Goal: Transaction & Acquisition: Purchase product/service

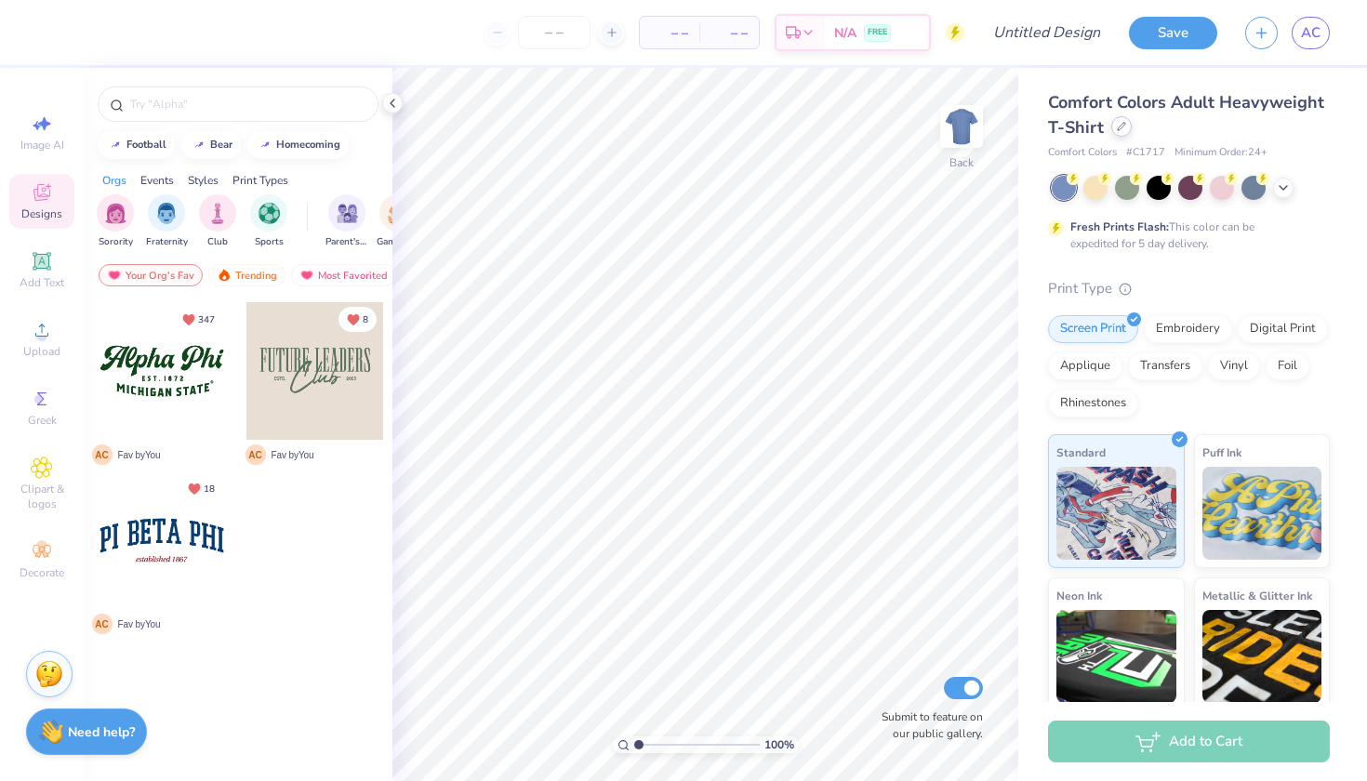
click at [1123, 133] on div at bounding box center [1122, 126] width 20 height 20
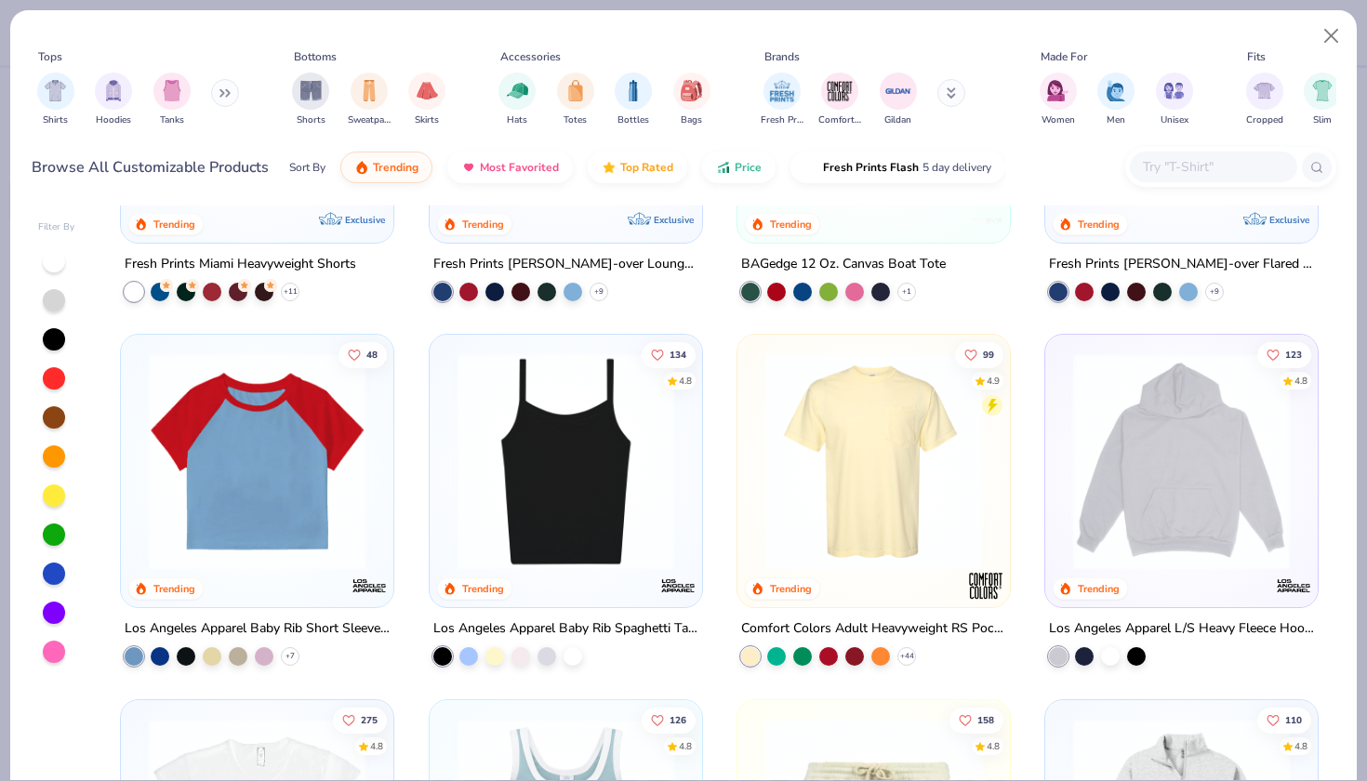
scroll to position [1706, 0]
click at [840, 494] on img at bounding box center [873, 461] width 235 height 217
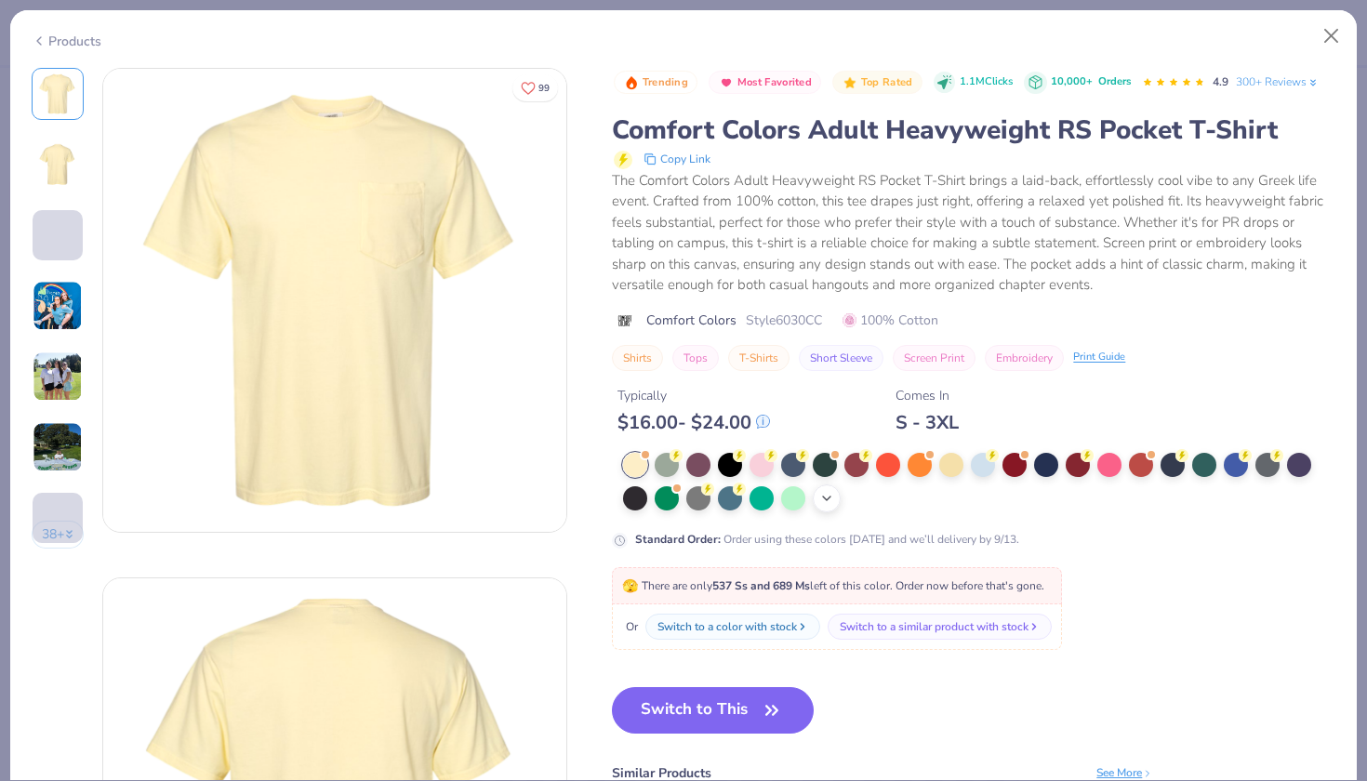
click at [833, 492] on icon at bounding box center [827, 498] width 15 height 15
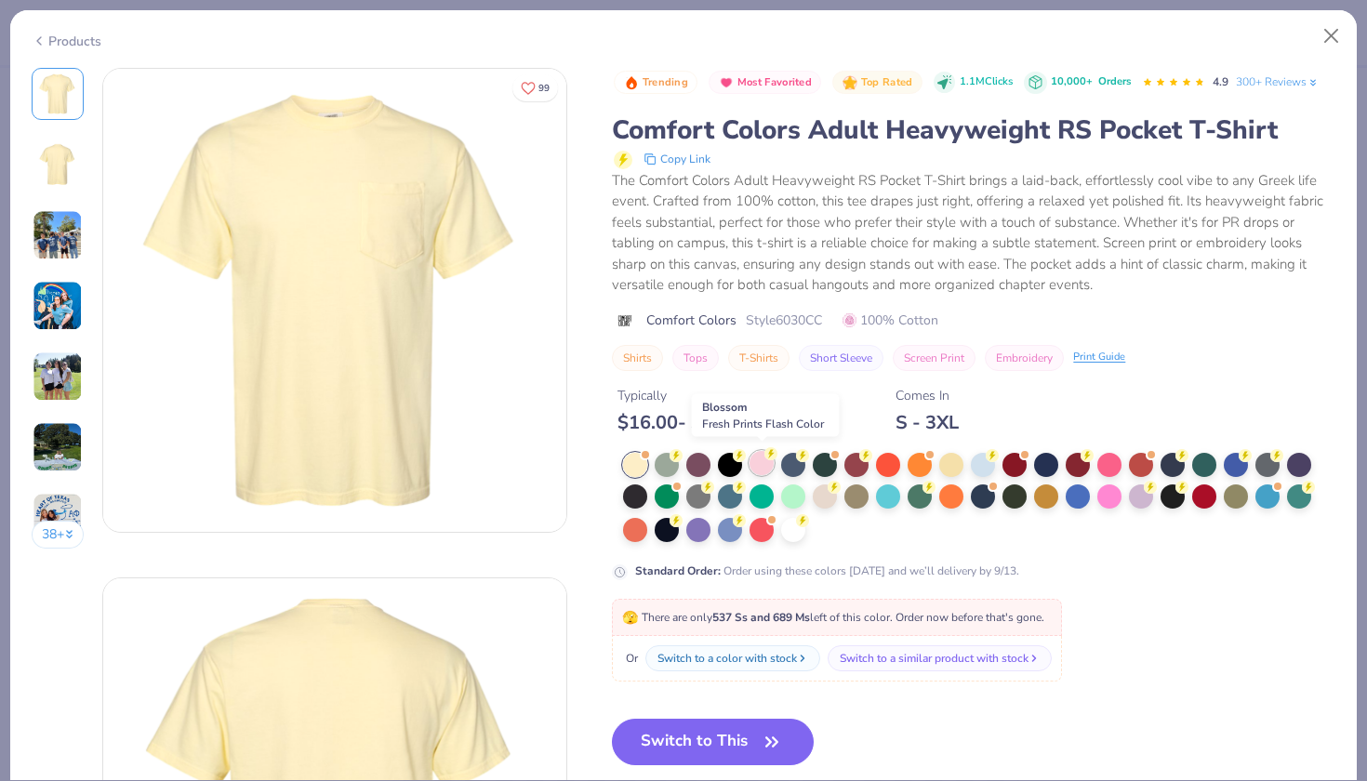
click at [765, 460] on div at bounding box center [762, 463] width 24 height 24
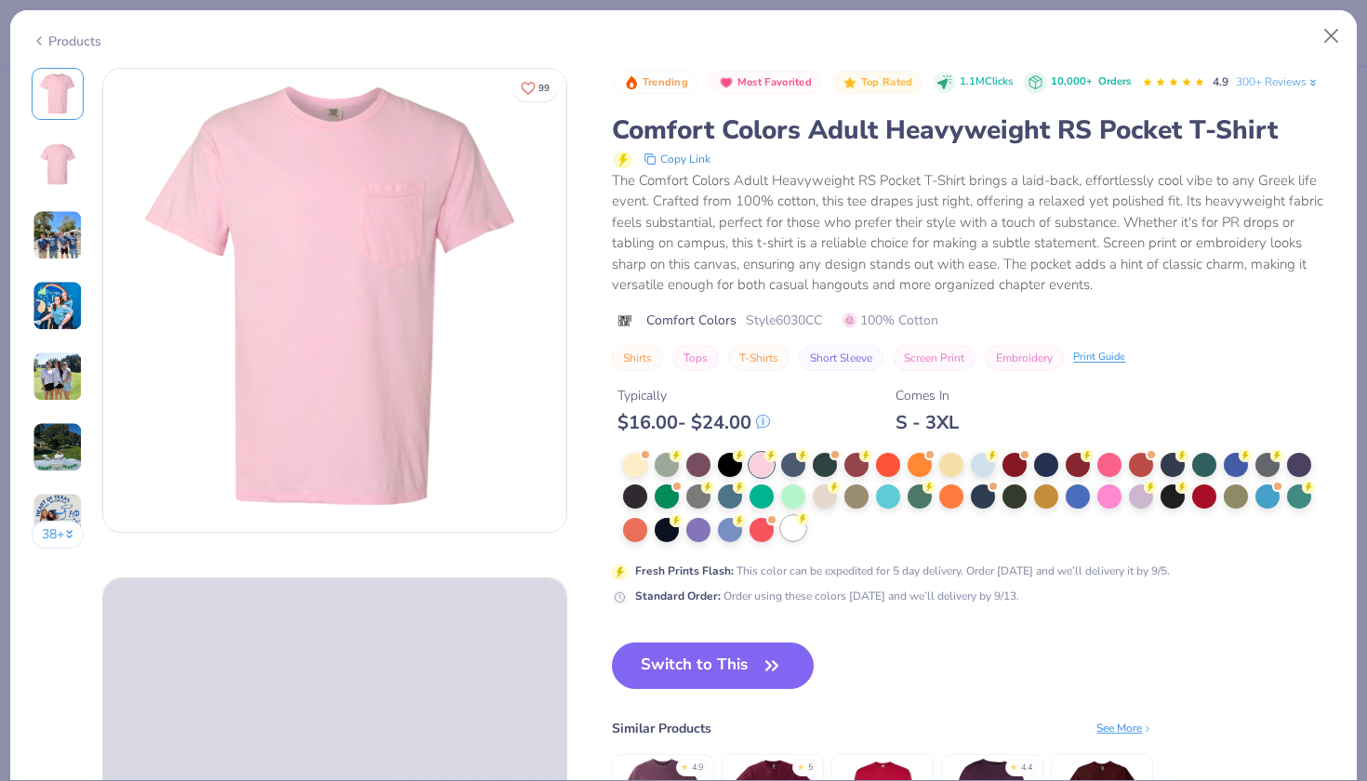
click at [793, 529] on div at bounding box center [793, 528] width 24 height 24
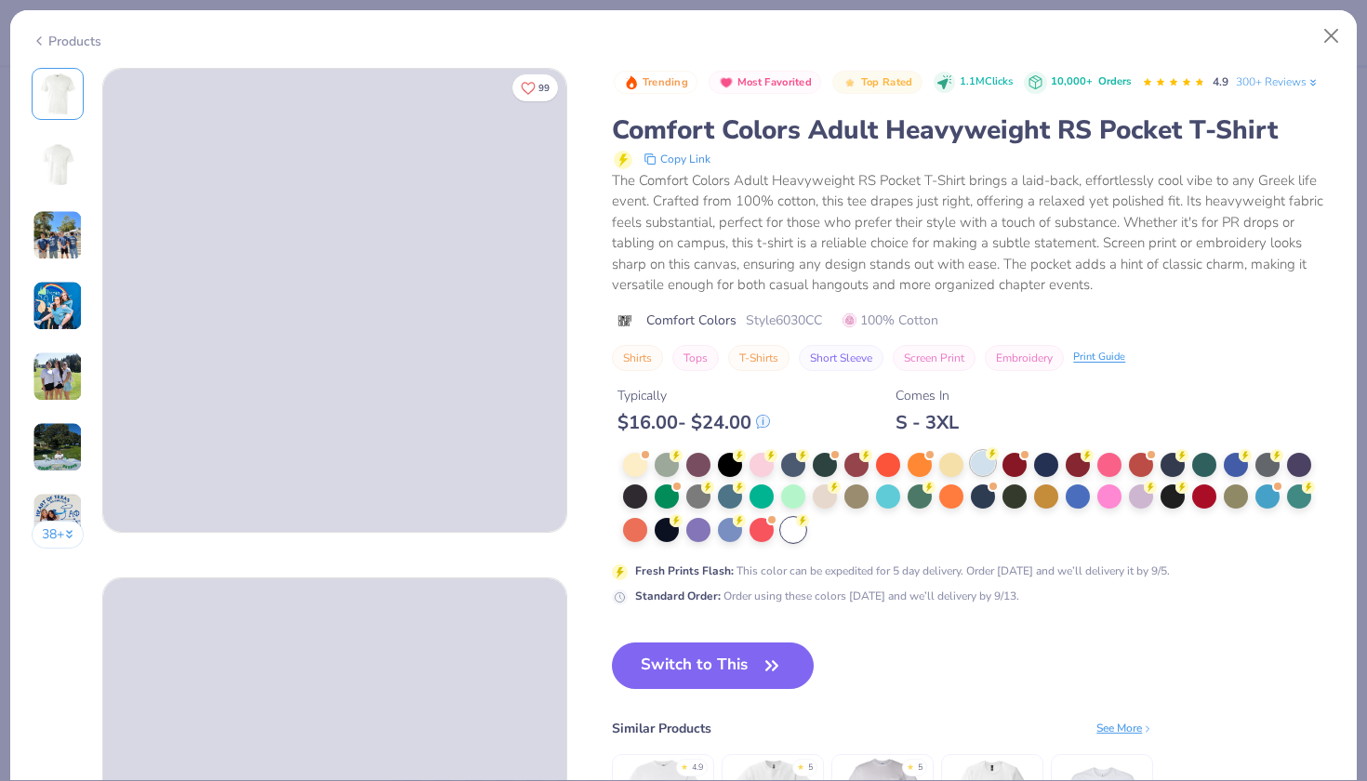
click at [981, 461] on div at bounding box center [983, 463] width 24 height 24
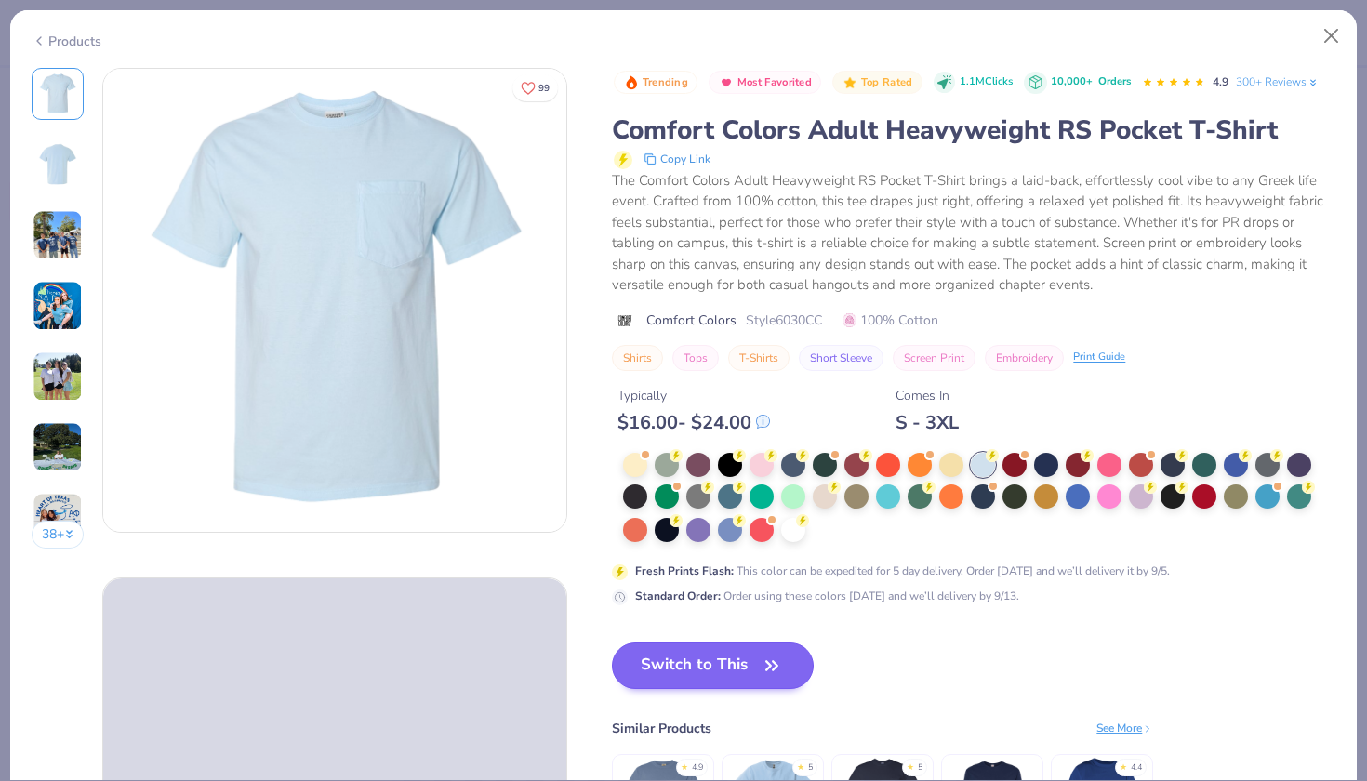
click at [668, 662] on button "Switch to This" at bounding box center [713, 666] width 202 height 47
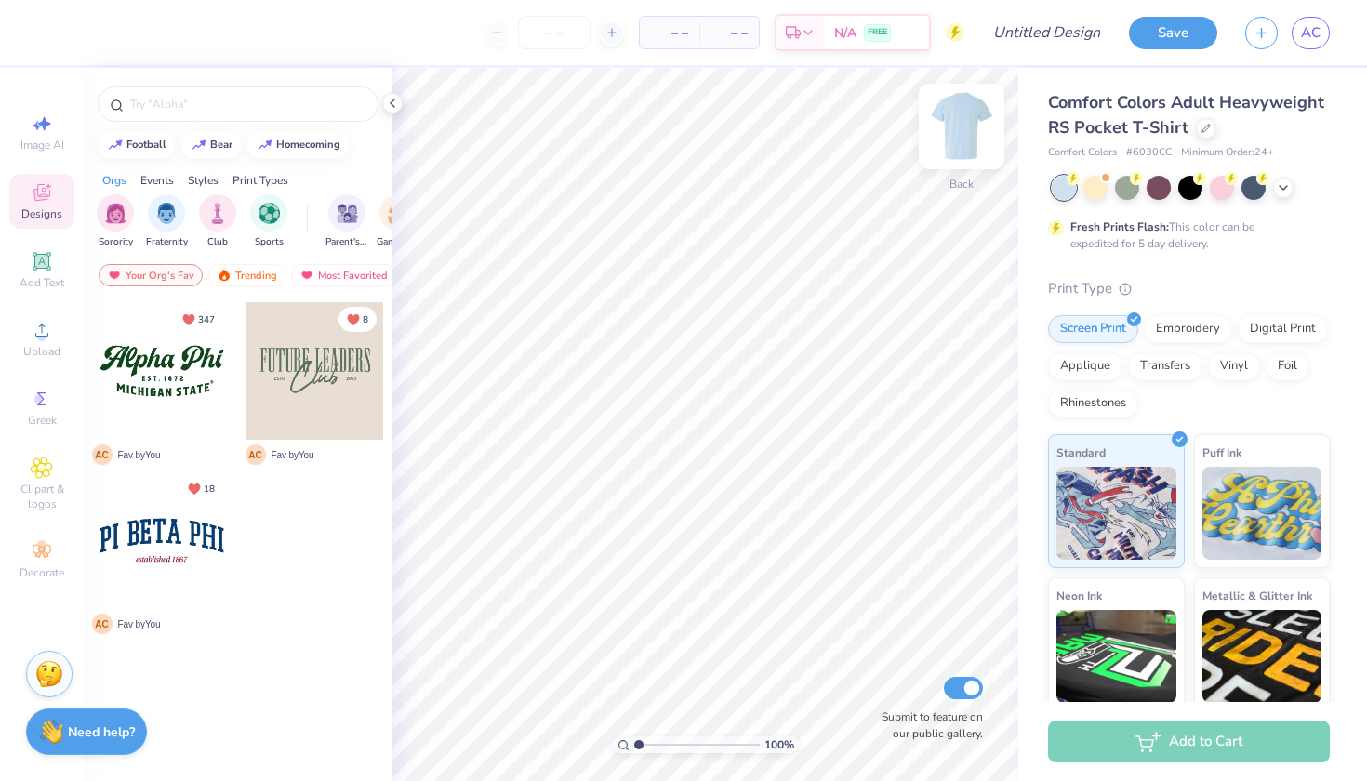
click at [959, 116] on img at bounding box center [962, 126] width 74 height 74
click at [39, 281] on span "Add Text" at bounding box center [42, 282] width 45 height 15
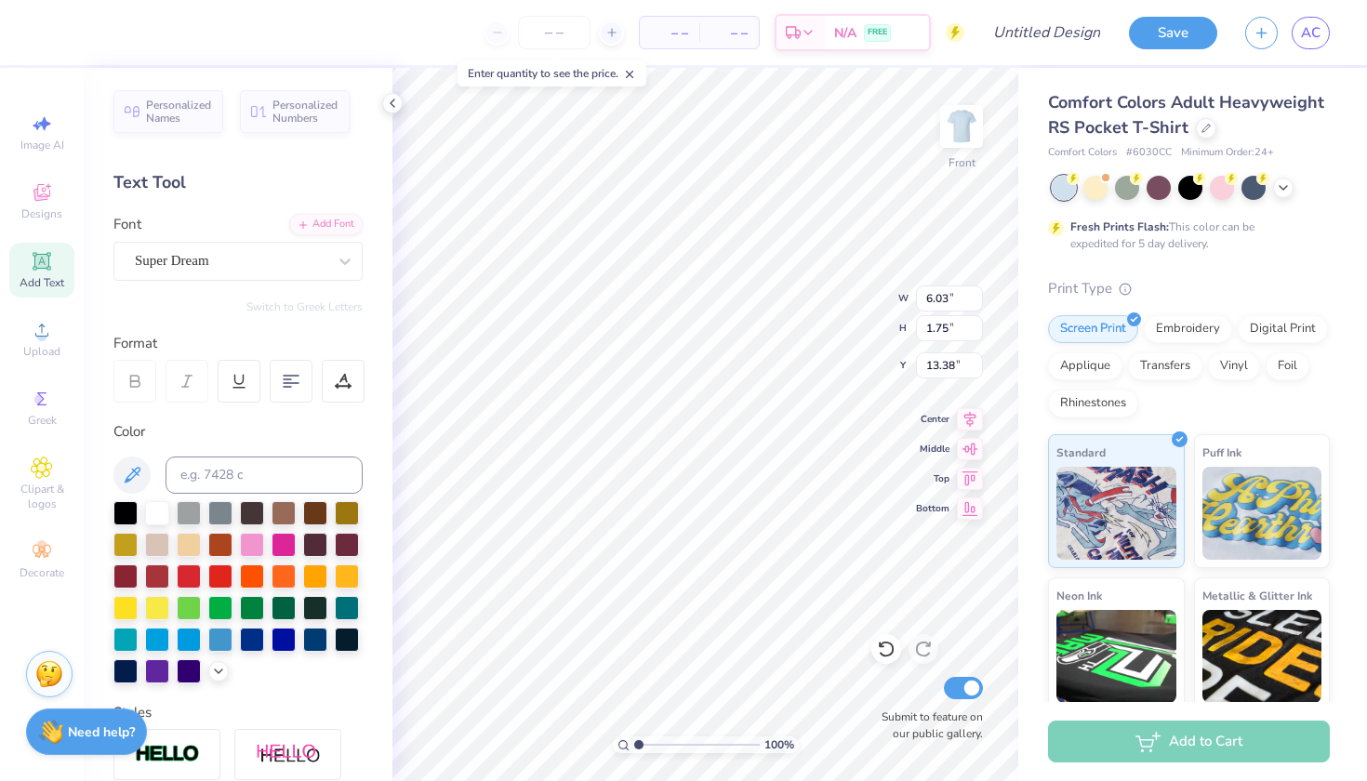
type textarea "LOCK IN"
type input "4.44"
click at [43, 280] on span "Add Text" at bounding box center [42, 282] width 45 height 15
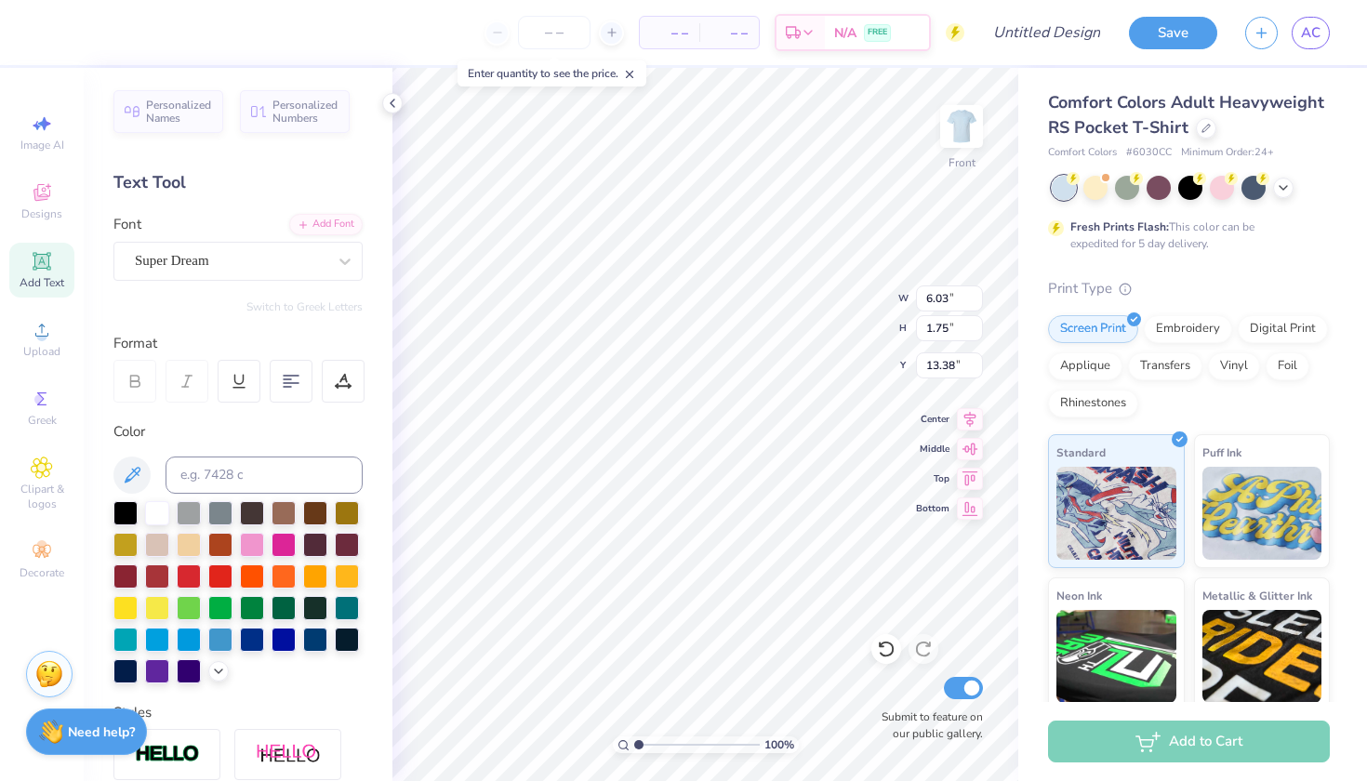
type textarea "WITH WOMEN IN LAW"
type input "11.44"
type input "0.85"
type input "13.83"
type input "8.98"
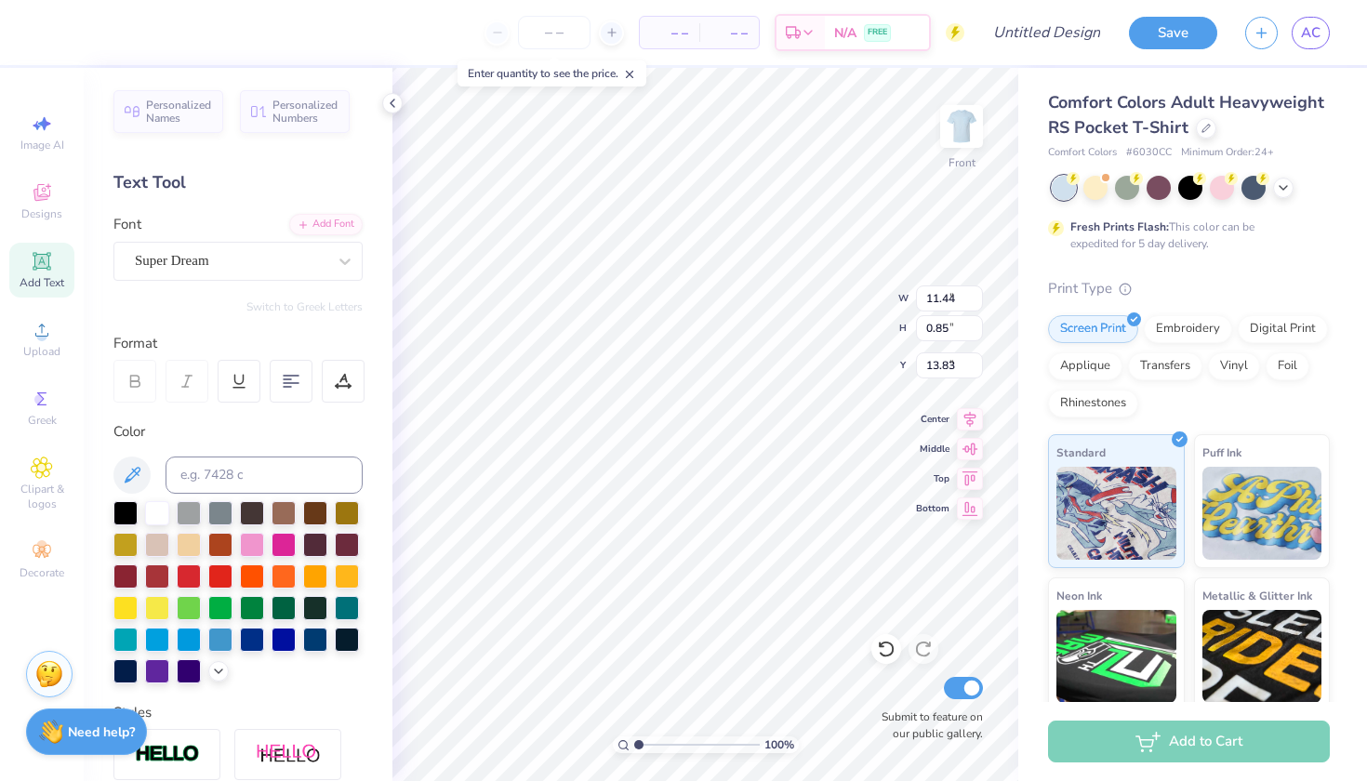
type input "1.75"
type input "4.44"
click at [340, 387] on icon at bounding box center [343, 381] width 17 height 17
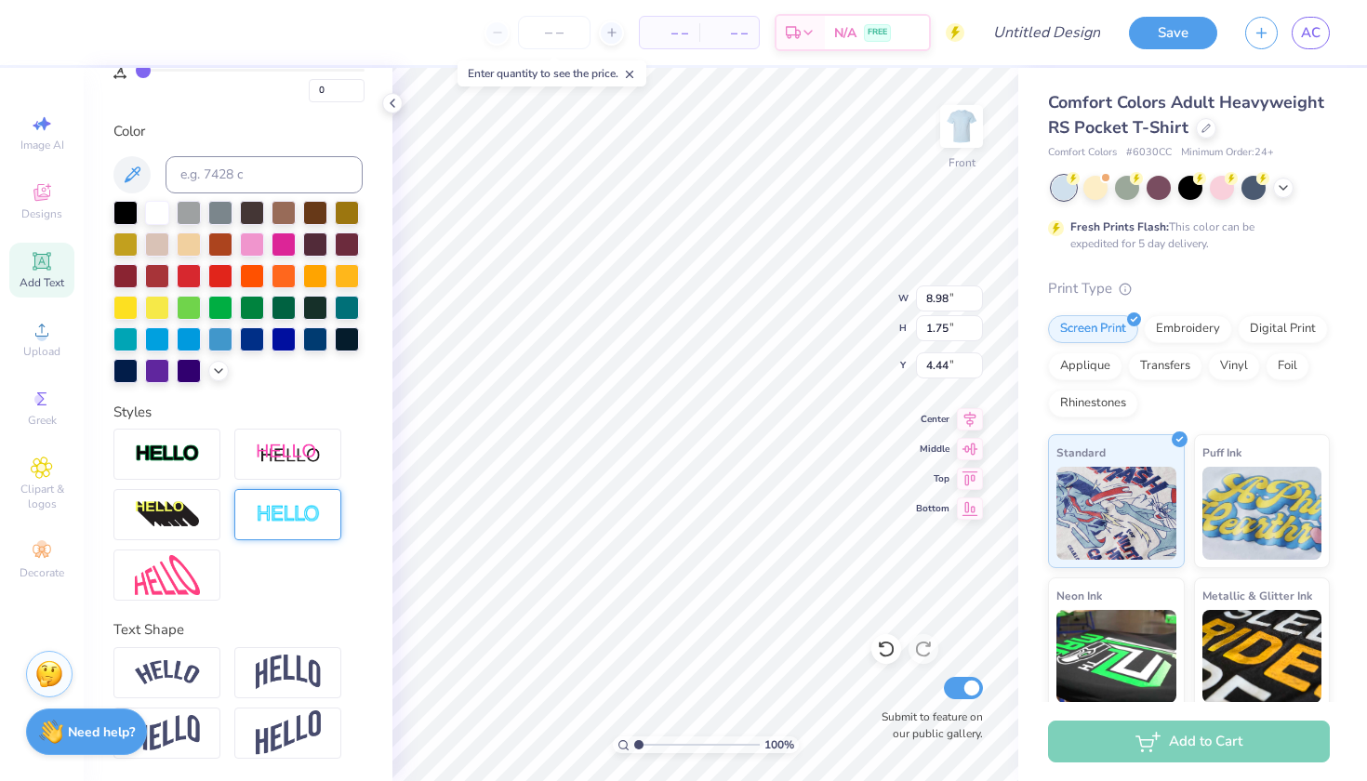
scroll to position [362, 0]
click at [273, 684] on img at bounding box center [288, 672] width 65 height 35
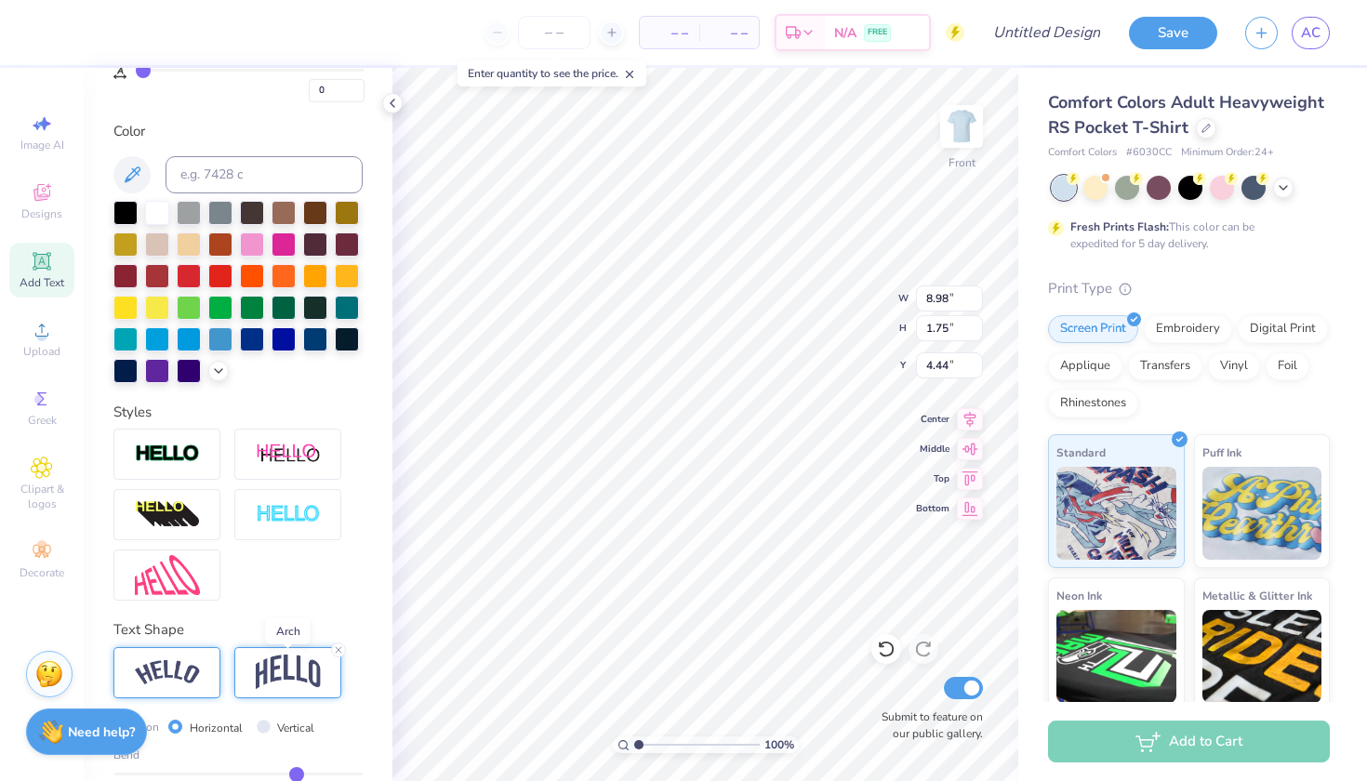
type input "3.47"
type input "3.59"
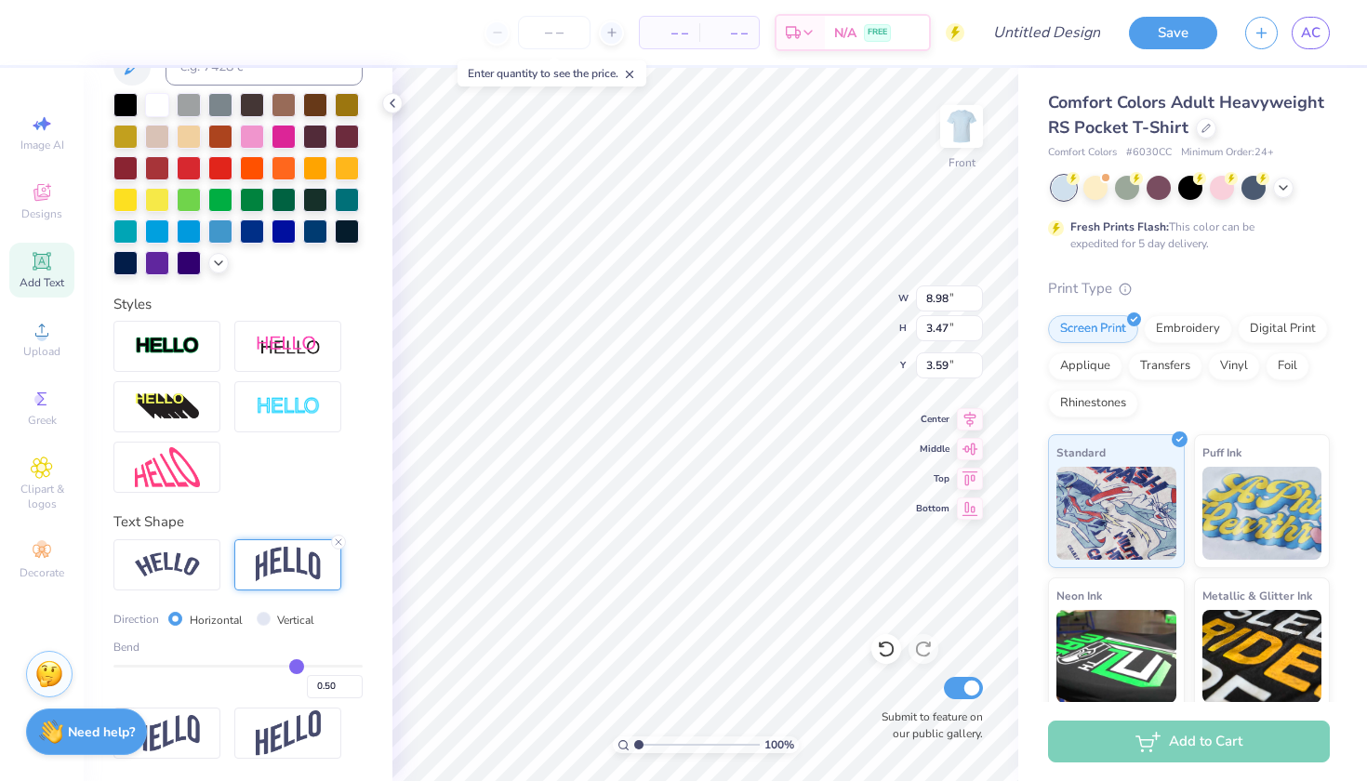
scroll to position [471, 0]
type input "0.48"
type input "0.47"
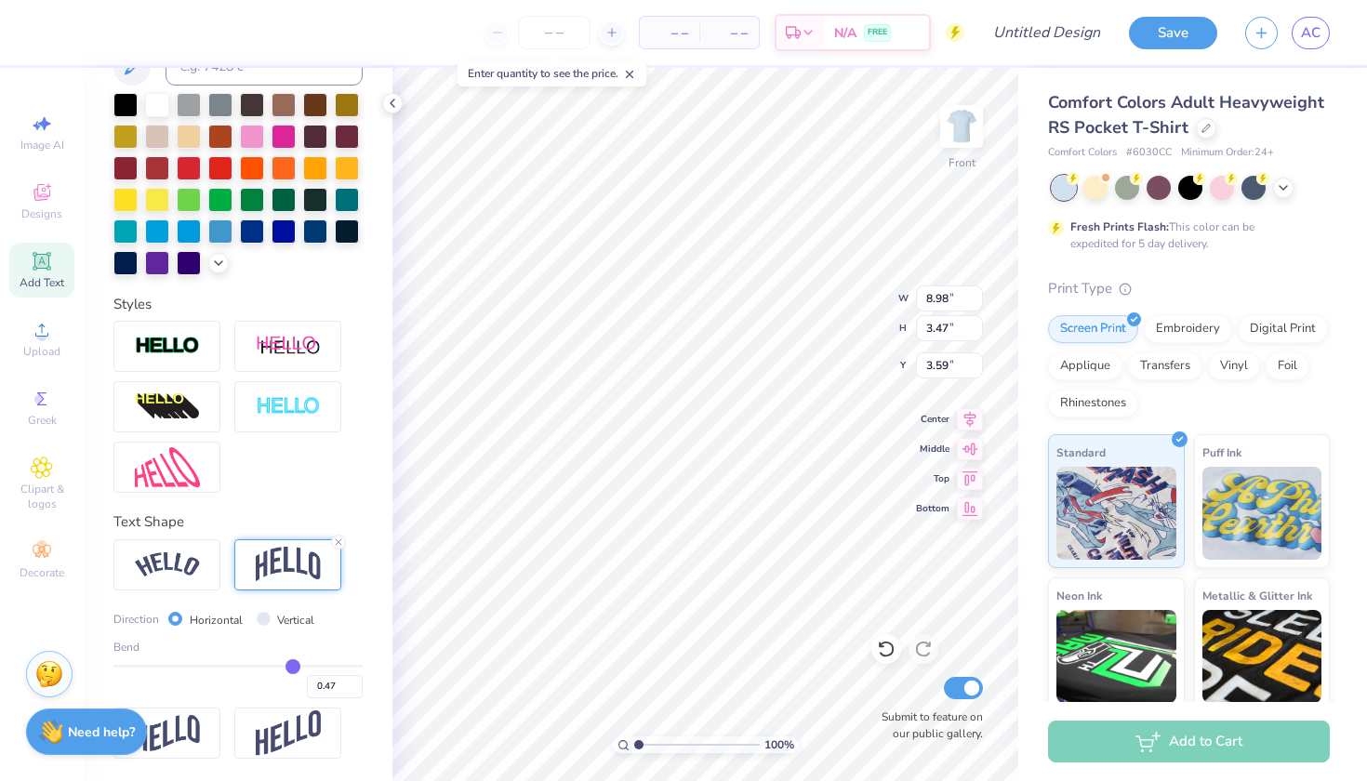
type input "0.46"
type input "0.45"
type input "0.44"
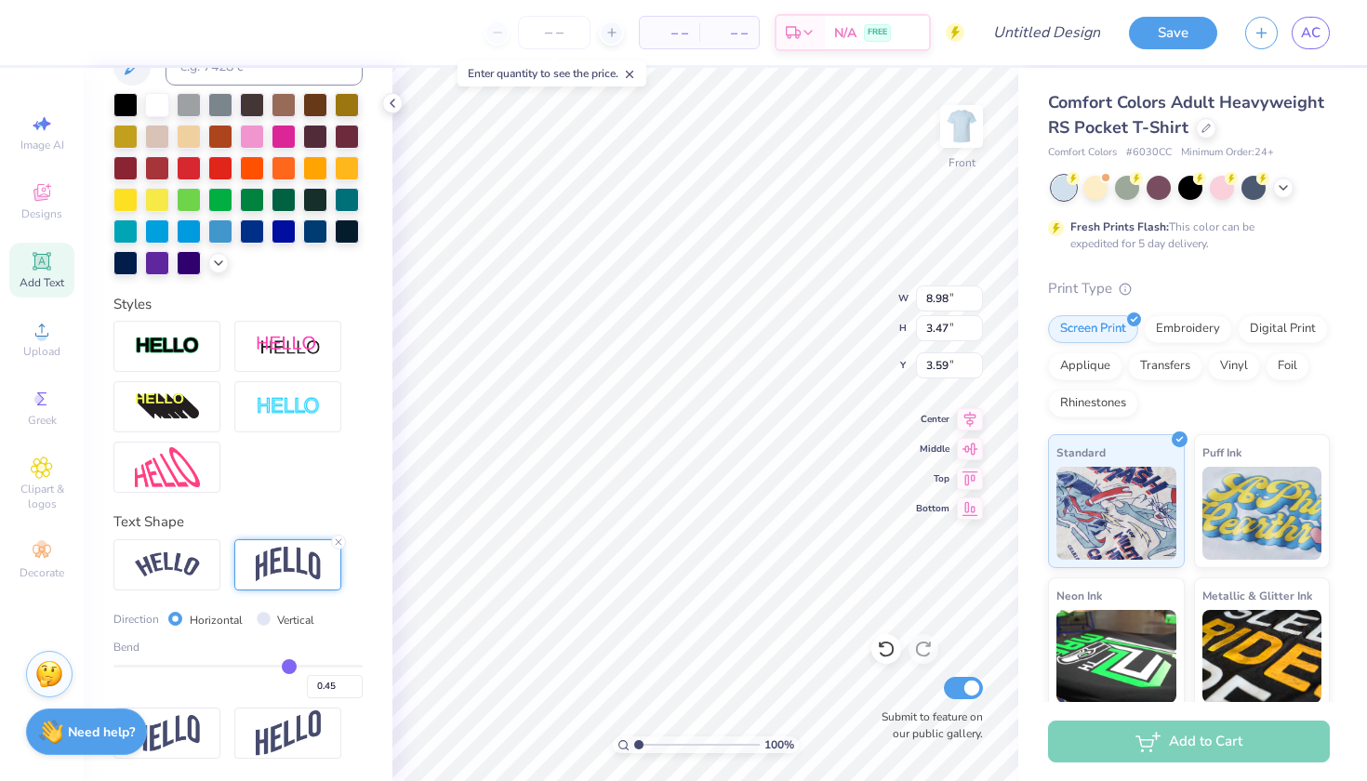
type input "0.44"
type input "0.43"
type input "0.42"
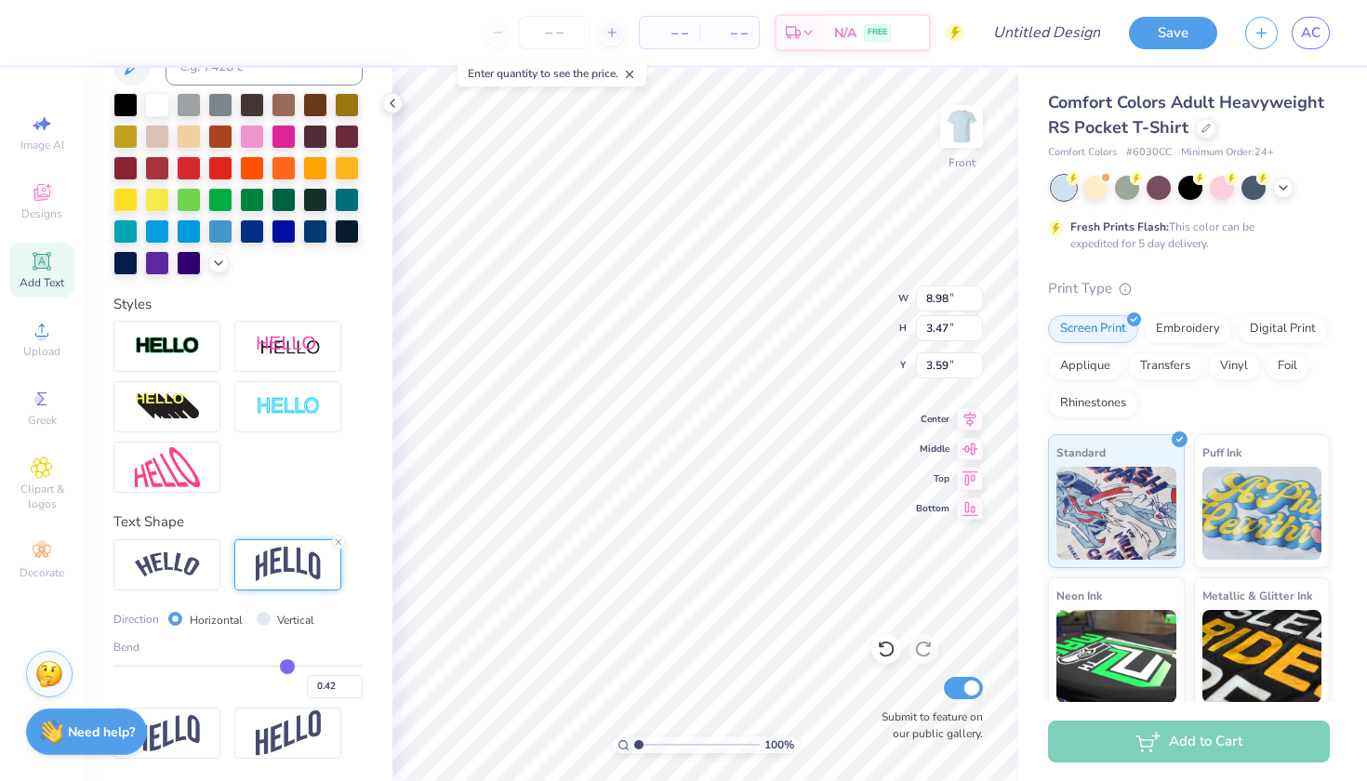
type input "0.41"
type input "0.4"
type input "0.40"
type input "0.39"
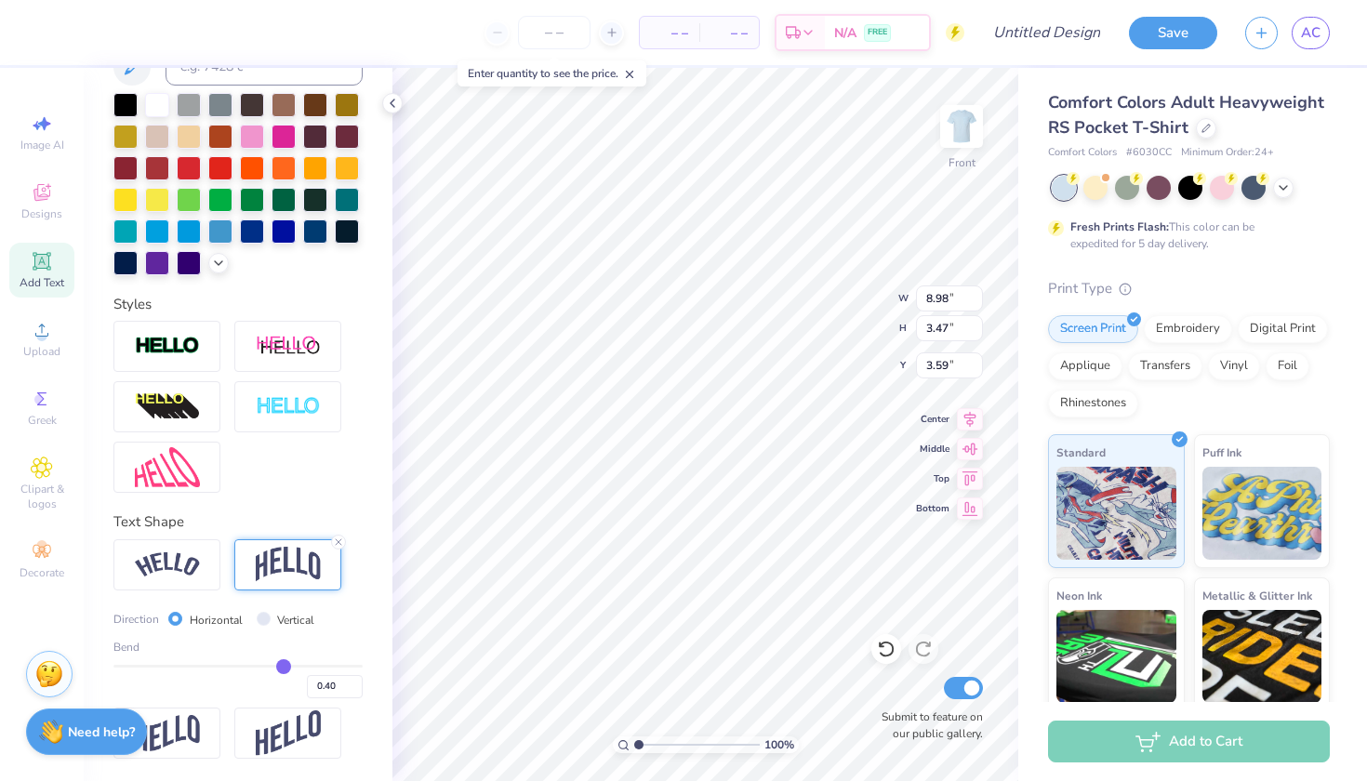
type input "0.39"
type input "0.38"
type input "0.37"
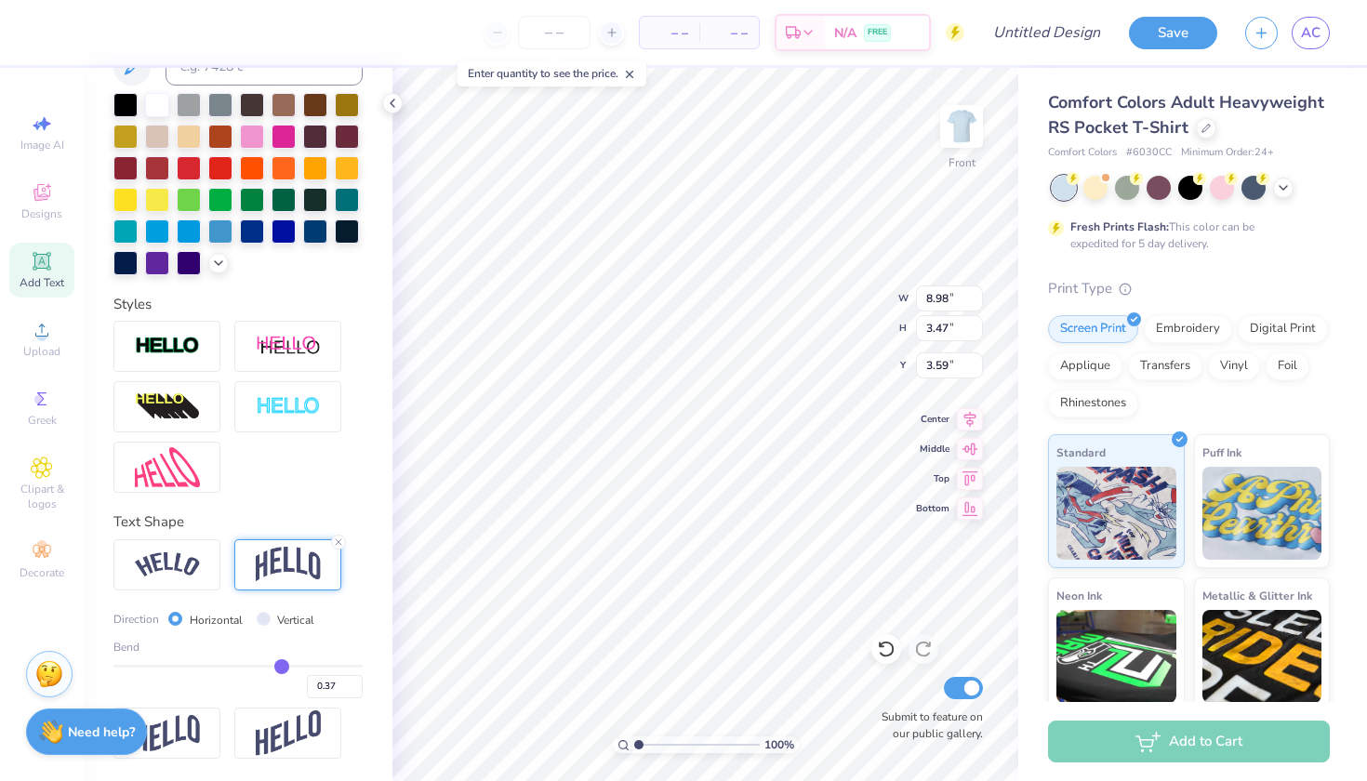
type input "0.36"
type input "0.35"
type input "0.34"
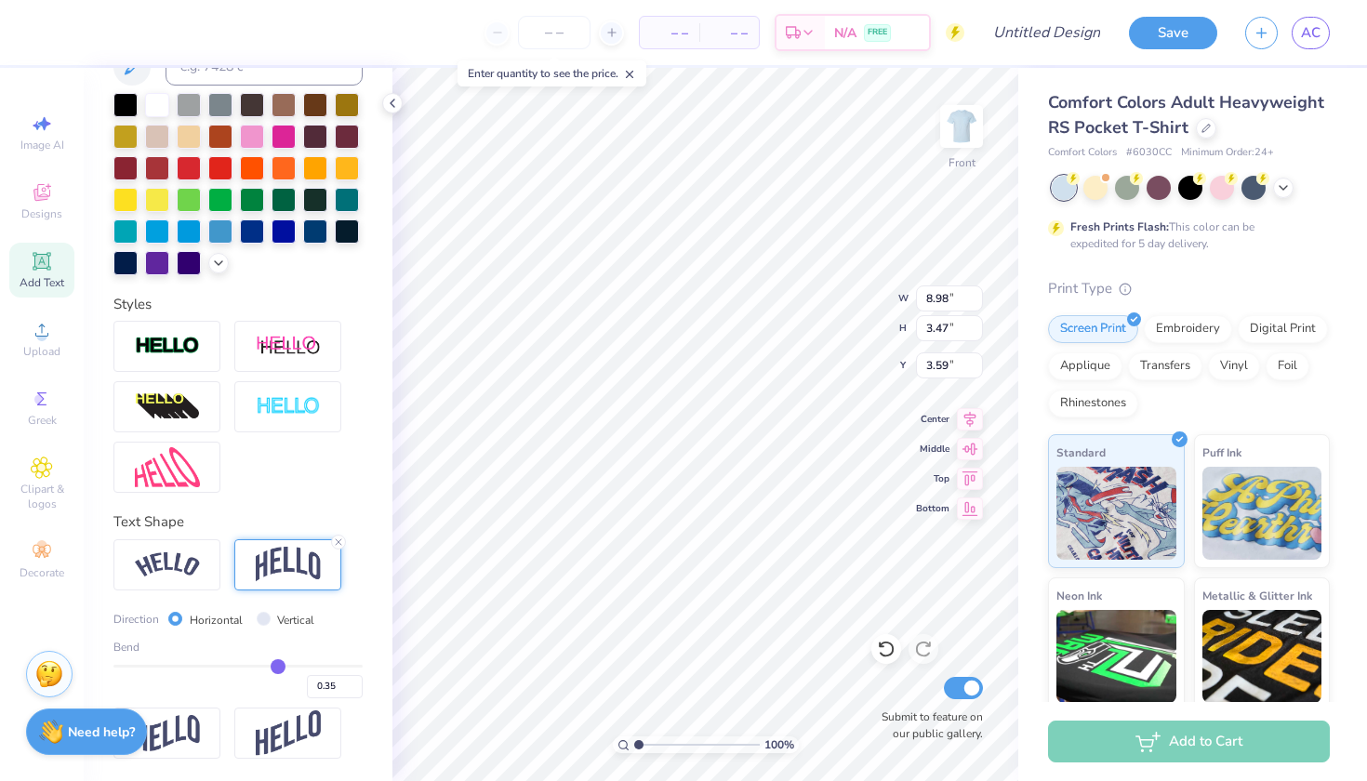
type input "0.34"
type input "0.33"
type input "0.32"
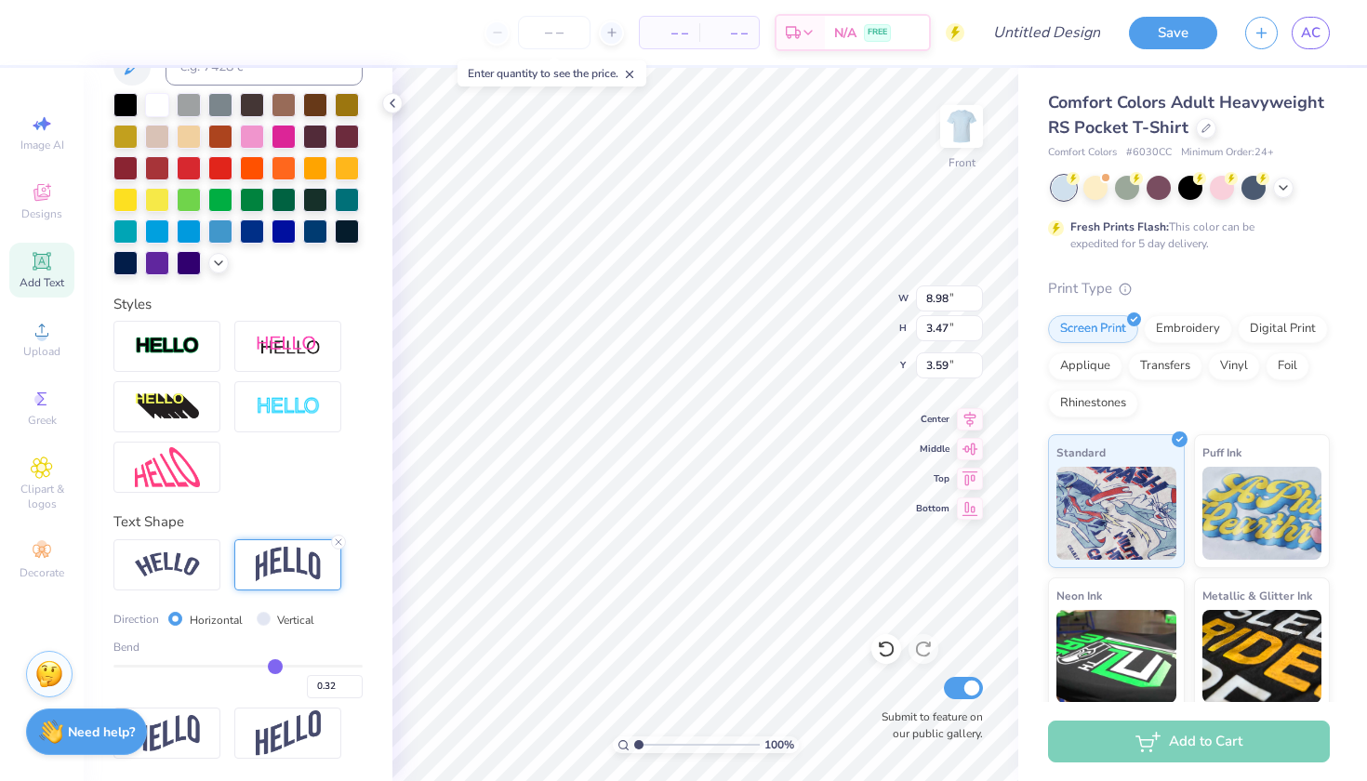
type input "0.31"
type input "0.3"
type input "0.30"
type input "0.29"
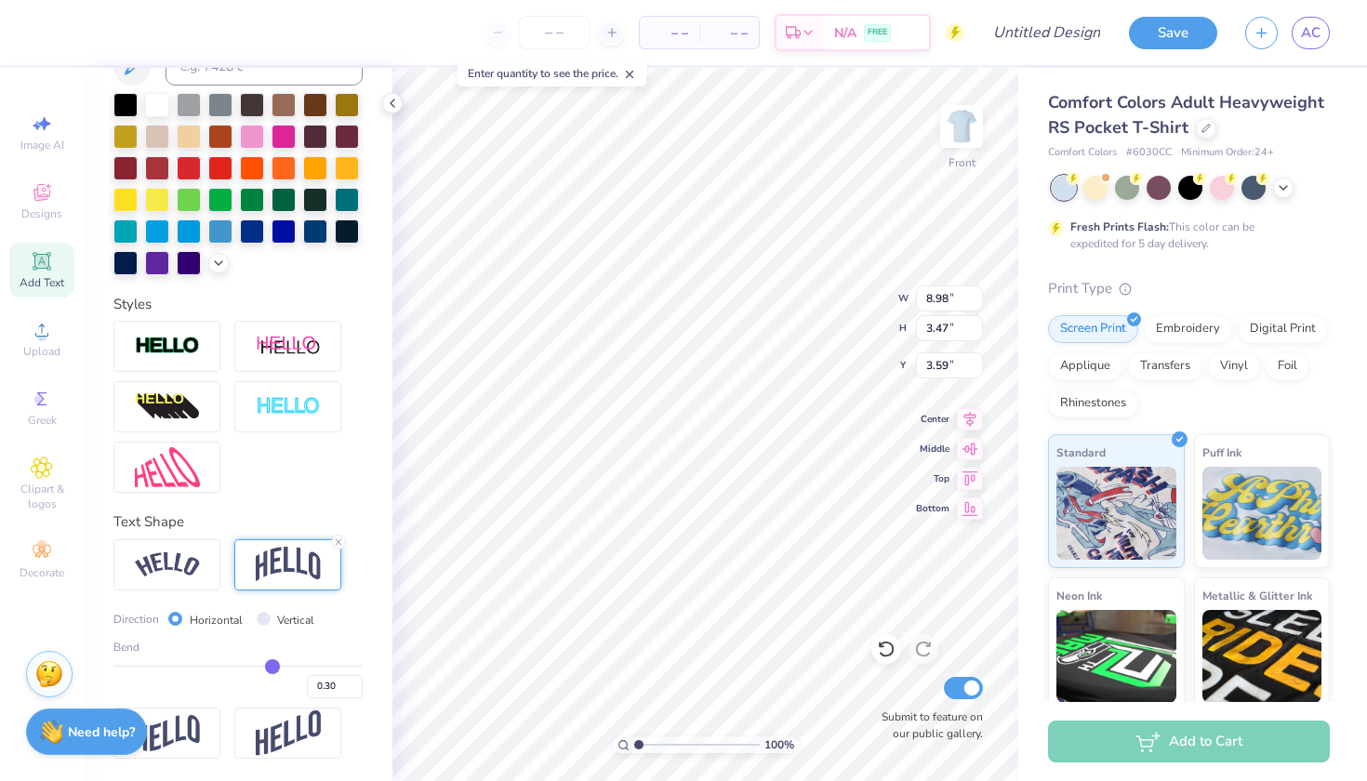
type input "0.29"
type input "0.28"
type input "0.27"
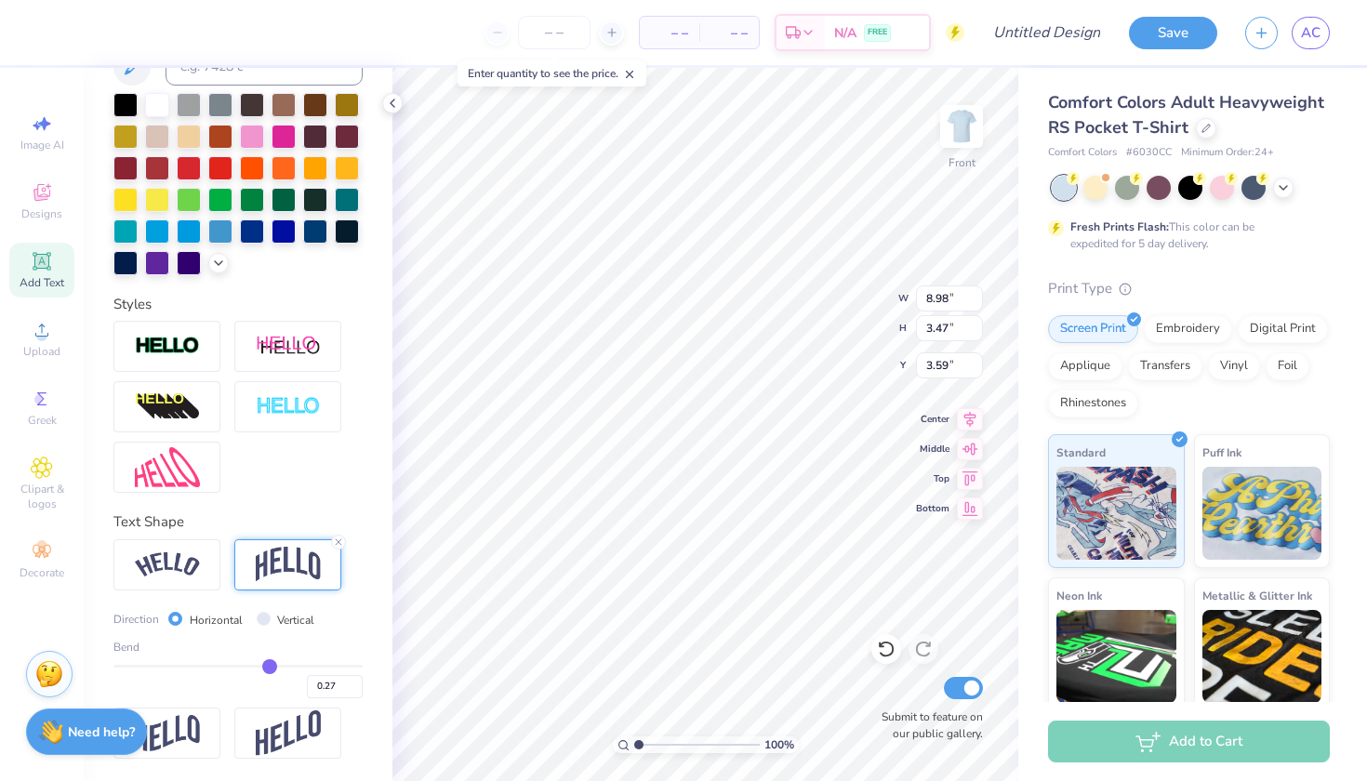
type input "0.26"
type input "0.25"
type input "0.24"
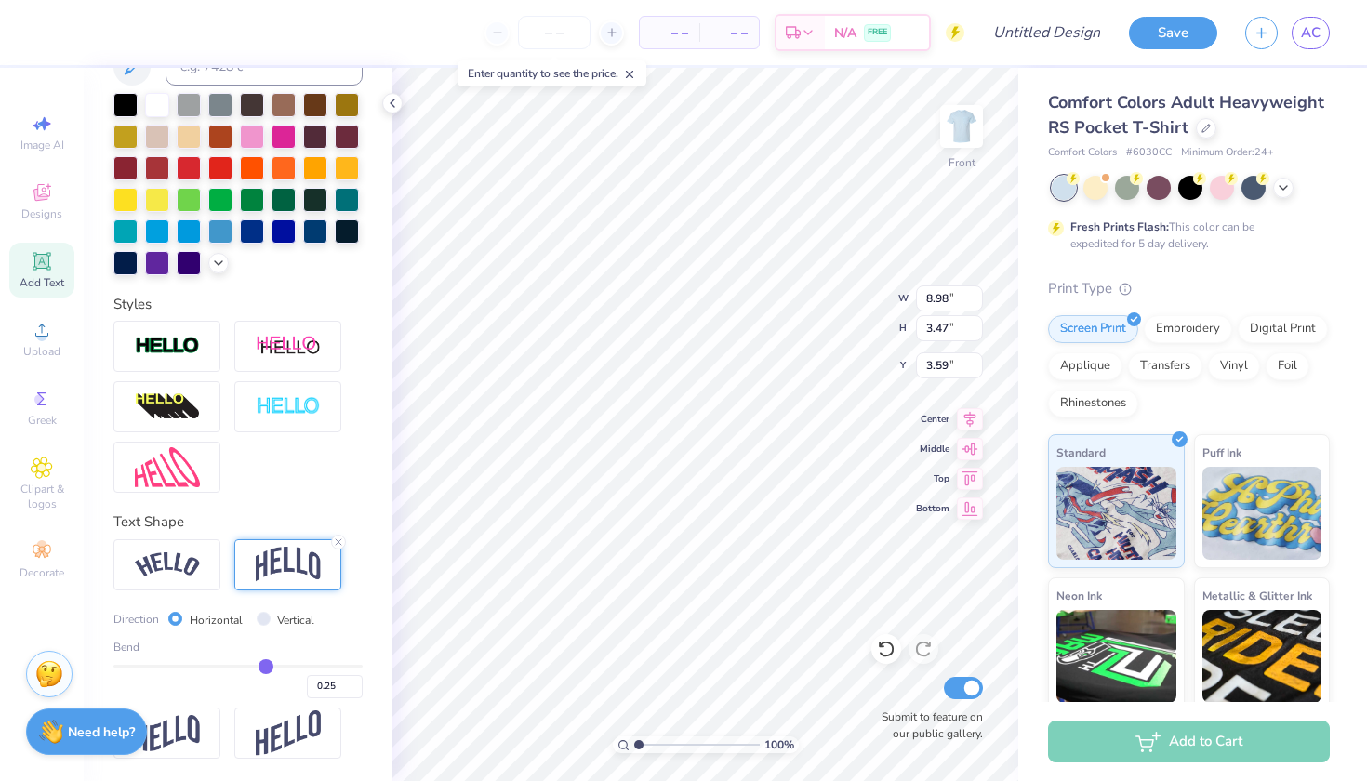
type input "0.24"
type input "0.23"
type input "0.22"
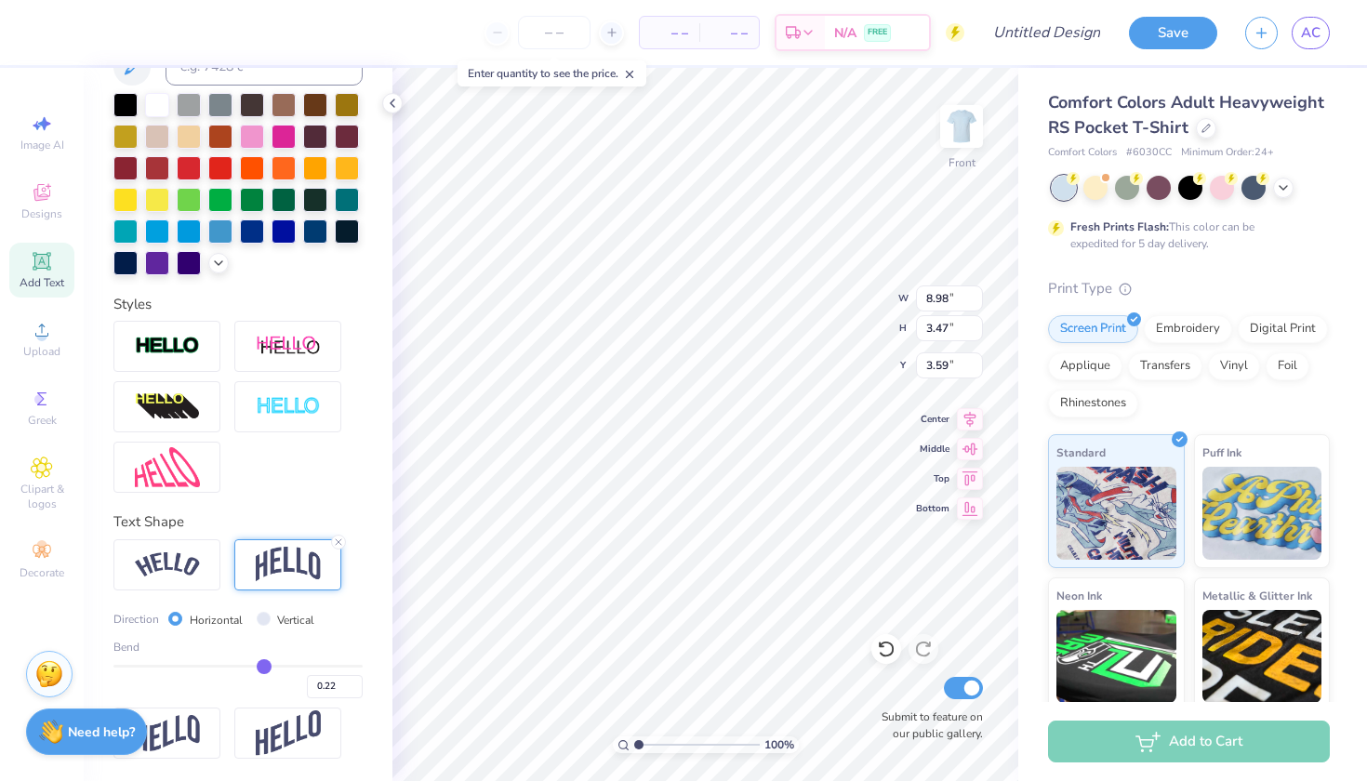
type input "0.21"
type input "0.2"
type input "0.20"
type input "0.19"
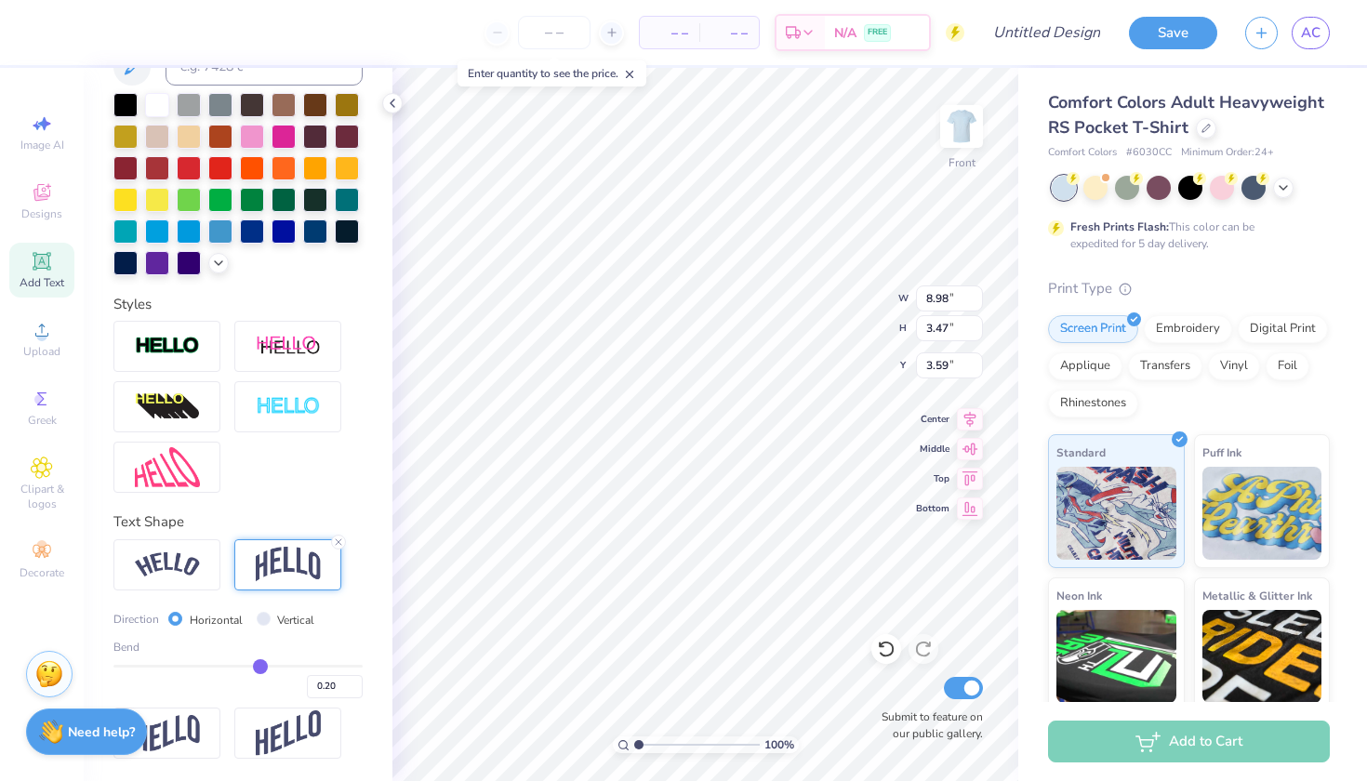
type input "0.19"
type input "0.18"
type input "0.17"
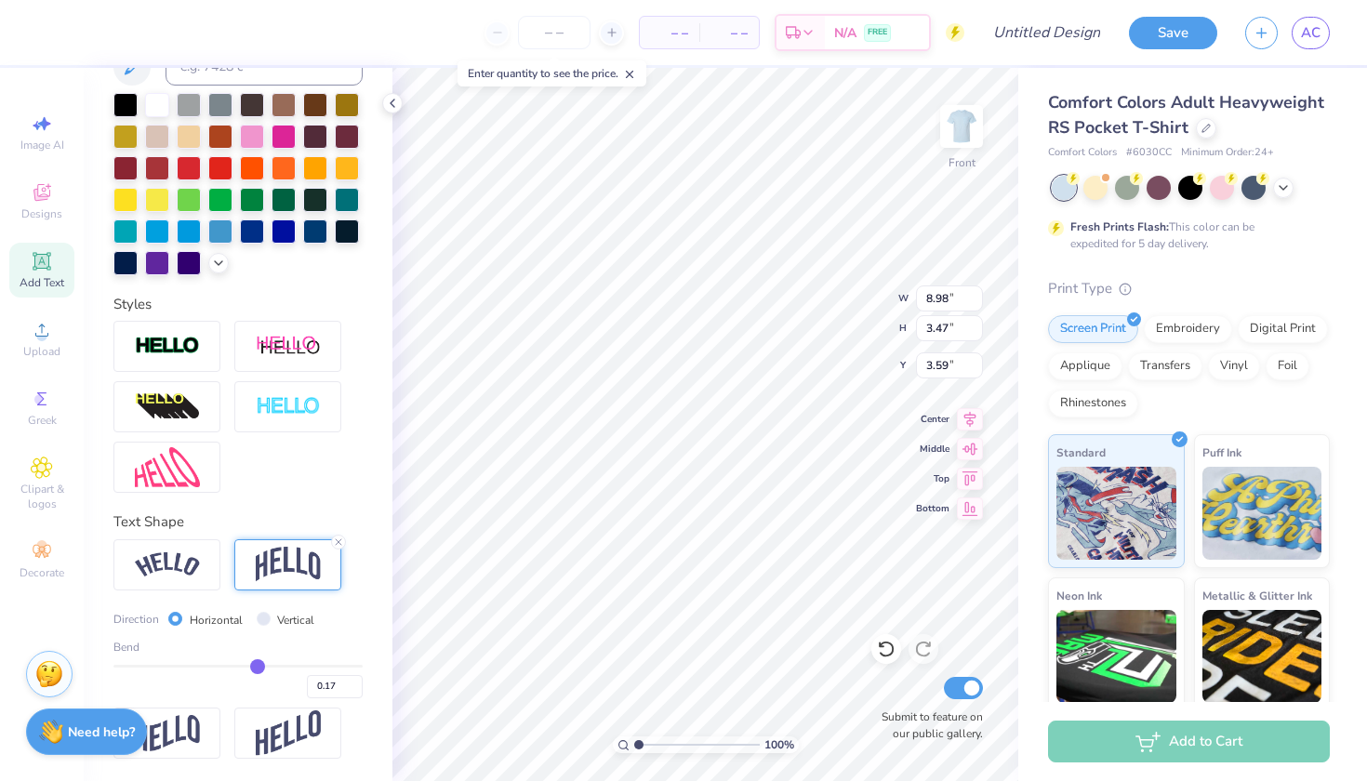
type input "0.16"
type input "0.15"
type input "0.14"
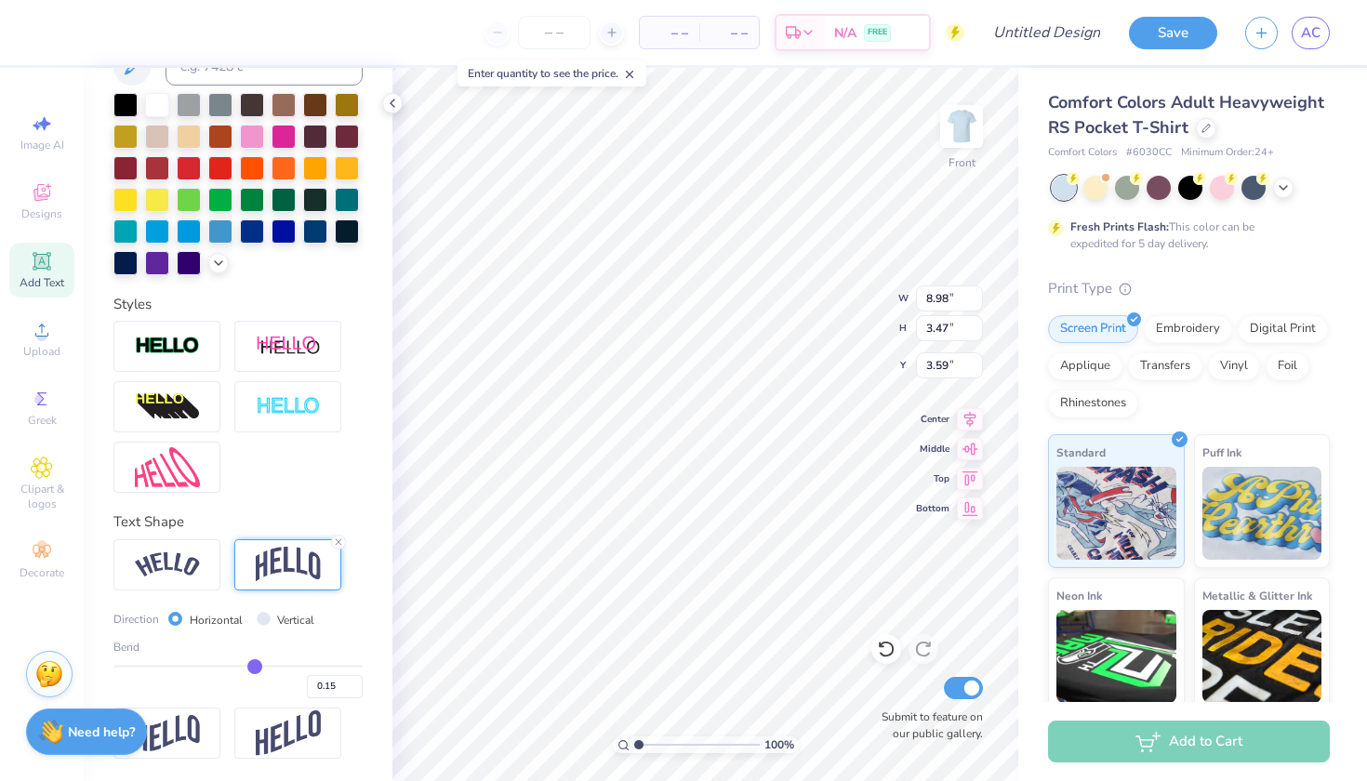
type input "0.14"
type input "0.13"
type input "0.12"
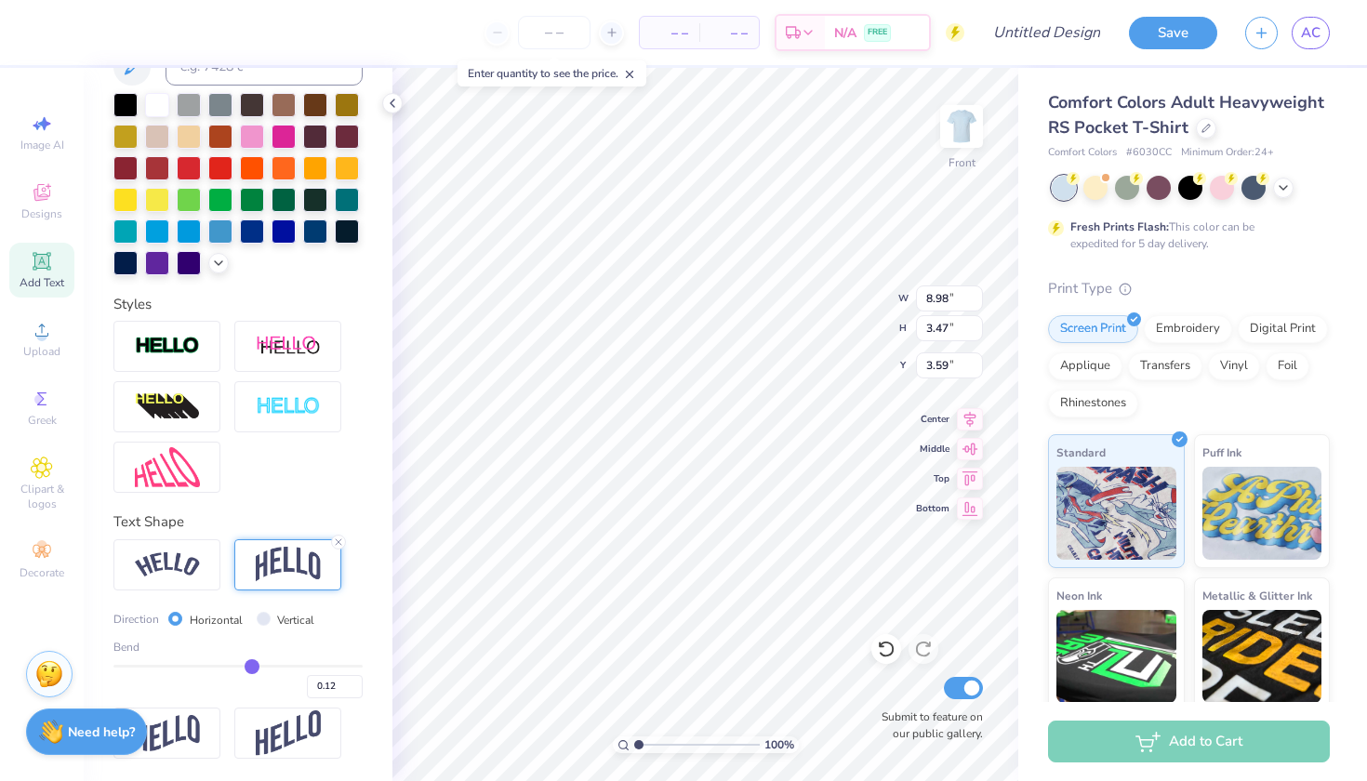
type input "0.11"
type input "0.1"
type input "0.10"
type input "0.09"
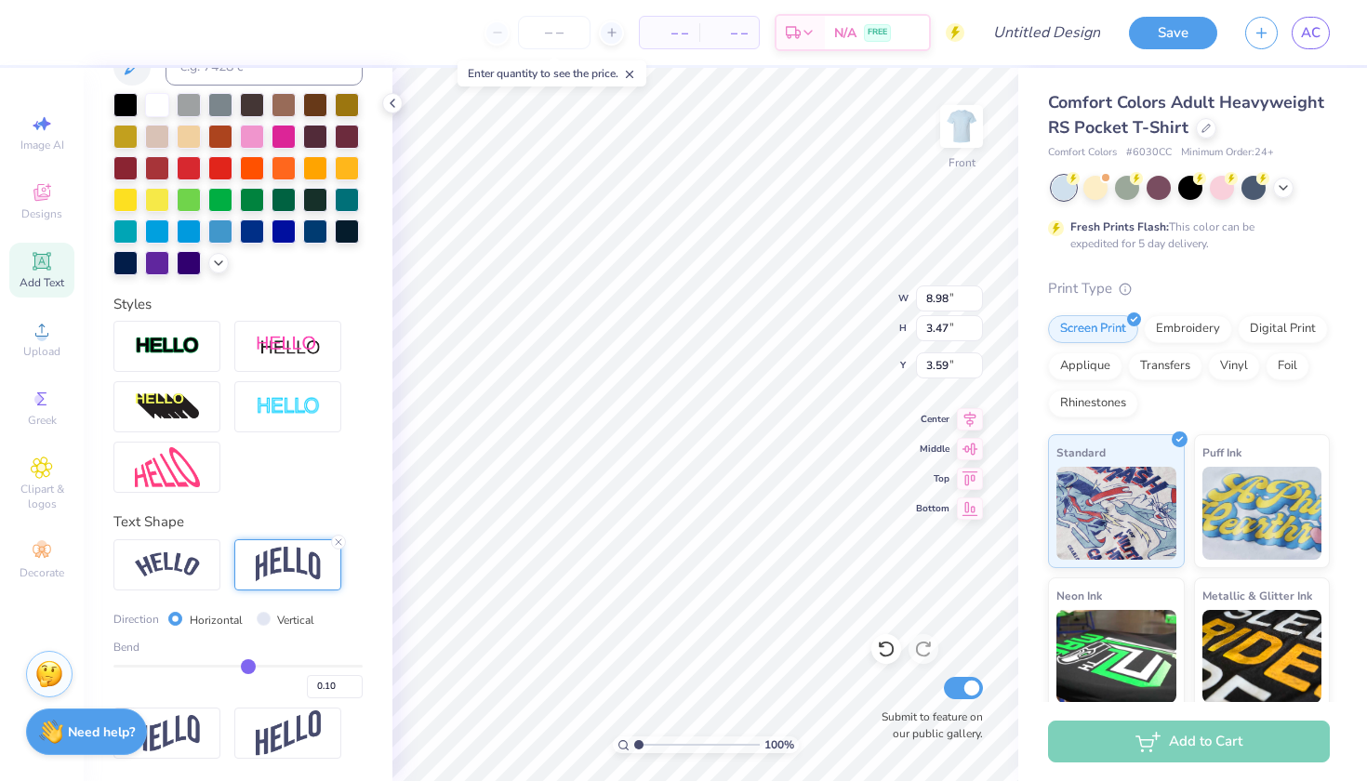
type input "0.09"
type input "0.08"
type input "0.07"
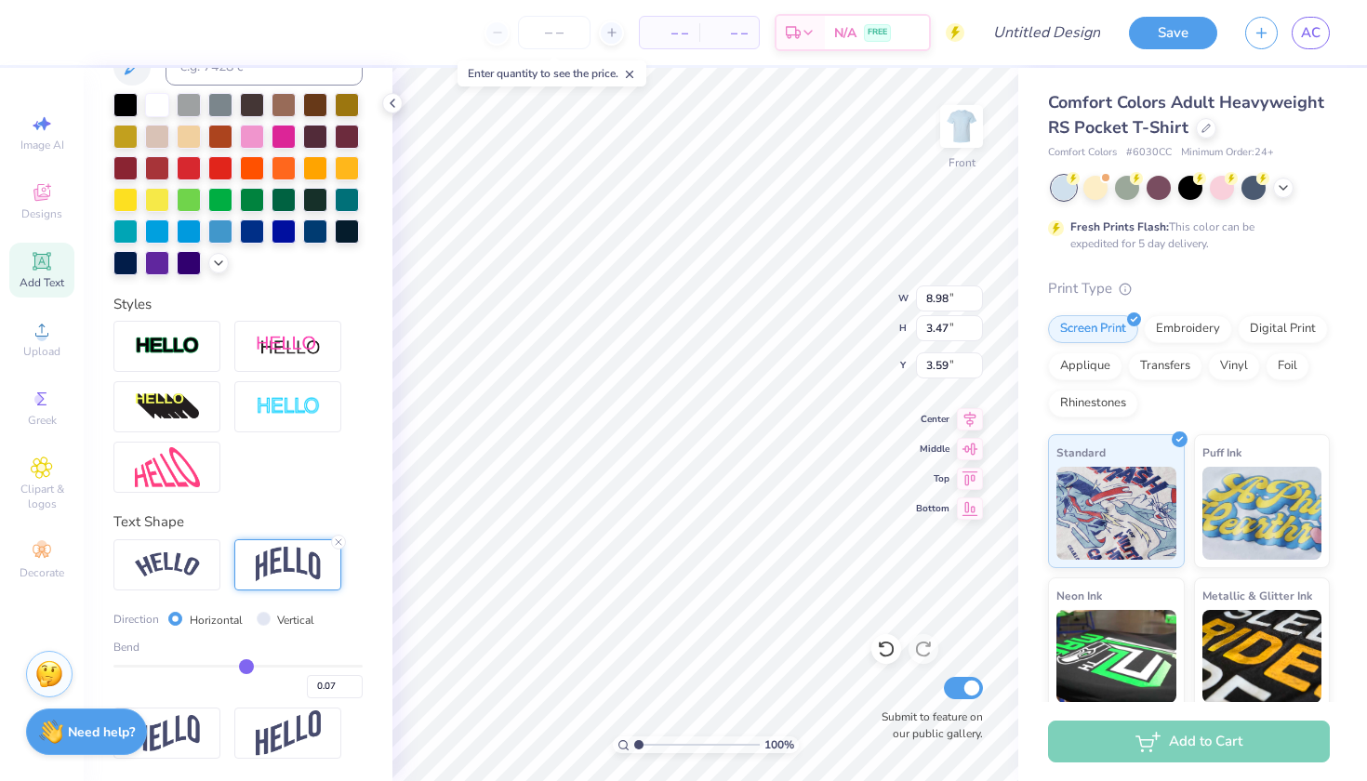
type input "0.06"
type input "0.05"
type input "0.04"
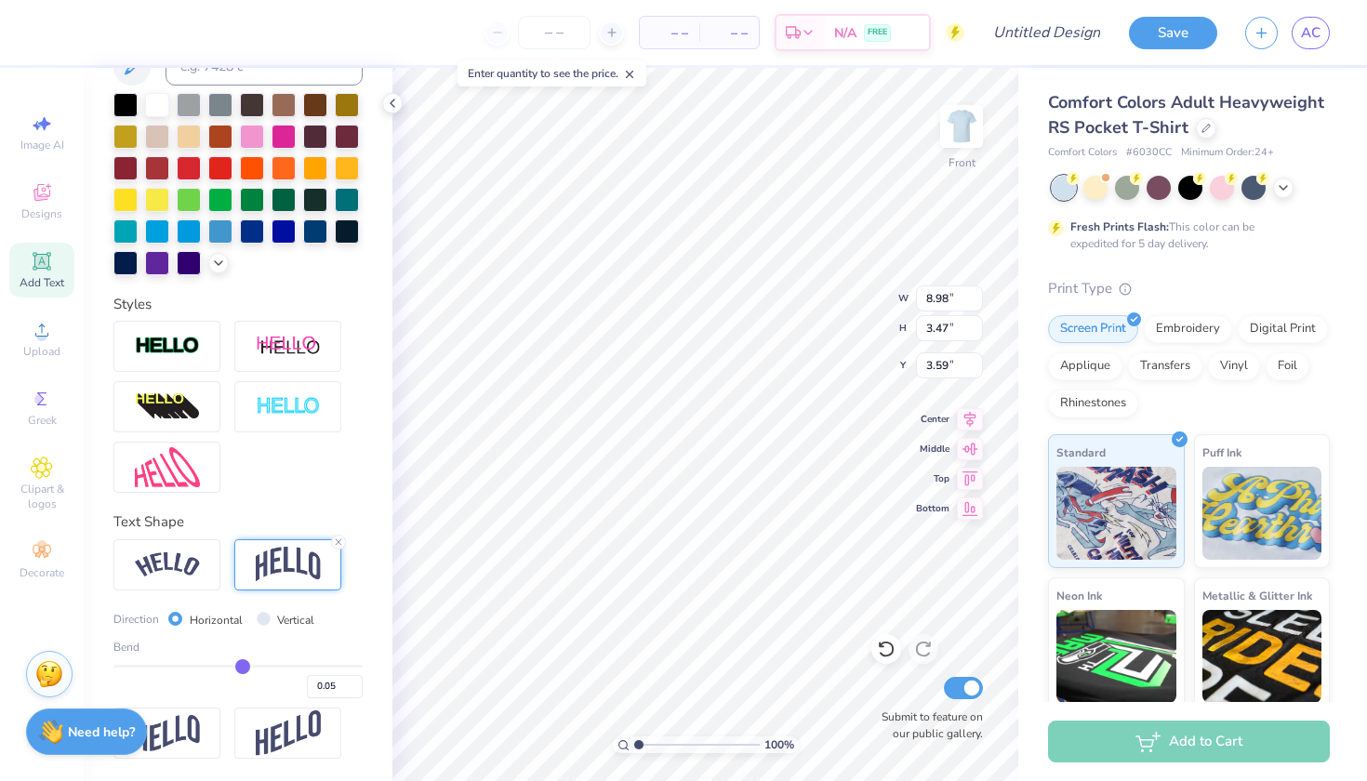
type input "0.04"
type input "0.03"
drag, startPoint x: 296, startPoint y: 663, endPoint x: 241, endPoint y: 660, distance: 55.0
type input "0.03"
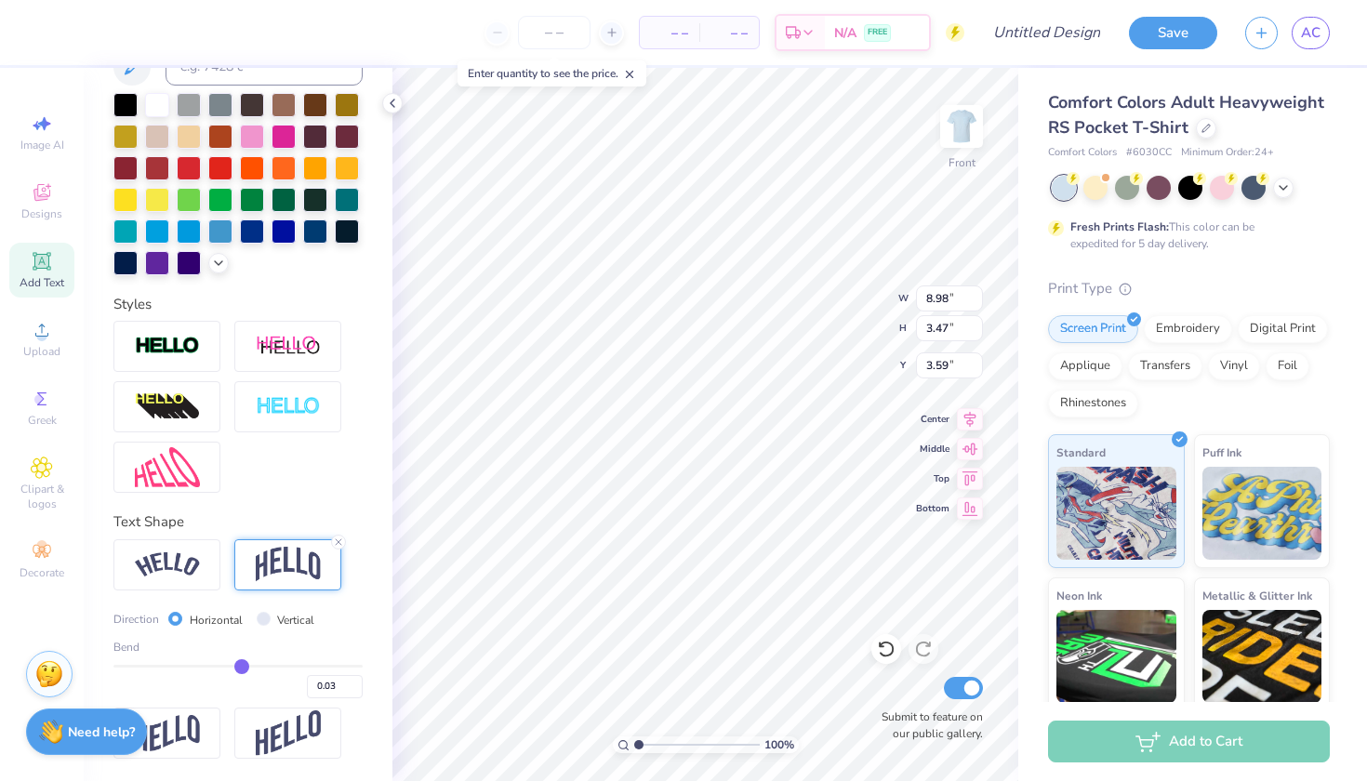
click at [242, 665] on input "range" at bounding box center [237, 666] width 249 height 3
type input "1.83"
type input "4.40"
type input "0.02"
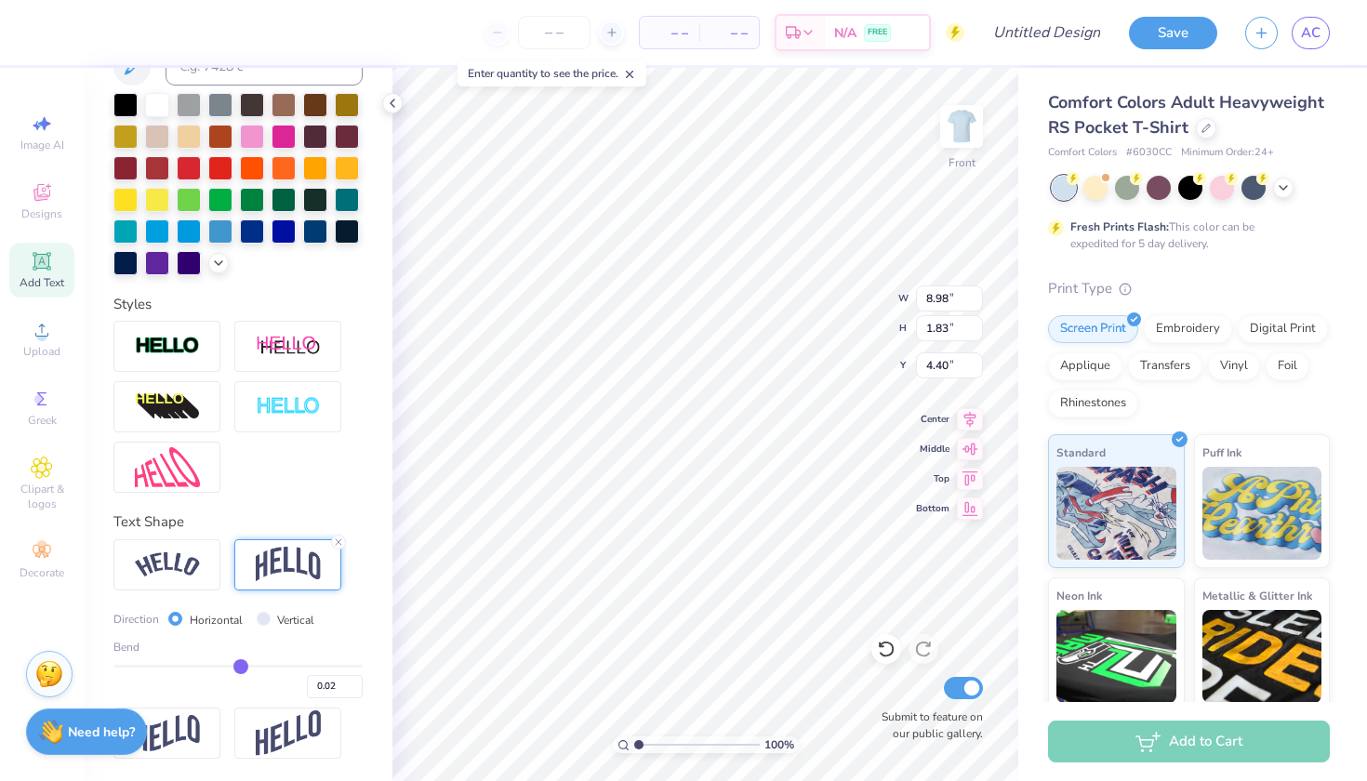
type input "0.03"
type input "0.04"
type input "0.06"
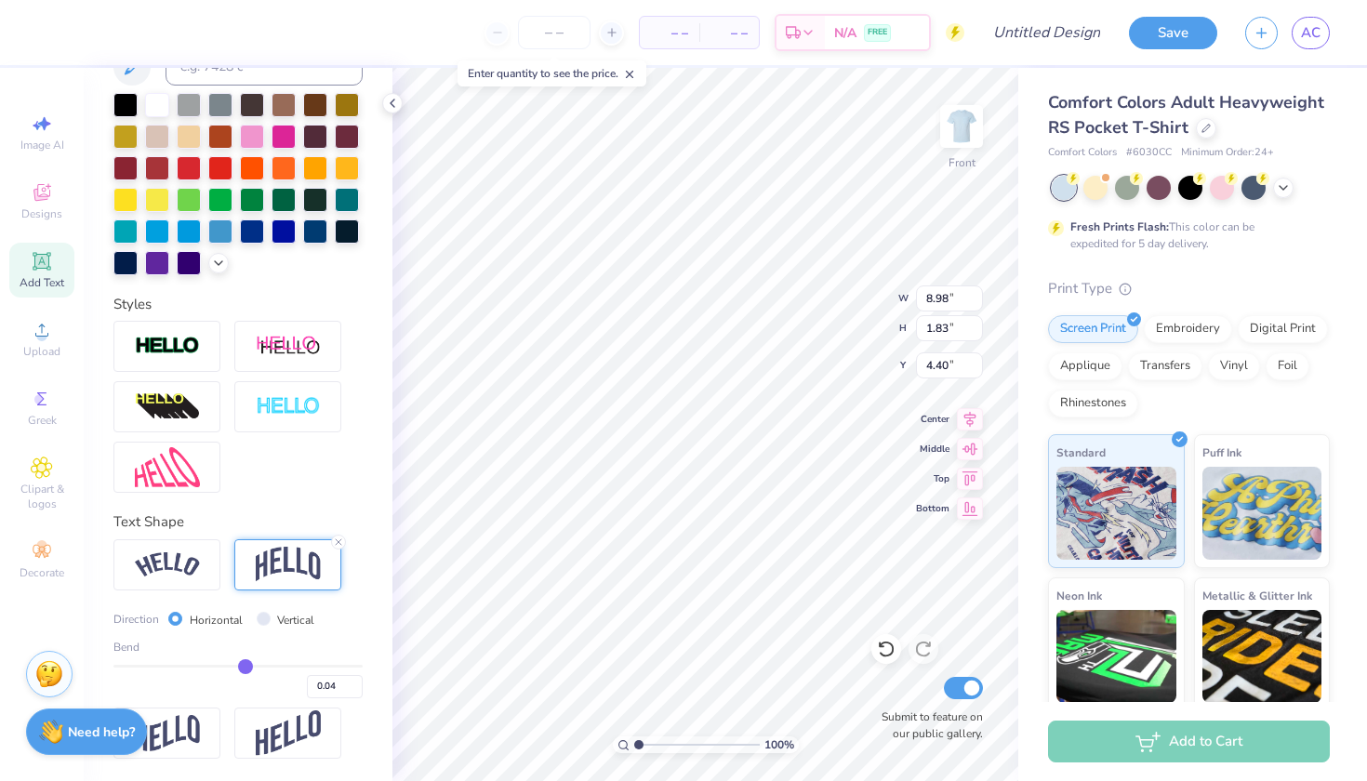
type input "0.06"
type input "0.08"
type input "0.09"
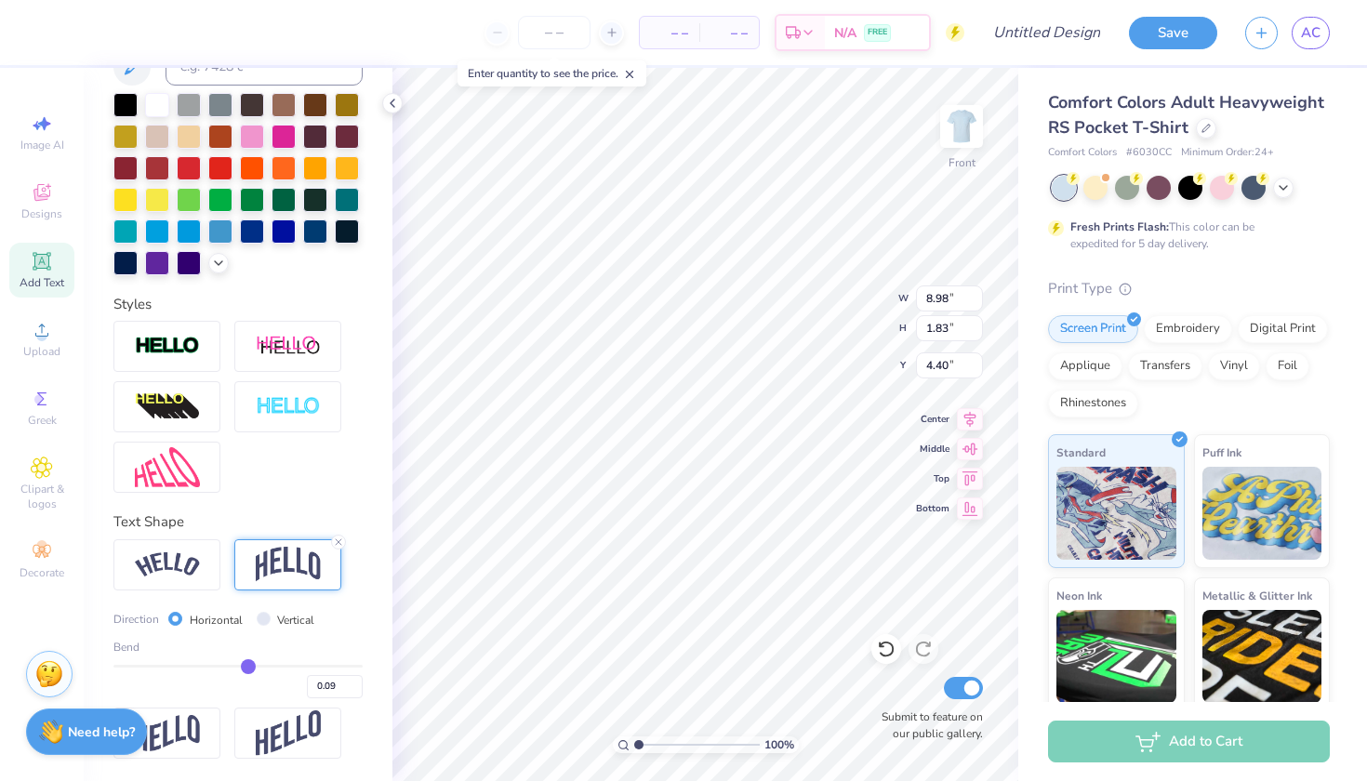
type input "0.1"
type input "0.10"
type input "0.12"
type input "0.13"
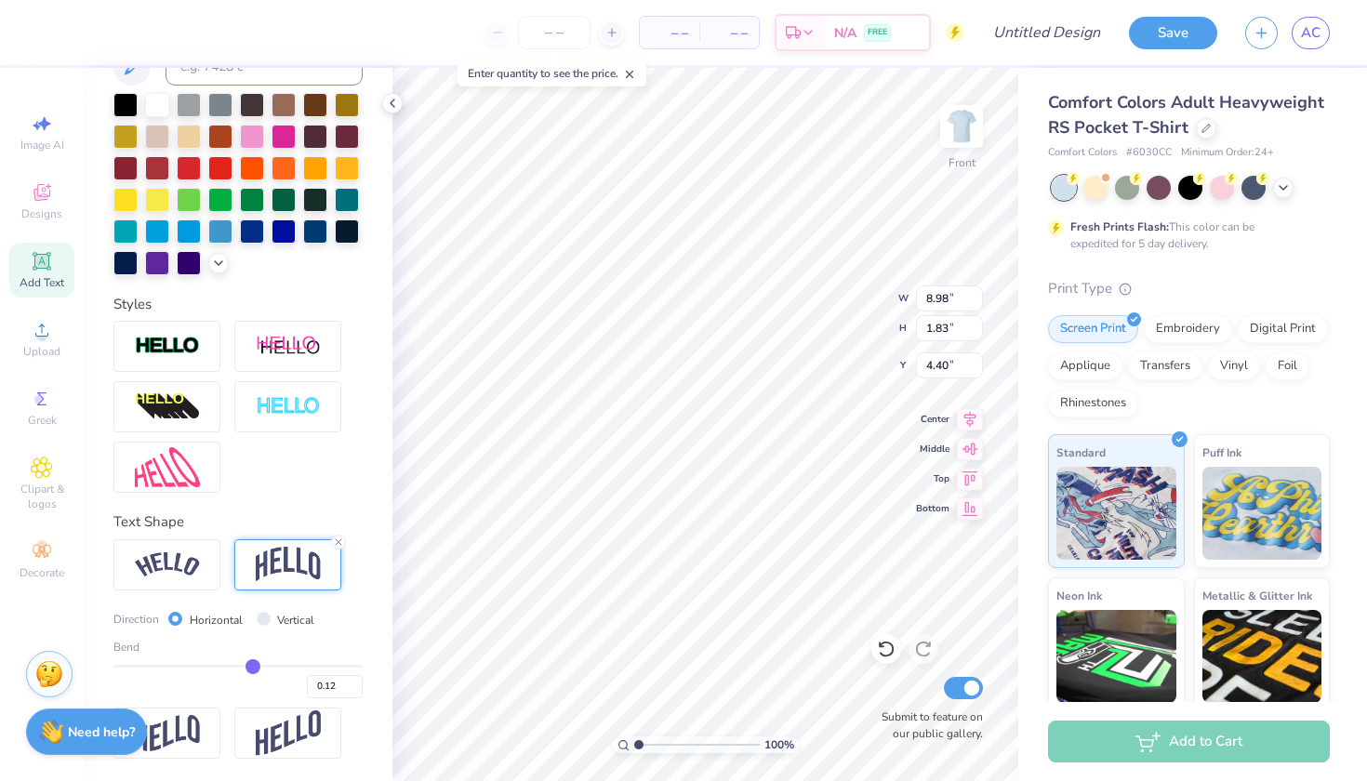
type input "0.13"
type input "0.14"
type input "0.16"
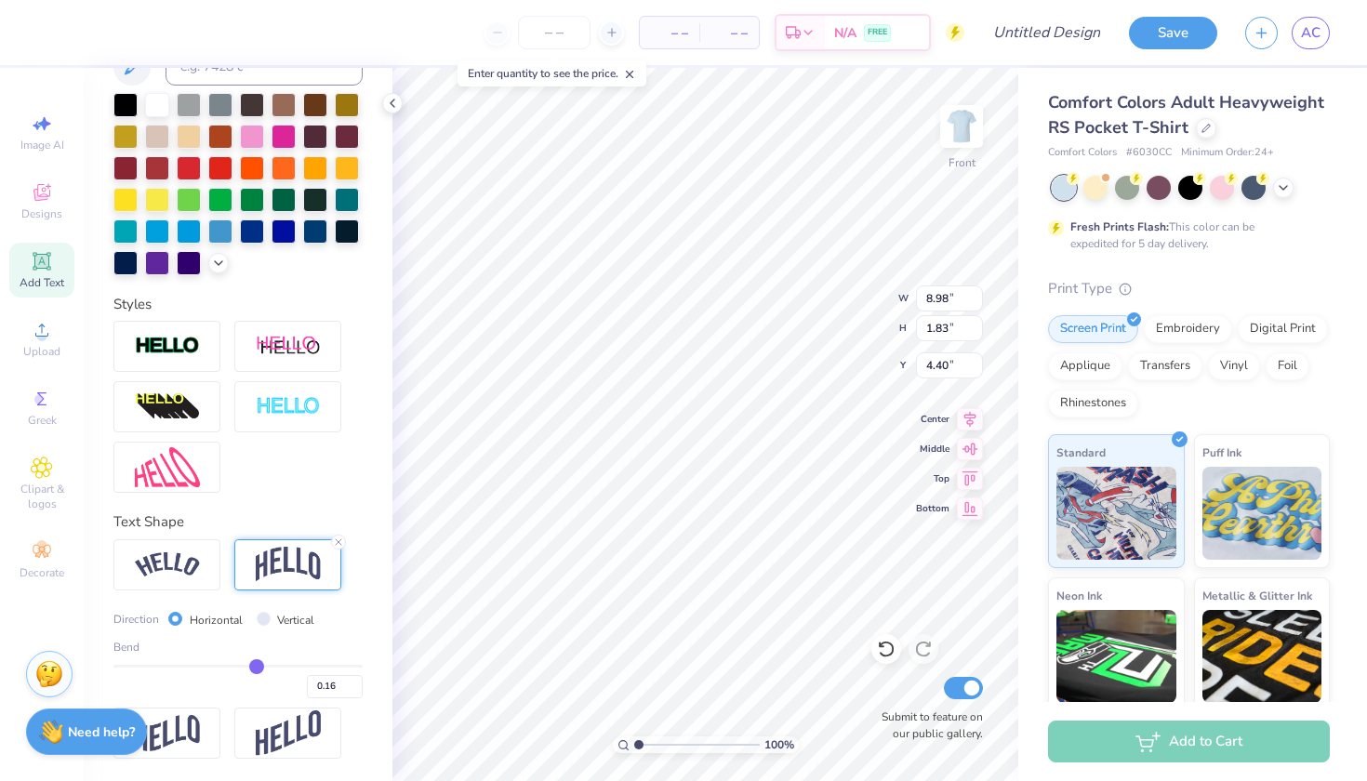
type input "0.17"
type input "0.19"
type input "0.2"
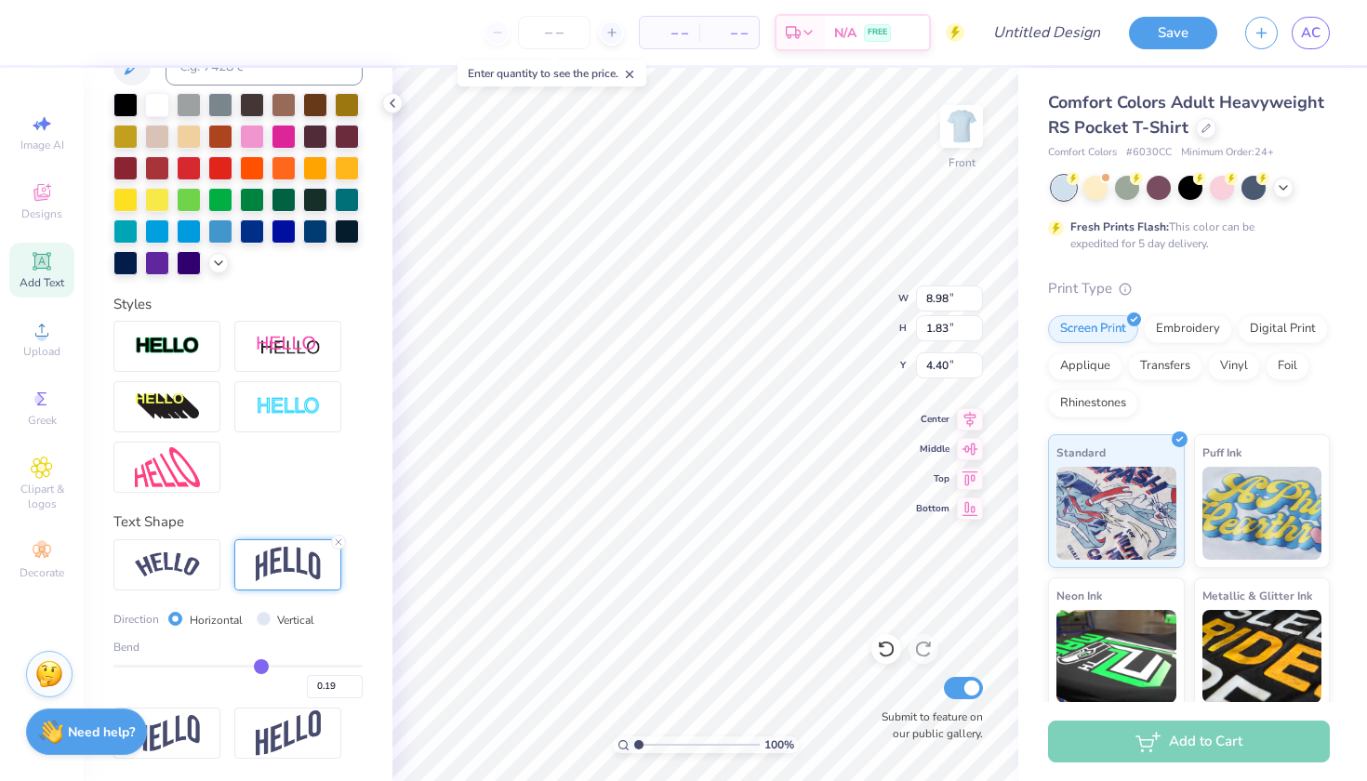
type input "0.20"
type input "0.21"
type input "0.22"
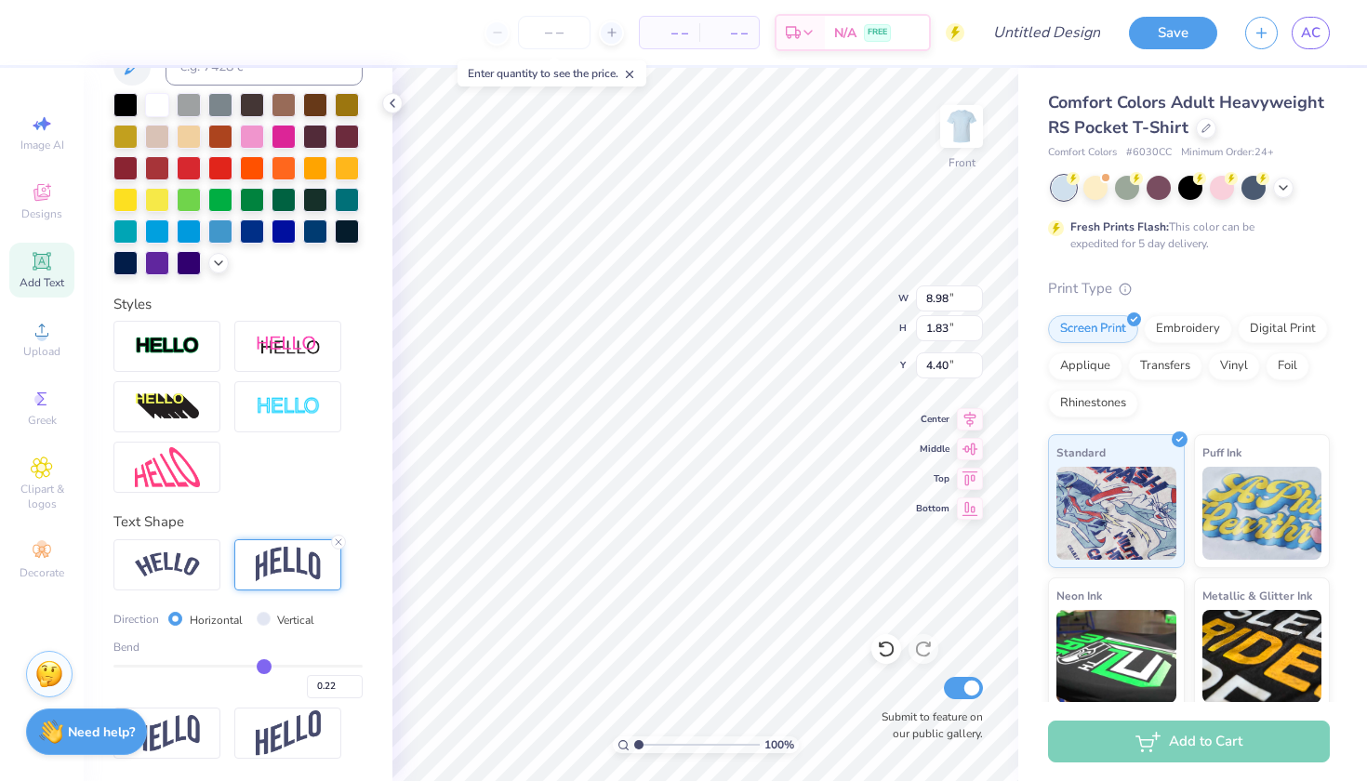
type input "0.23"
type input "0.24"
type input "0.25"
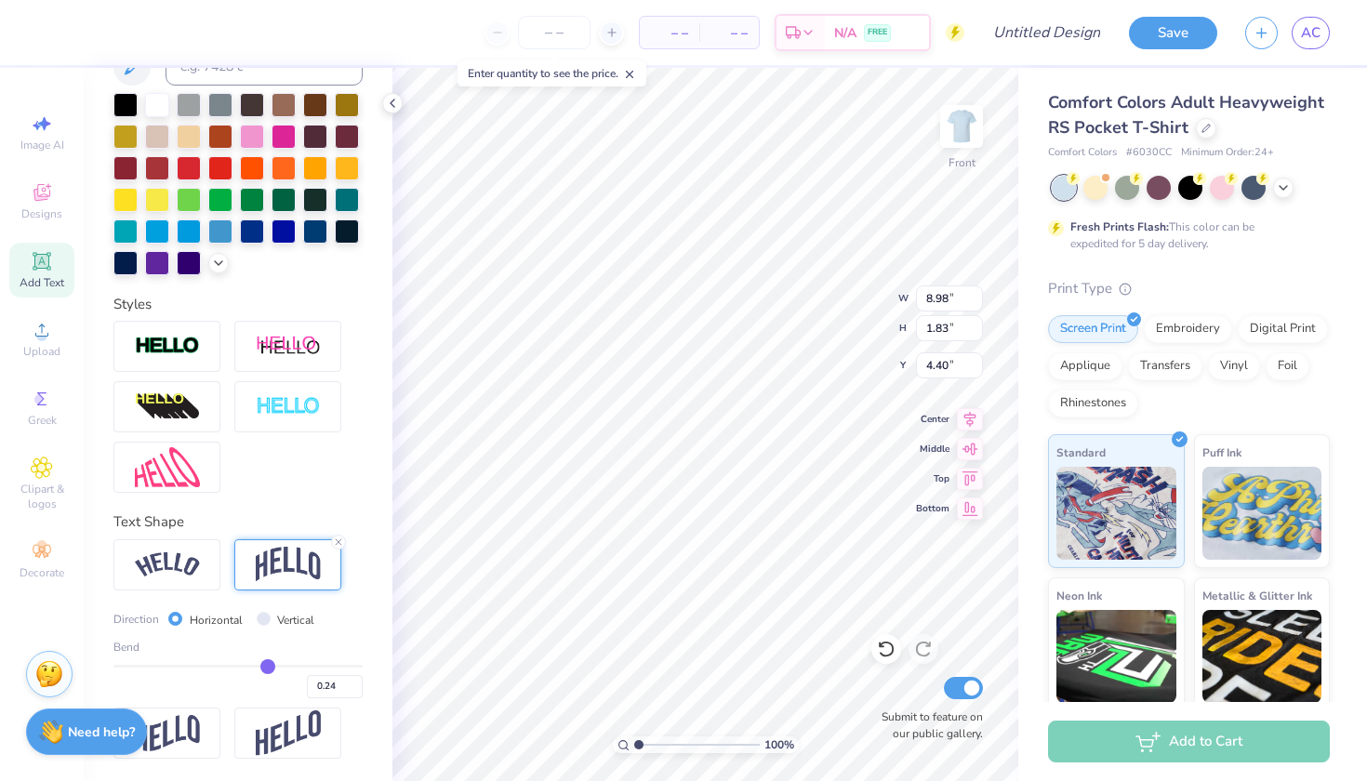
type input "0.25"
drag, startPoint x: 240, startPoint y: 663, endPoint x: 267, endPoint y: 669, distance: 27.5
type input "0.25"
click at [267, 668] on input "range" at bounding box center [237, 666] width 249 height 3
type input "2.54"
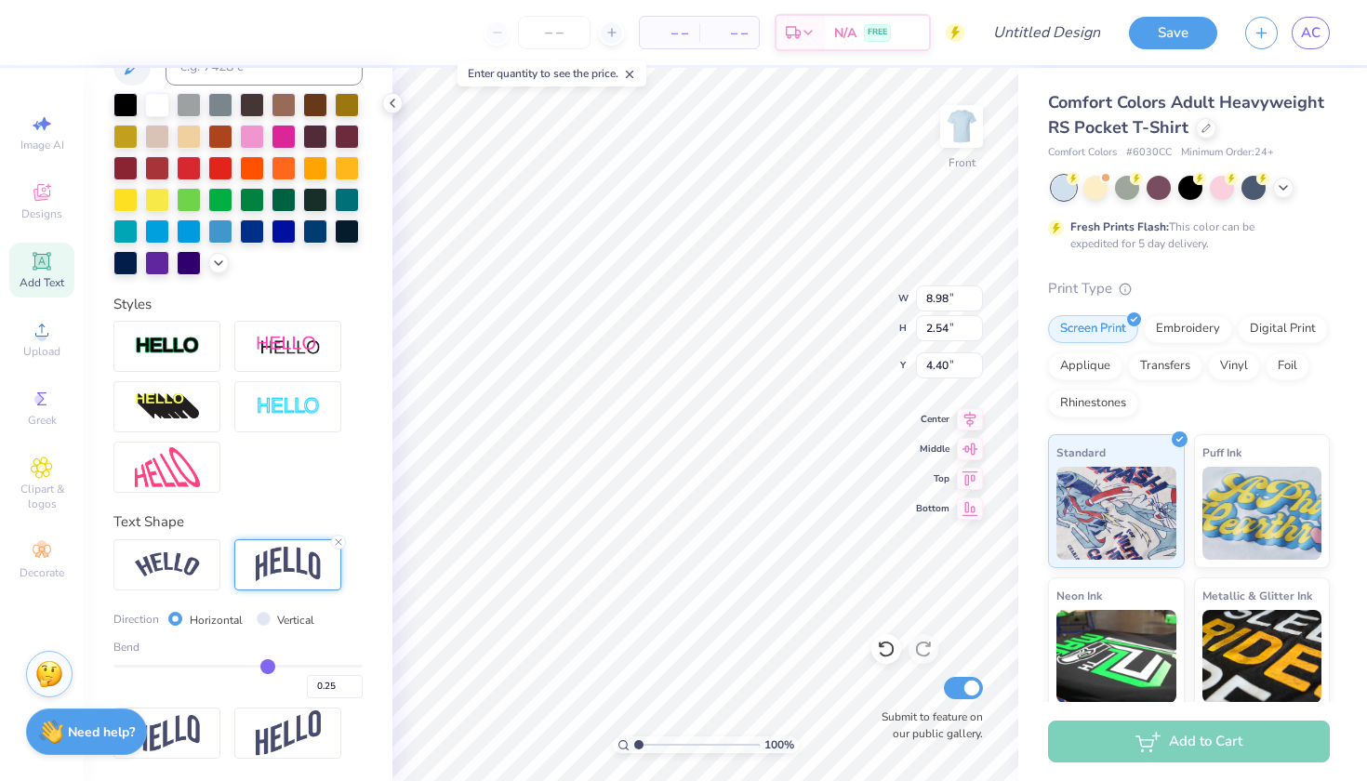
type input "4.05"
type input "0.26"
type input "0.27"
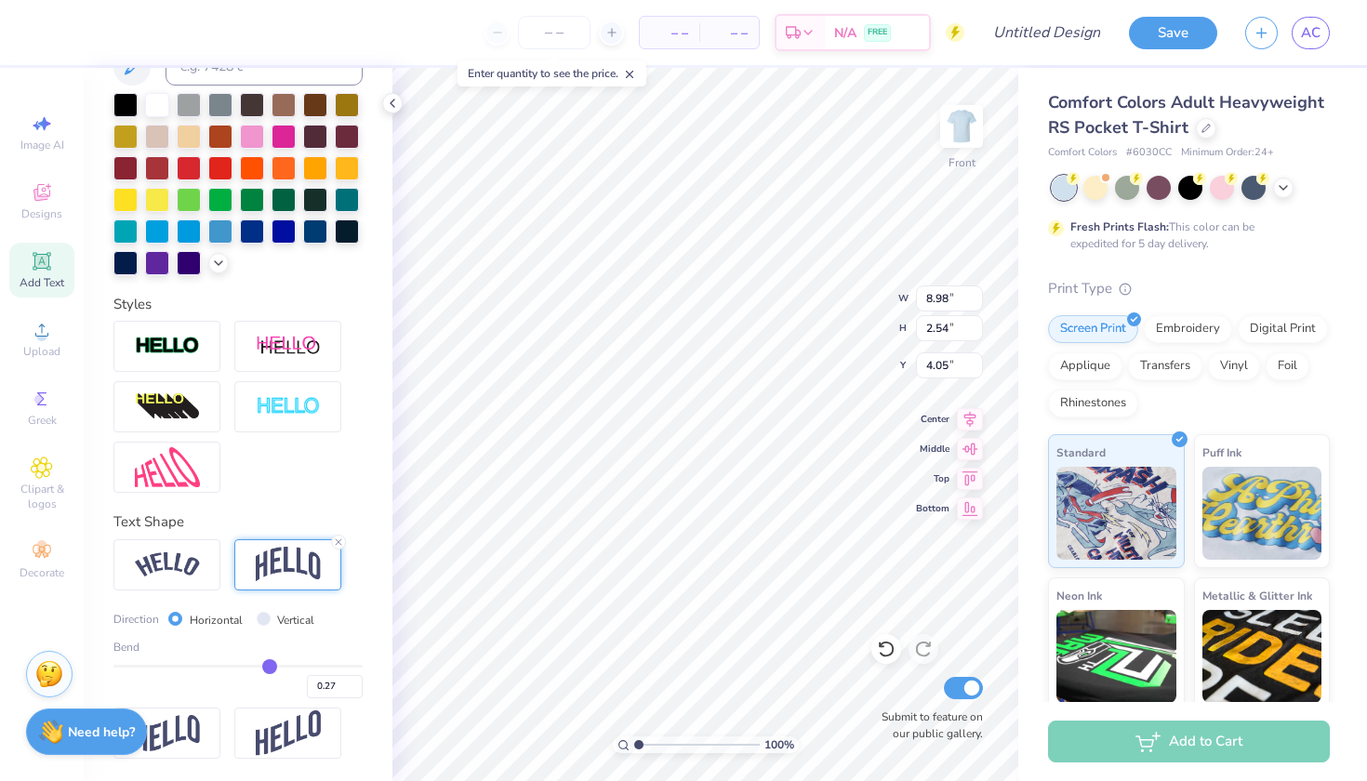
type input "0.28"
type input "0.29"
type input "0.3"
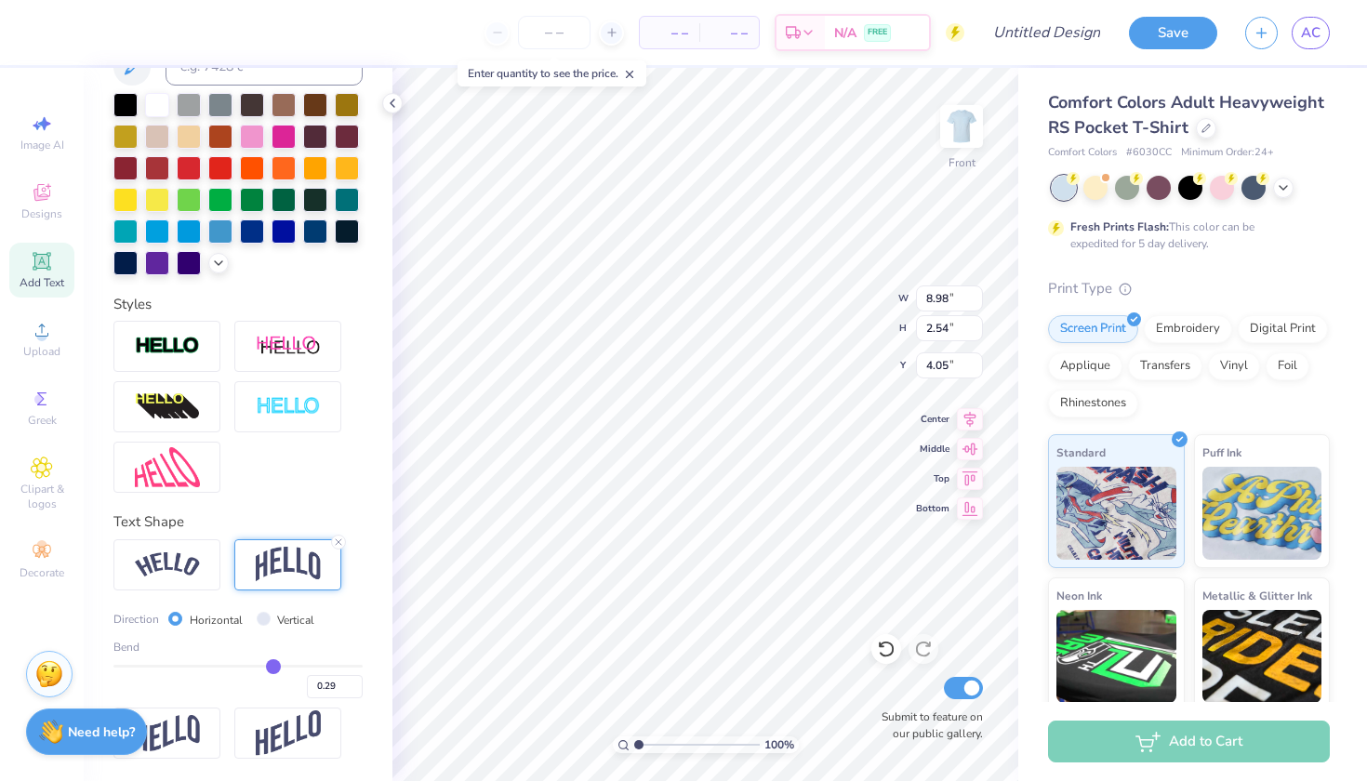
type input "0.30"
type input "0.32"
type input "0.33"
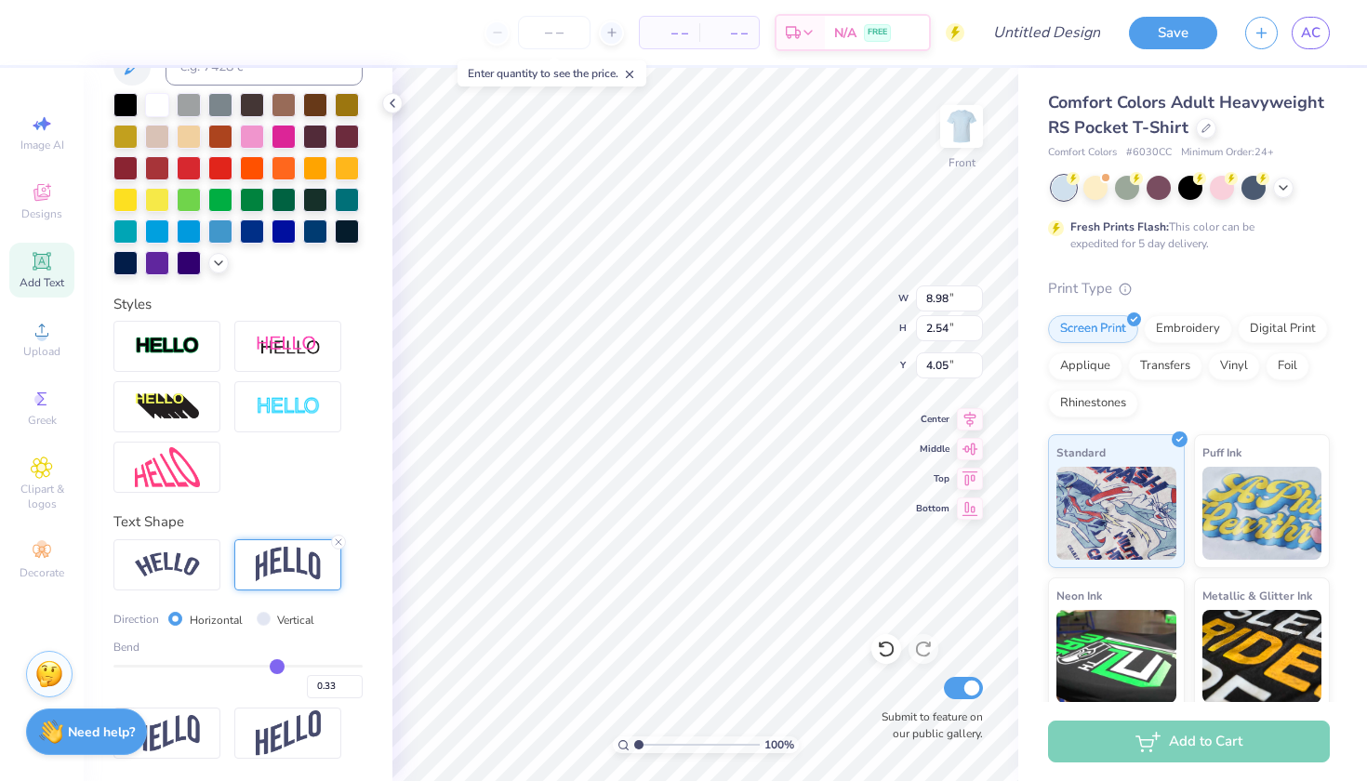
type input "0.35"
type input "0.37"
type input "0.39"
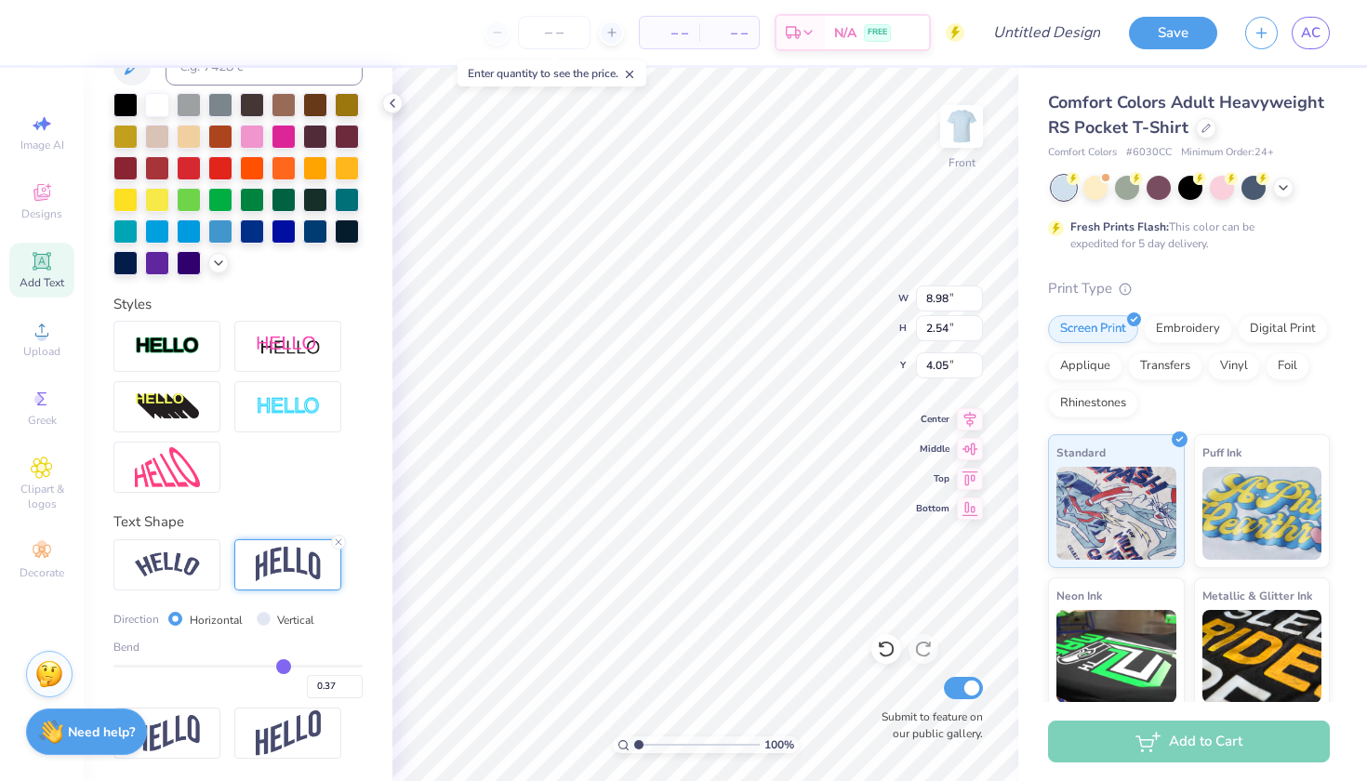
type input "0.39"
type input "0.4"
type input "0.40"
type input "0.42"
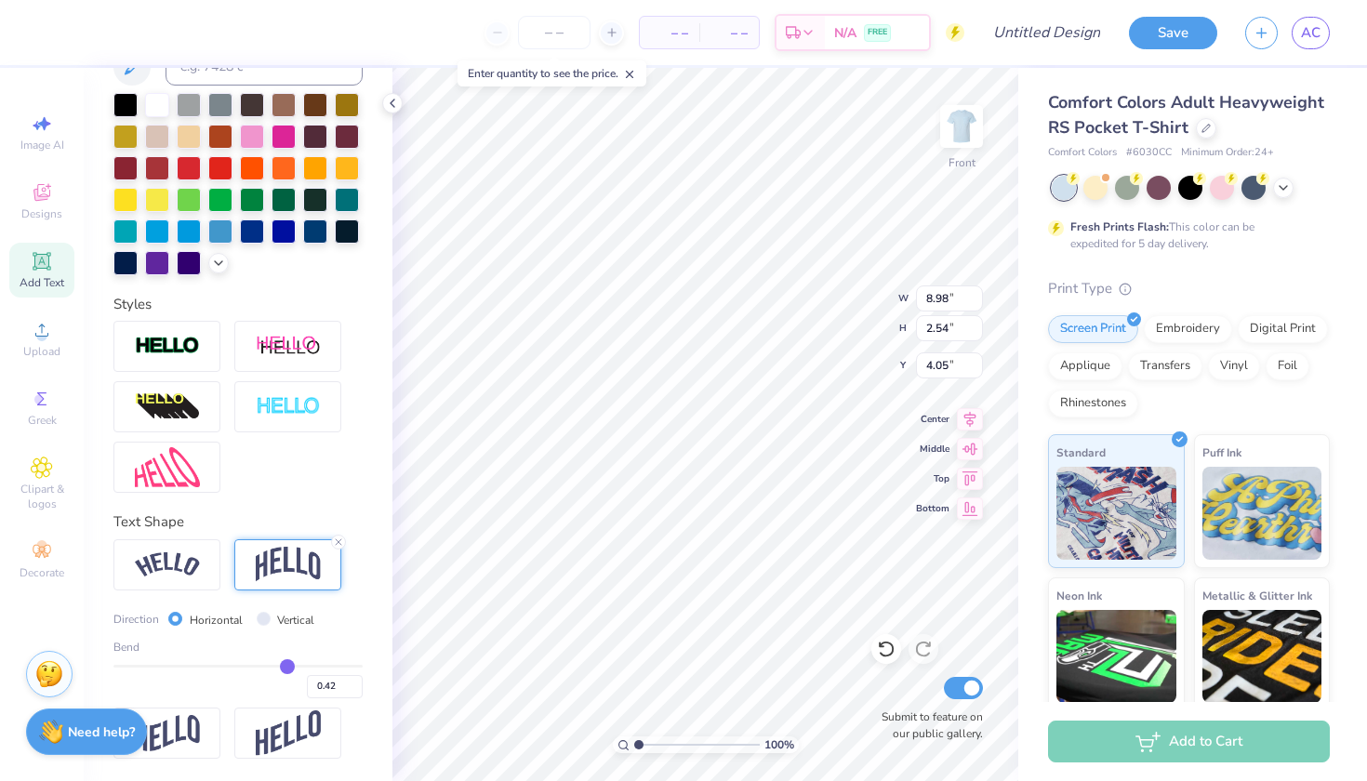
type input "0.44"
type input "0.45"
type input "0.46"
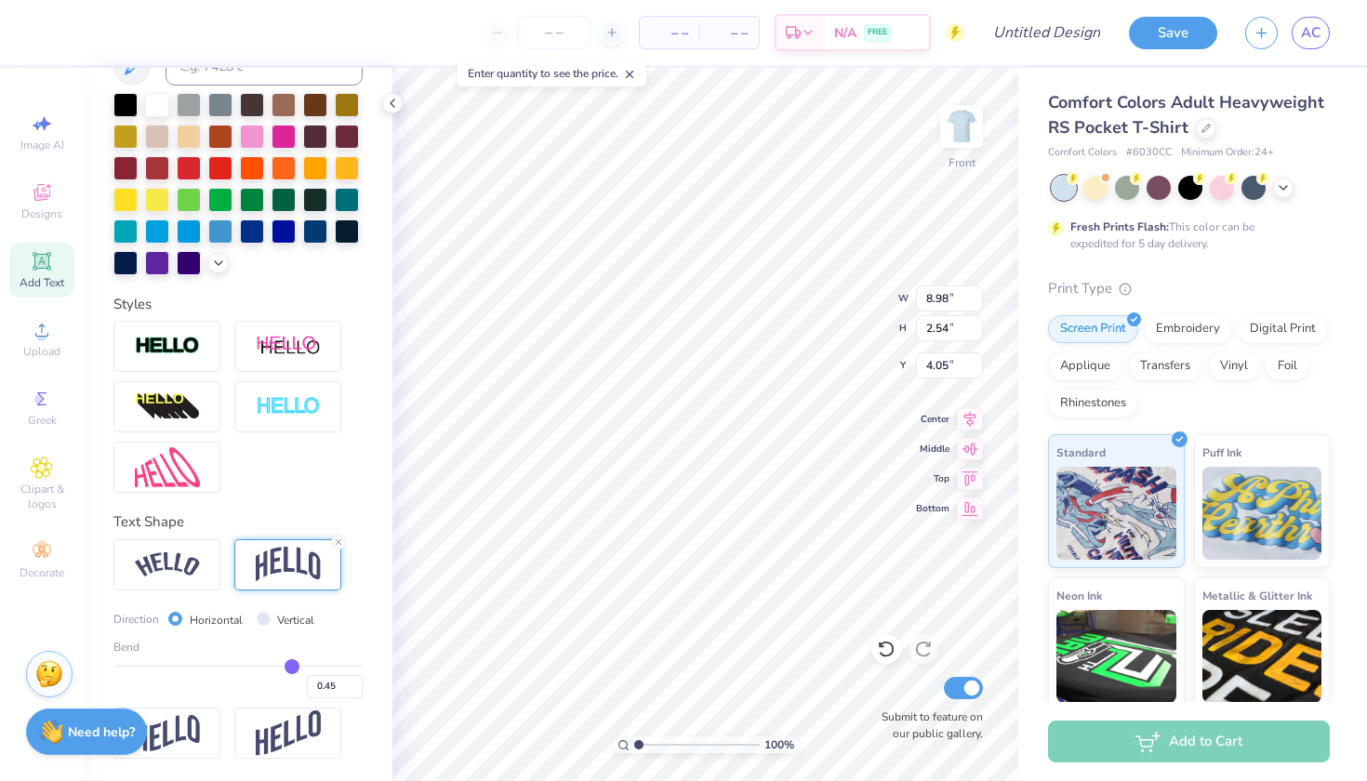
type input "0.46"
type input "0.47"
type input "0.48"
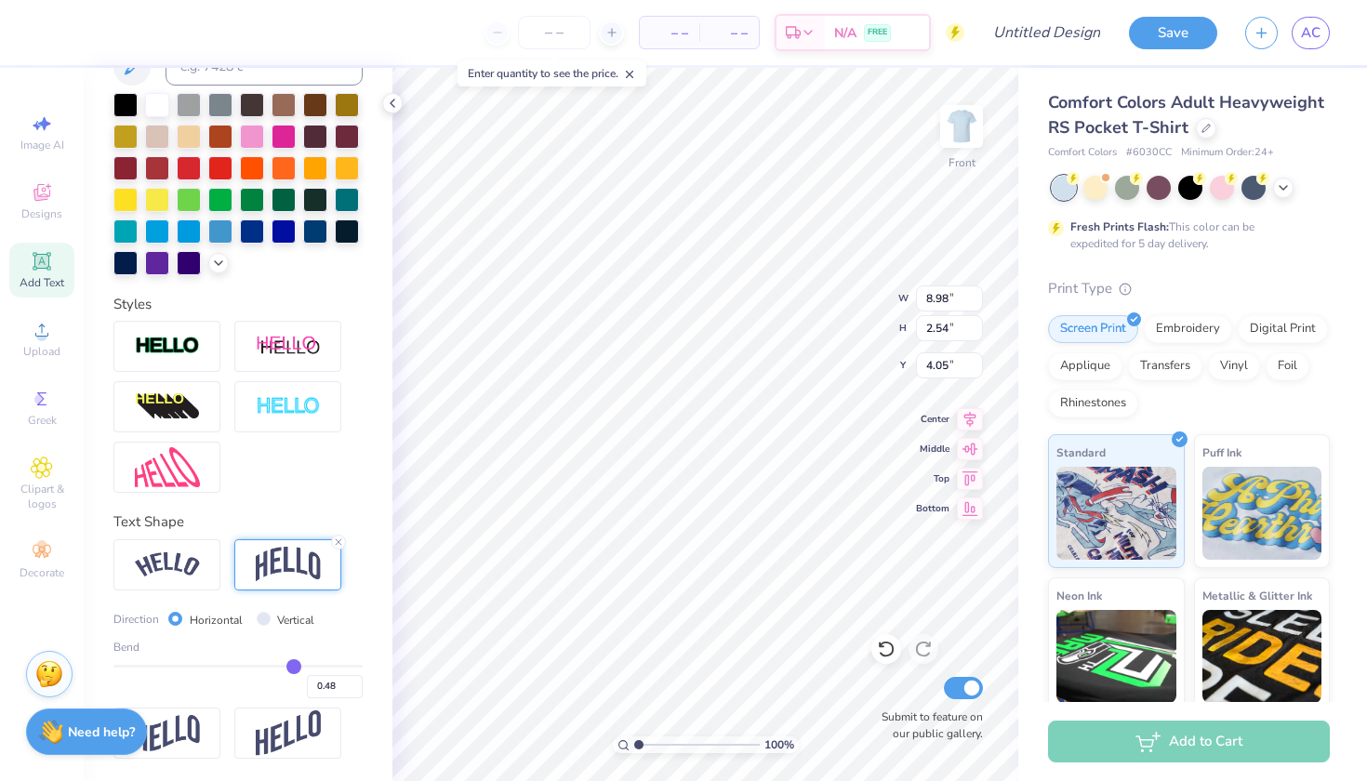
type input "0.49"
type input "0.5"
type input "0.50"
drag, startPoint x: 267, startPoint y: 669, endPoint x: 297, endPoint y: 672, distance: 29.9
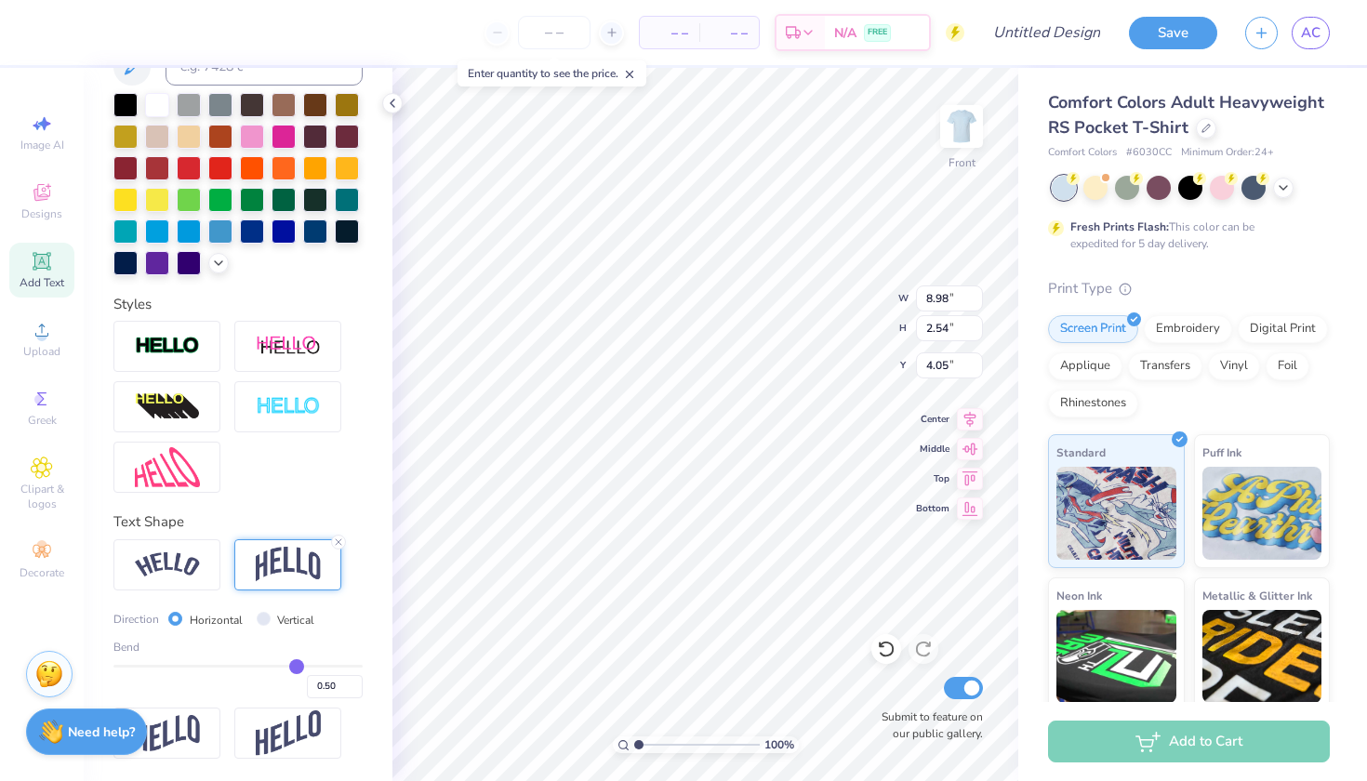
type input "0.5"
click at [297, 668] on input "range" at bounding box center [237, 666] width 249 height 3
type input "3.47"
type input "3.59"
type input "0.49"
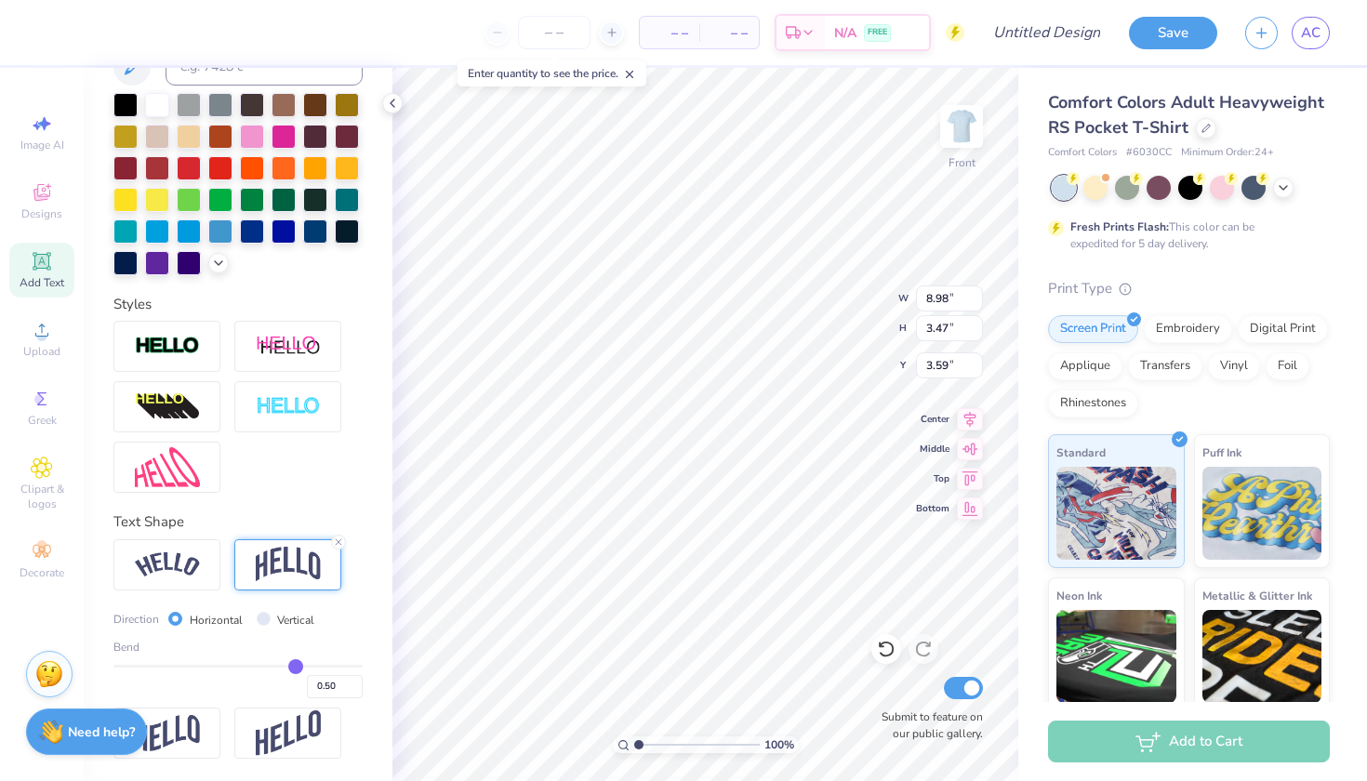
type input "0.49"
type input "0.48"
type input "0.47"
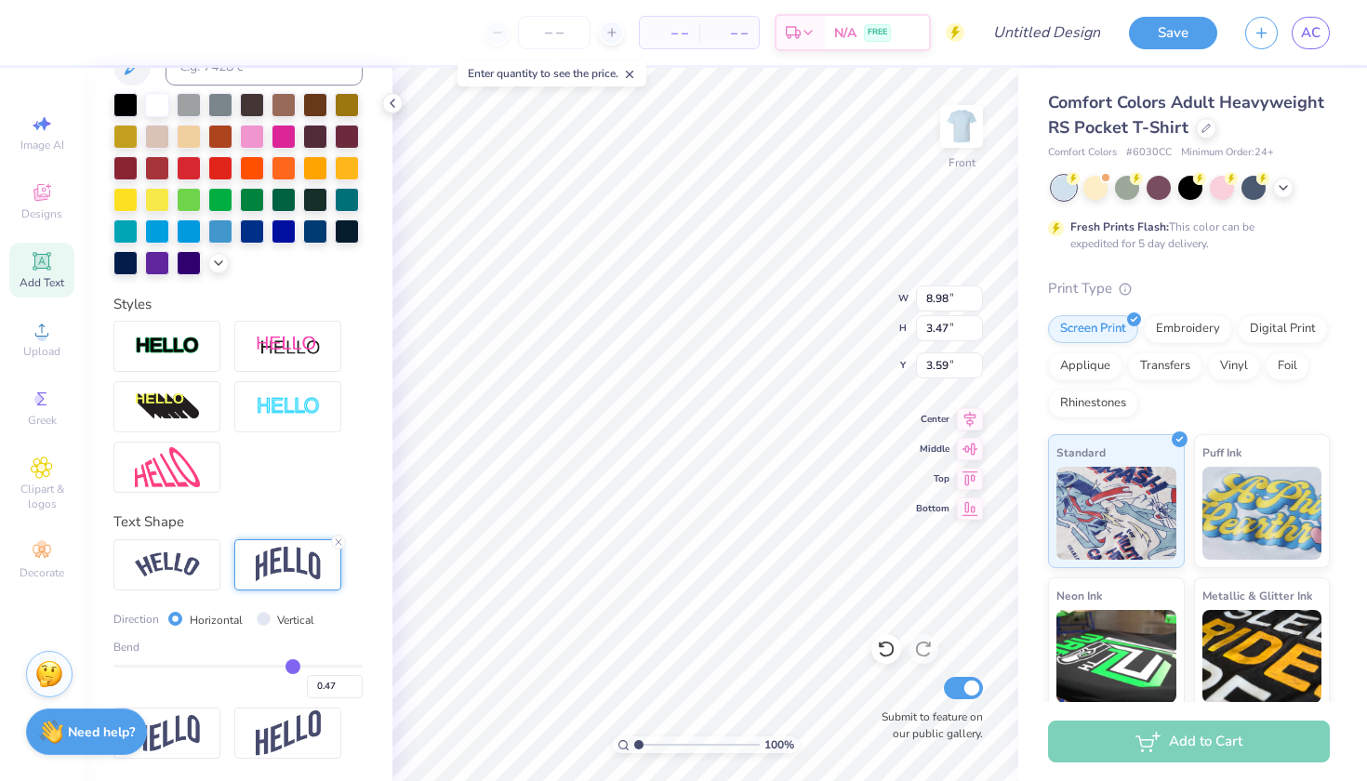
type input "0.46"
type input "0.45"
type input "0.44"
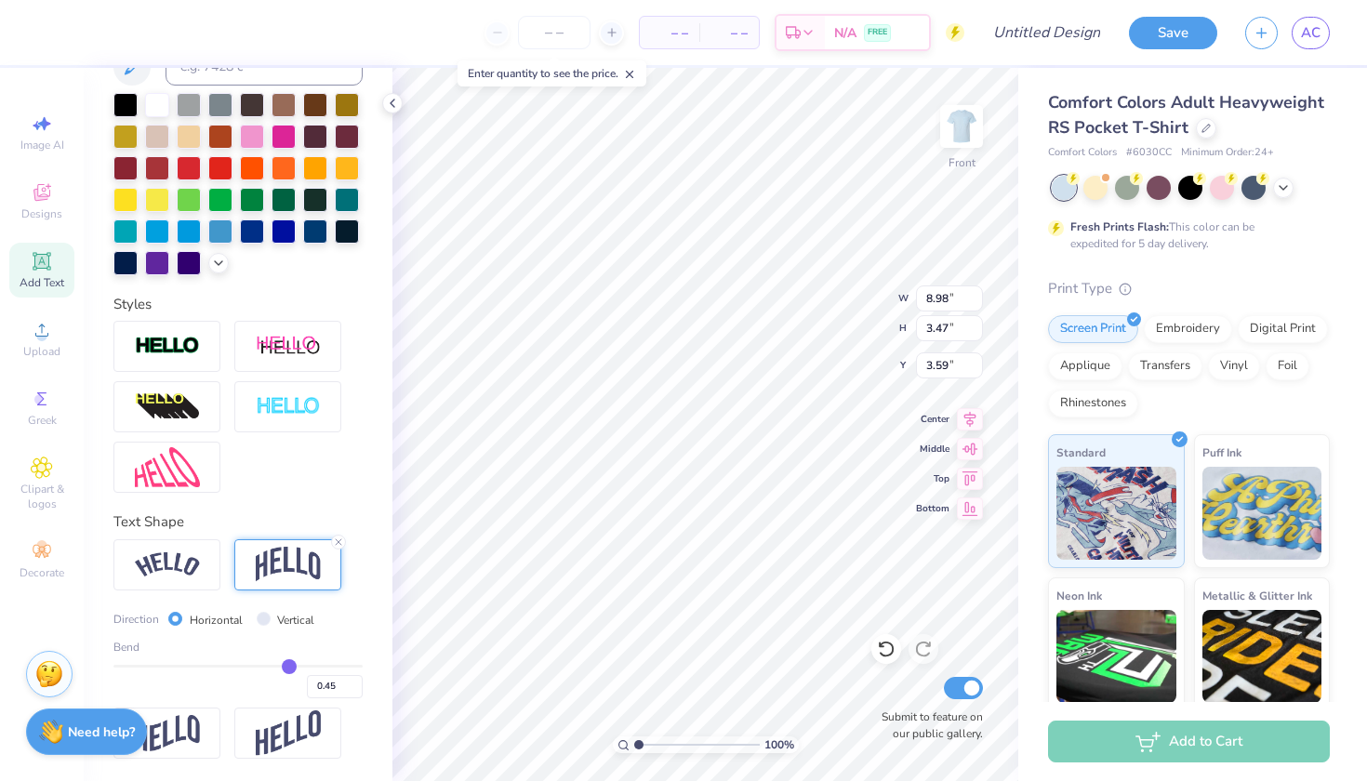
type input "0.44"
drag, startPoint x: 297, startPoint y: 672, endPoint x: 284, endPoint y: 672, distance: 13.0
click at [284, 668] on input "range" at bounding box center [237, 666] width 249 height 3
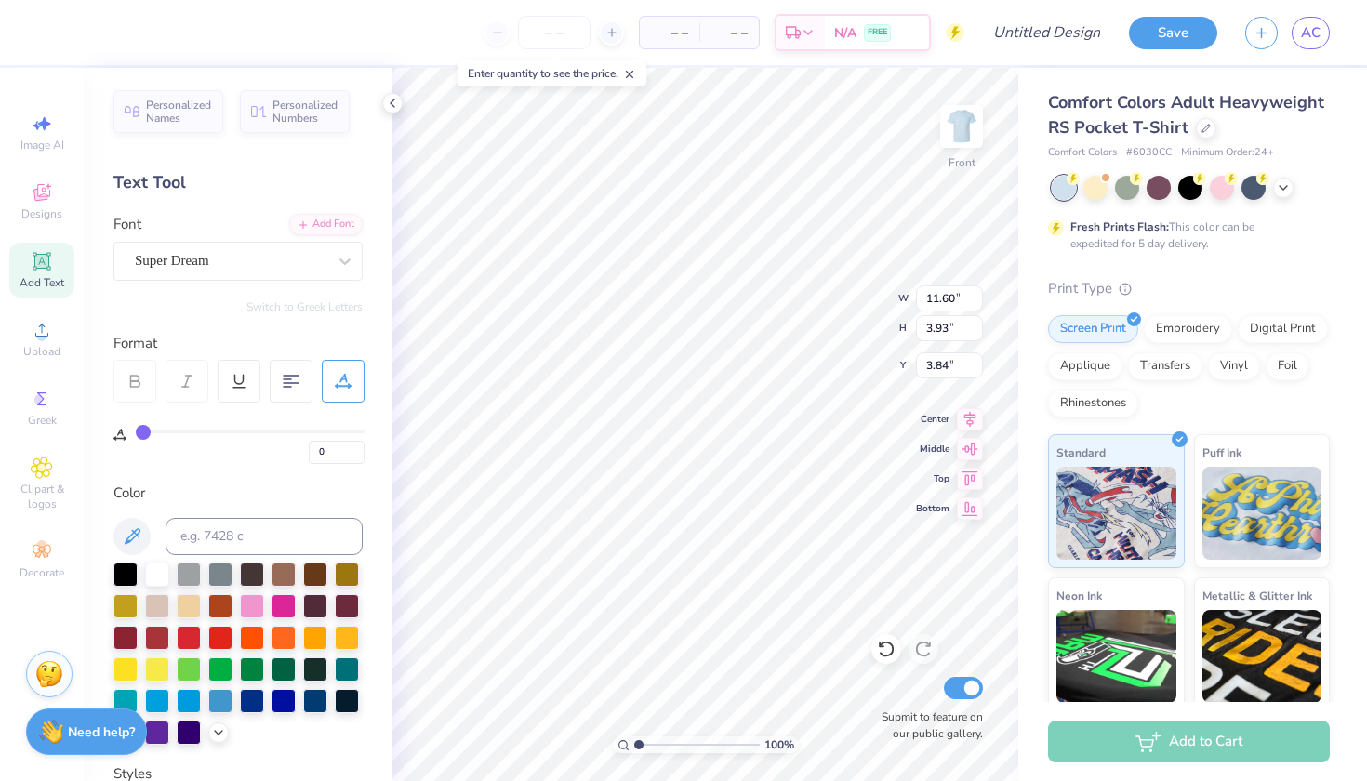
scroll to position [0, 0]
click at [249, 271] on div at bounding box center [231, 260] width 192 height 25
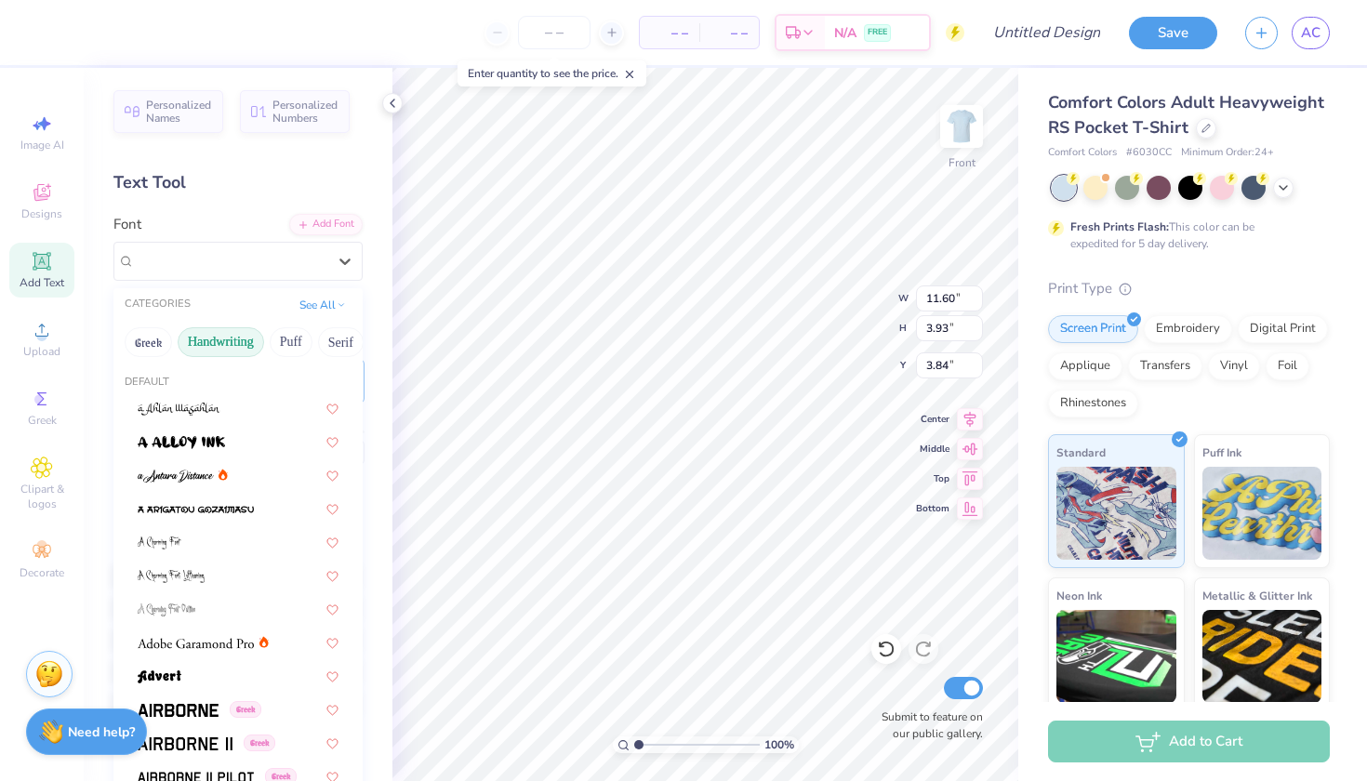
click at [232, 350] on button "Handwriting" at bounding box center [221, 342] width 87 height 30
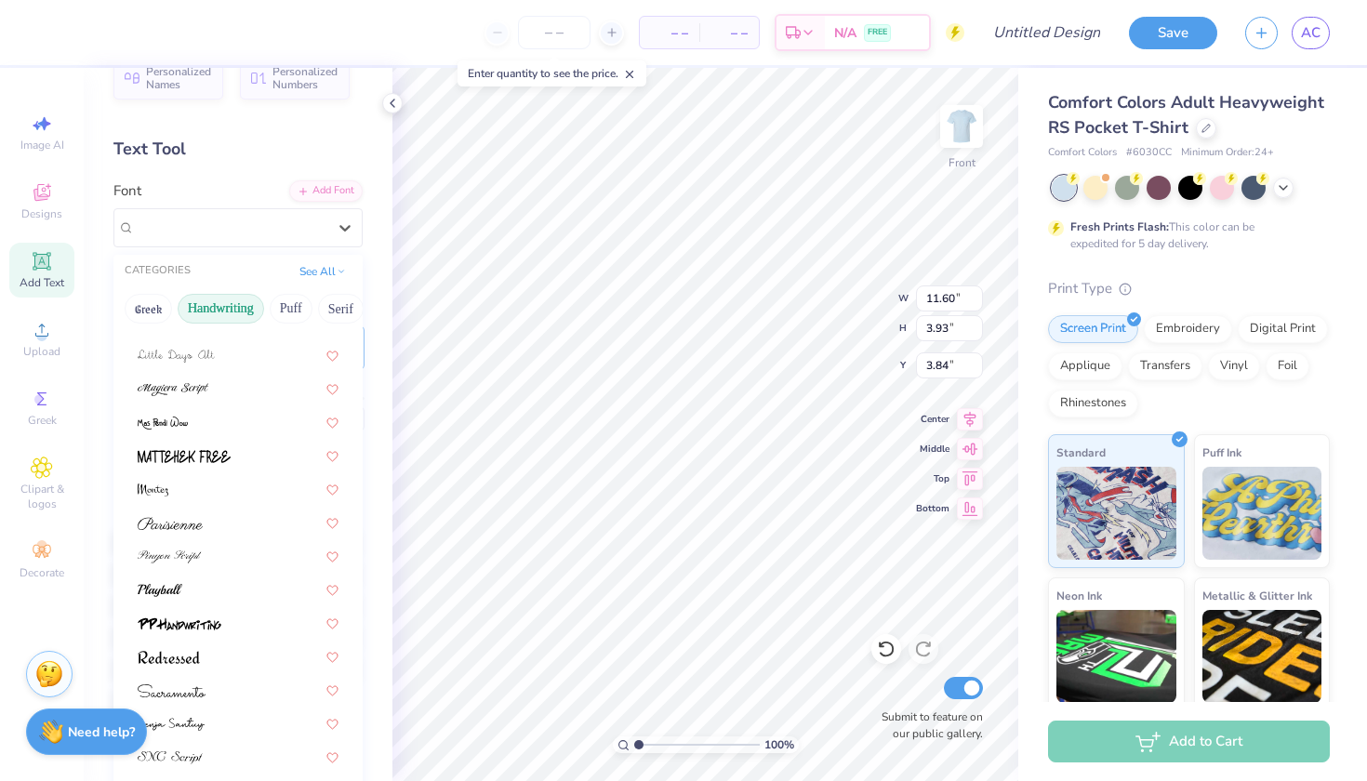
scroll to position [24, 0]
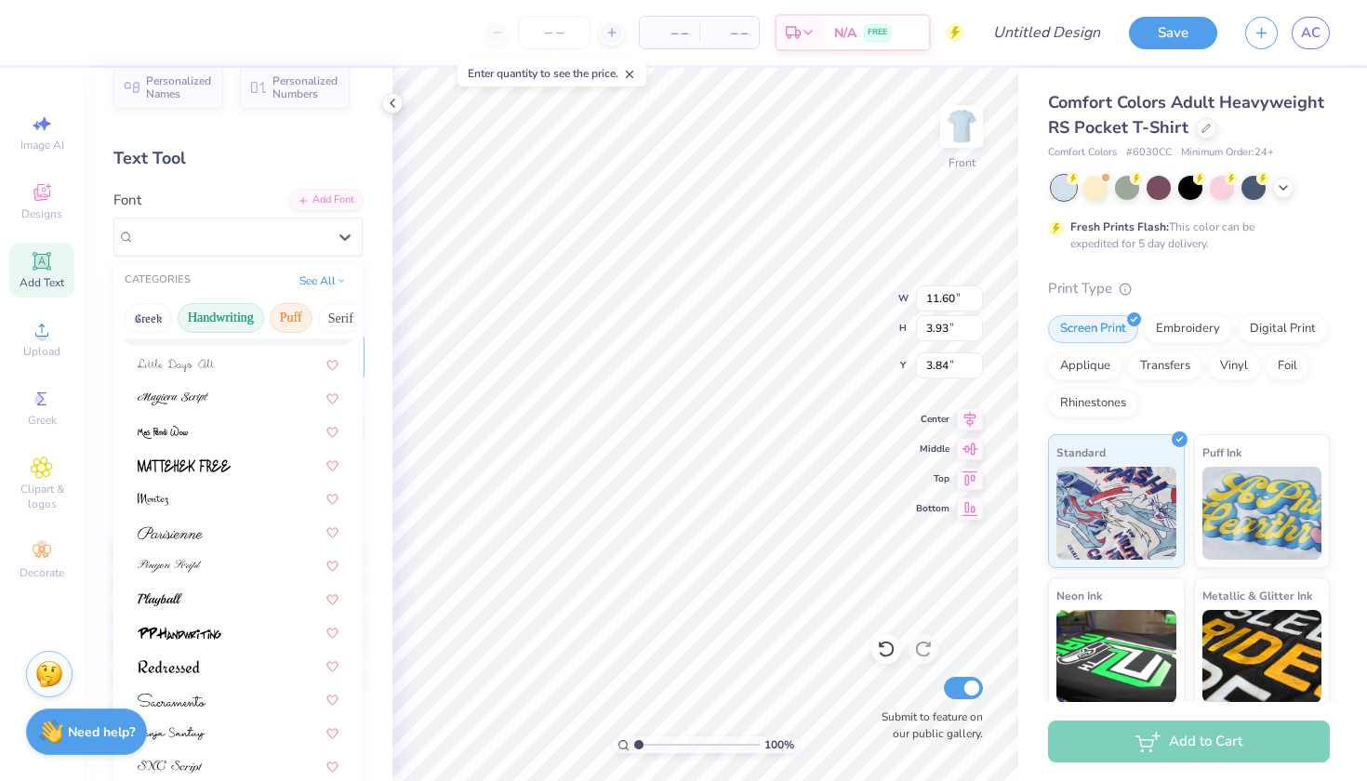
click at [296, 317] on button "Puff" at bounding box center [291, 318] width 43 height 30
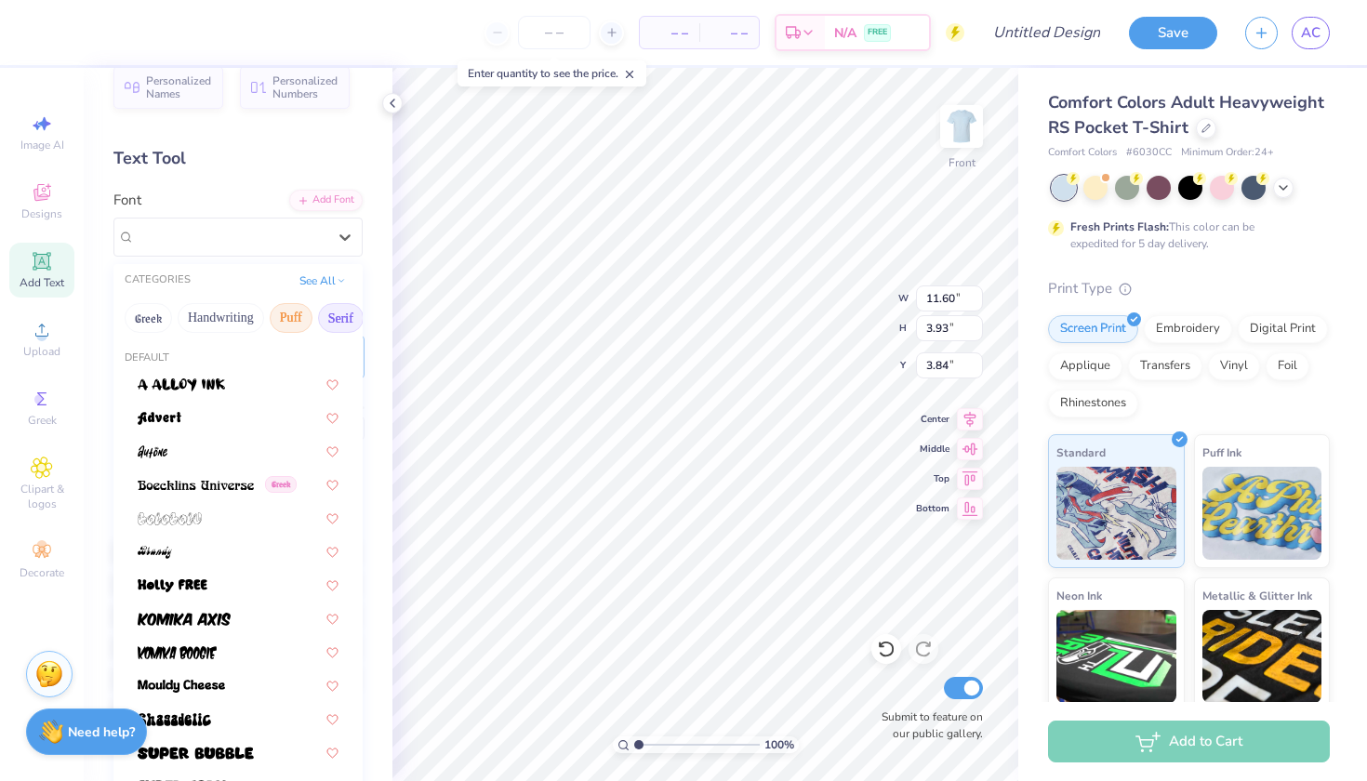
click at [339, 326] on button "Serif" at bounding box center [341, 318] width 46 height 30
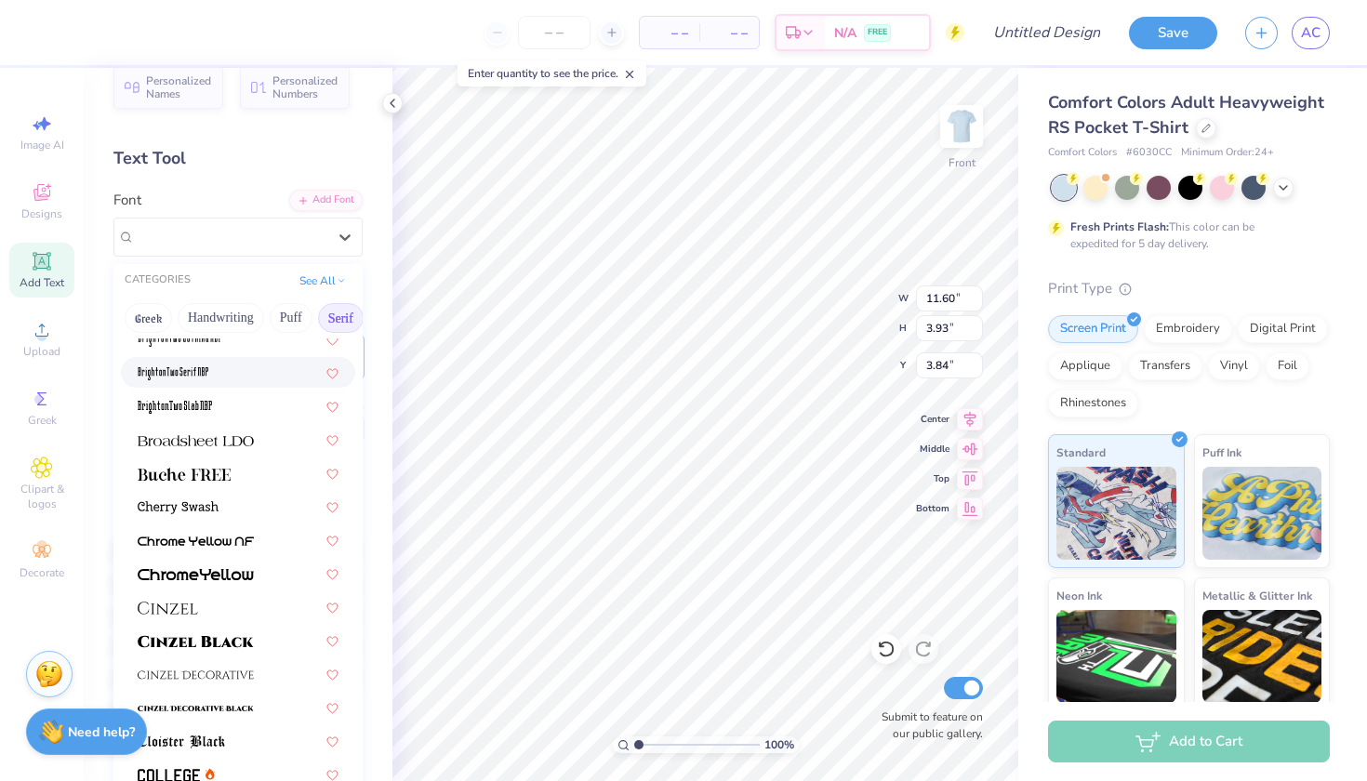
scroll to position [172, 0]
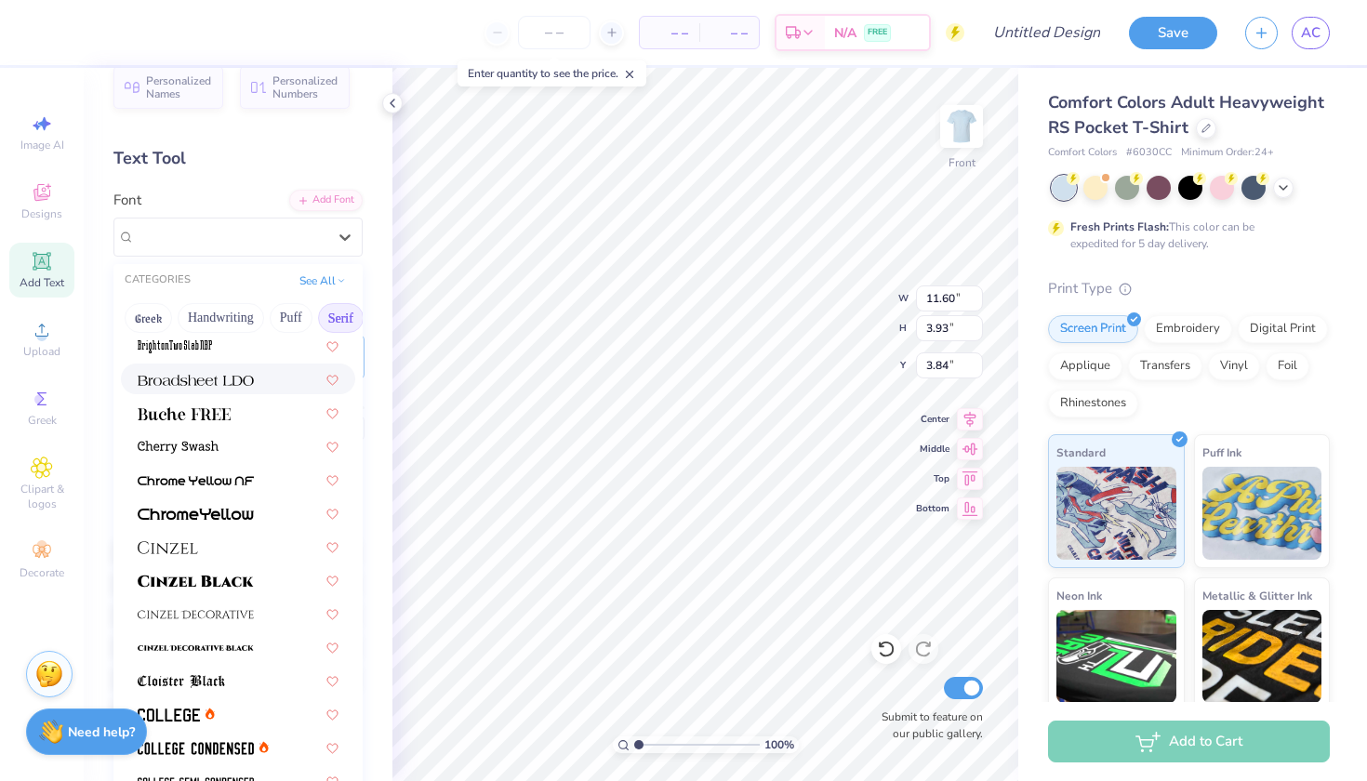
click at [240, 387] on img at bounding box center [196, 380] width 116 height 13
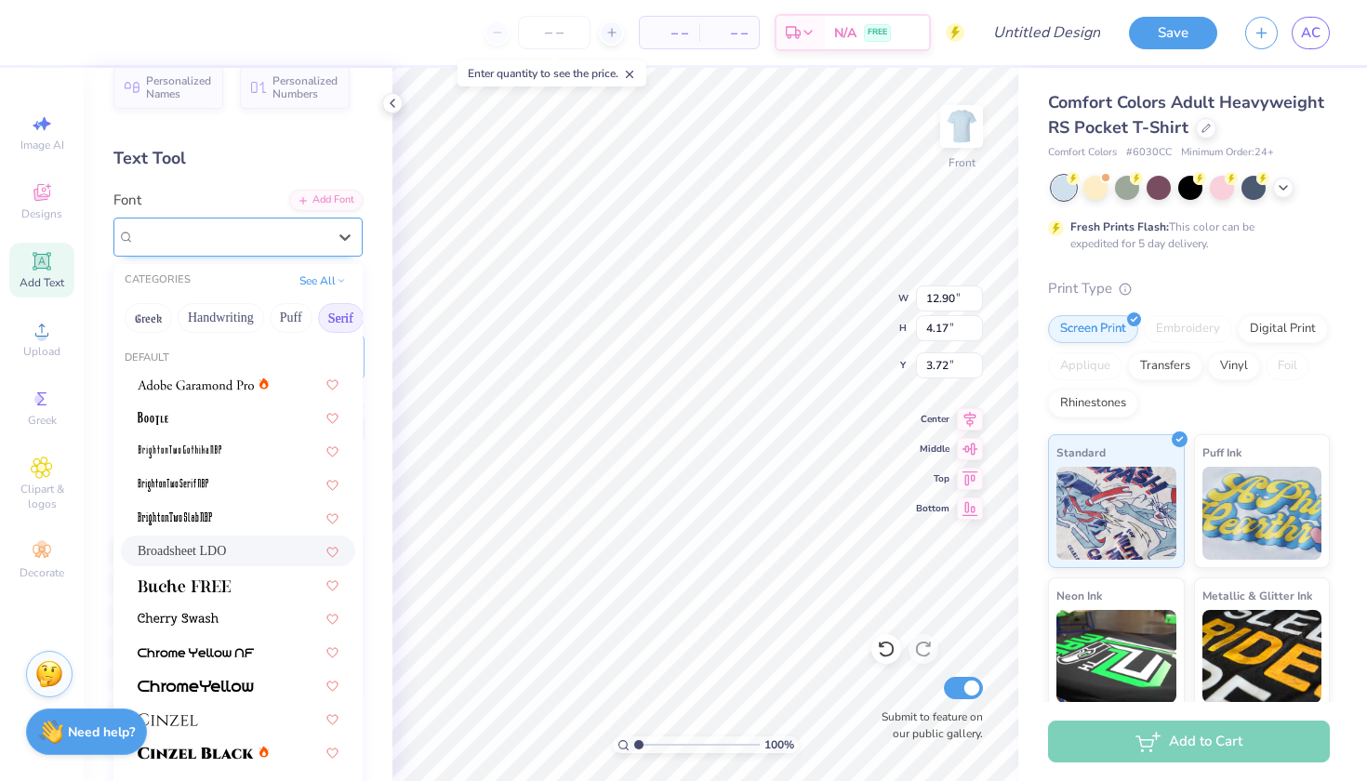
click at [270, 243] on div "Broadsheet LDO" at bounding box center [230, 236] width 195 height 29
click at [215, 319] on button "Fantasy" at bounding box center [202, 318] width 61 height 30
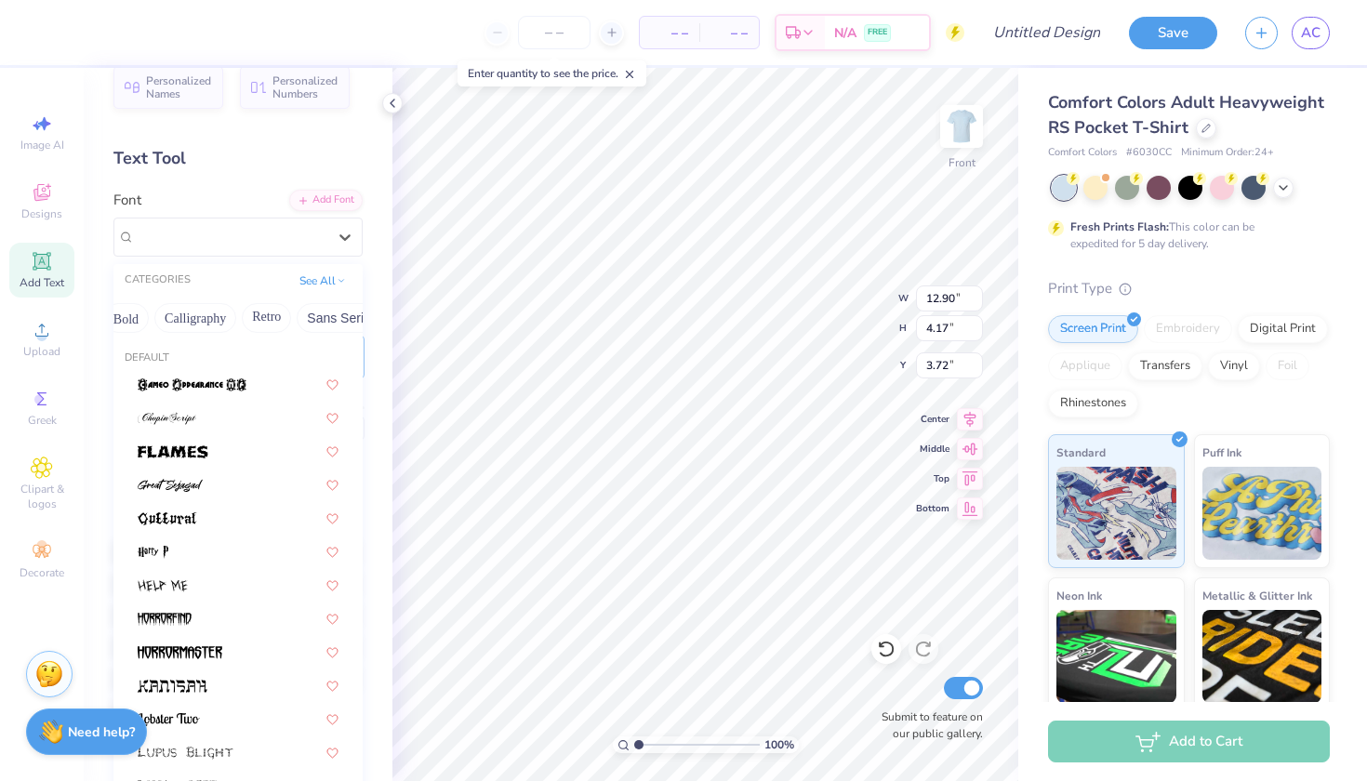
scroll to position [0, 262]
click at [206, 325] on button "Calligraphy" at bounding box center [199, 318] width 82 height 30
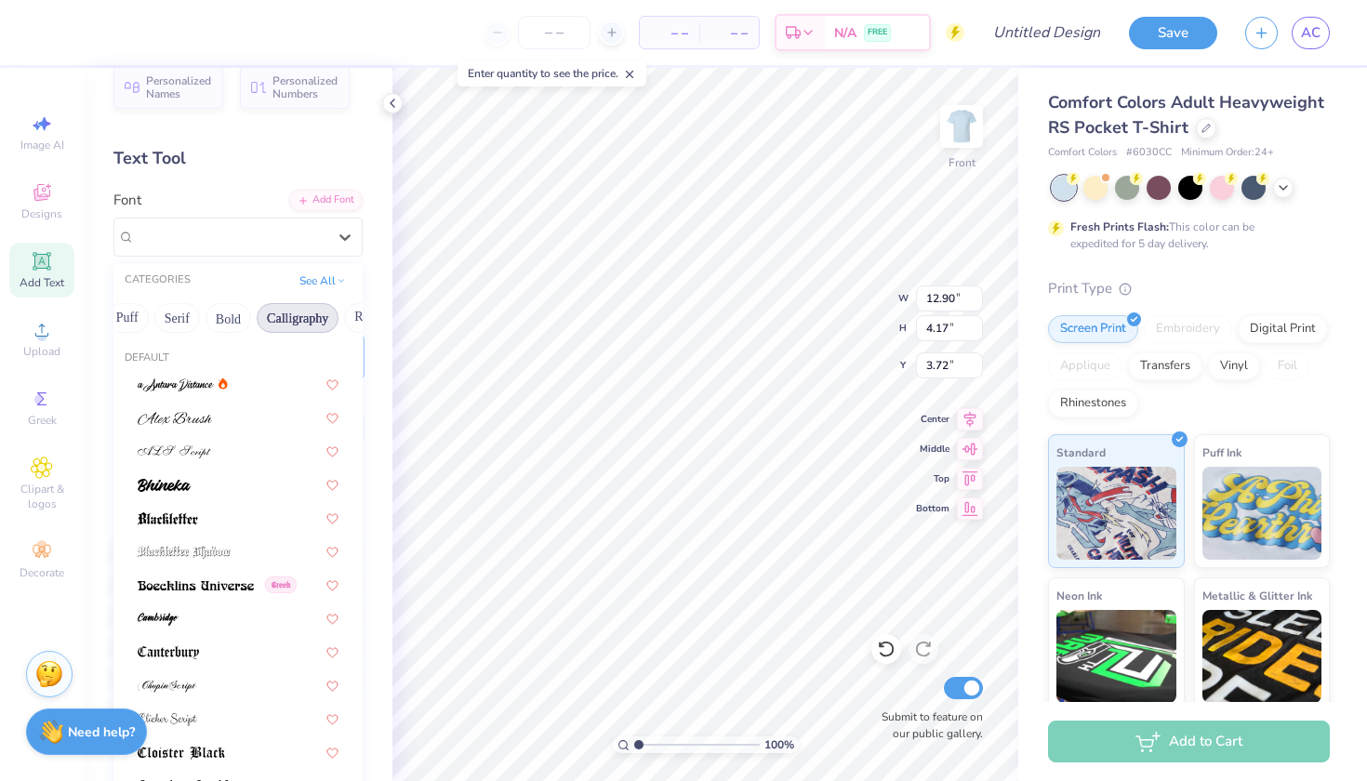
scroll to position [0, 154]
click at [196, 327] on button "Serif" at bounding box center [187, 318] width 46 height 30
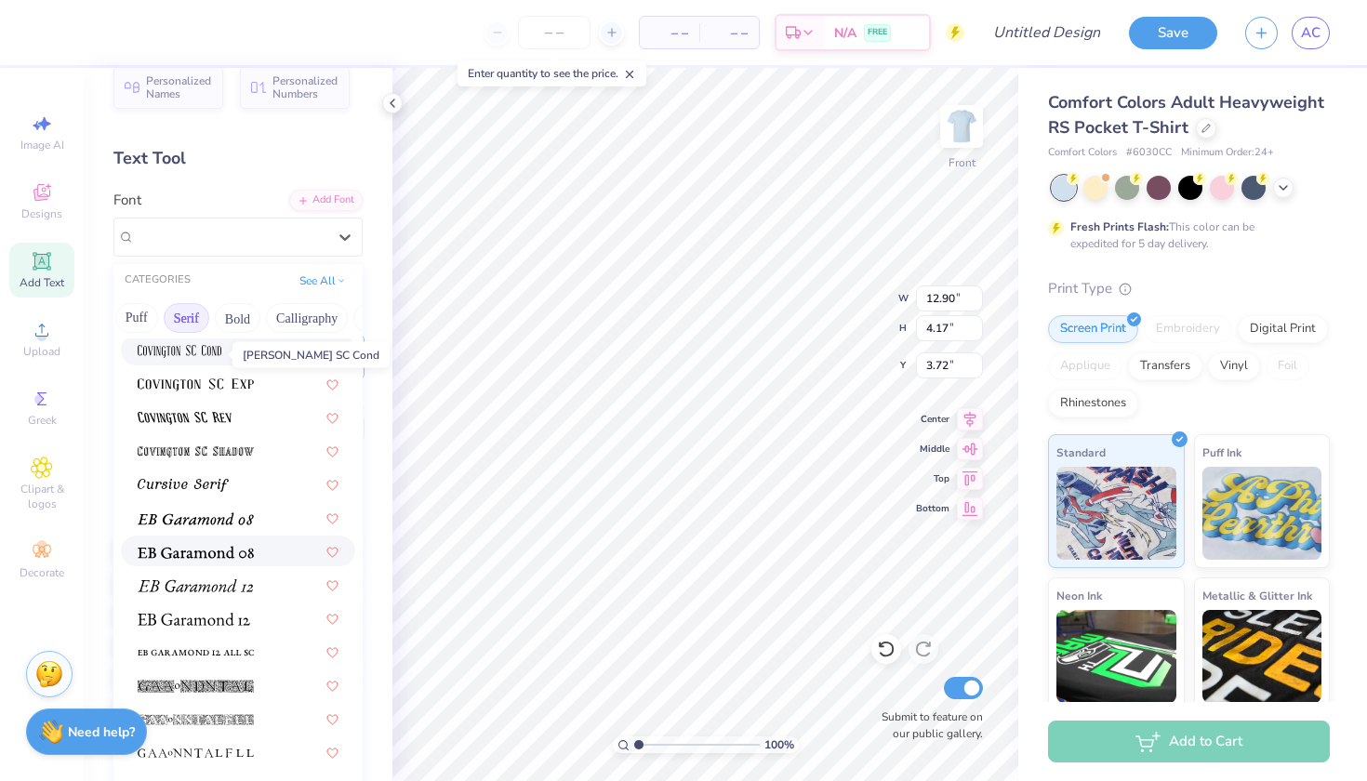
scroll to position [973, 0]
click at [194, 524] on img at bounding box center [196, 517] width 116 height 13
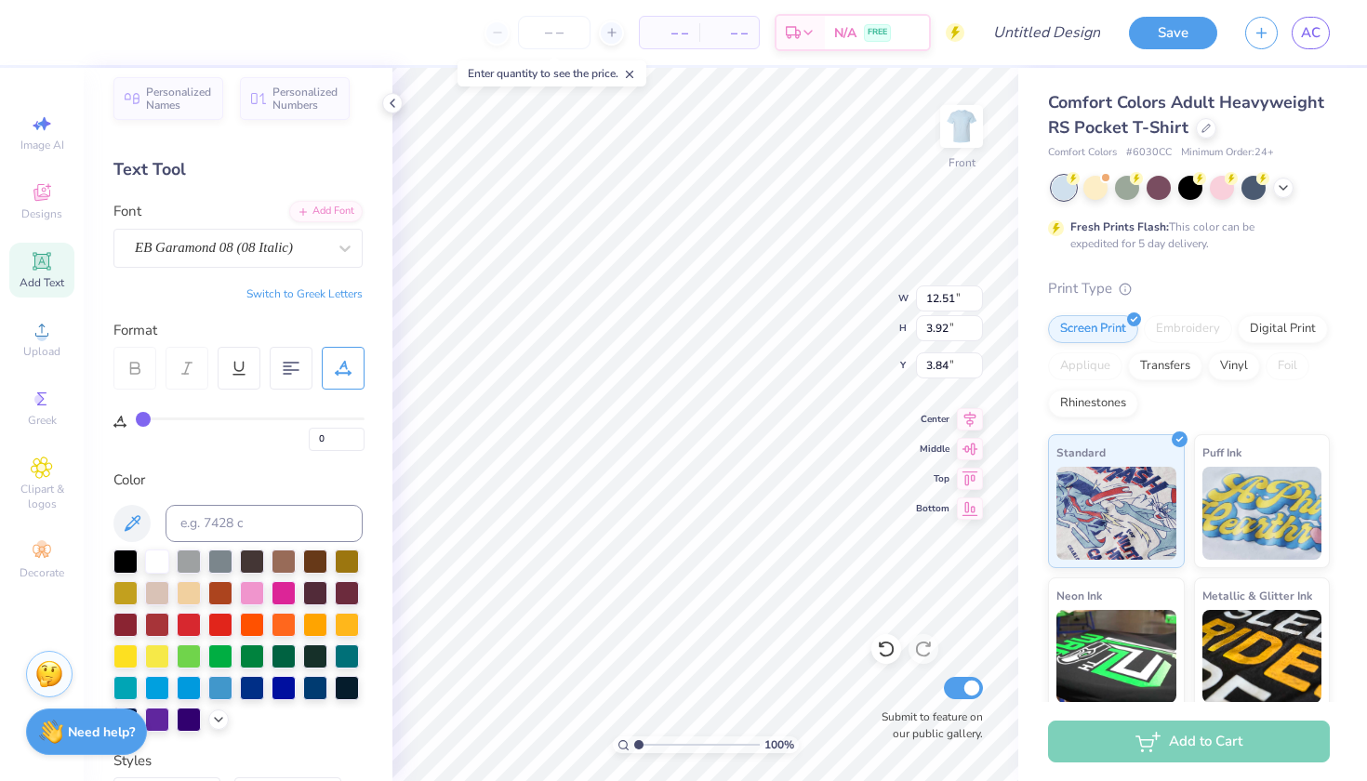
scroll to position [0, 0]
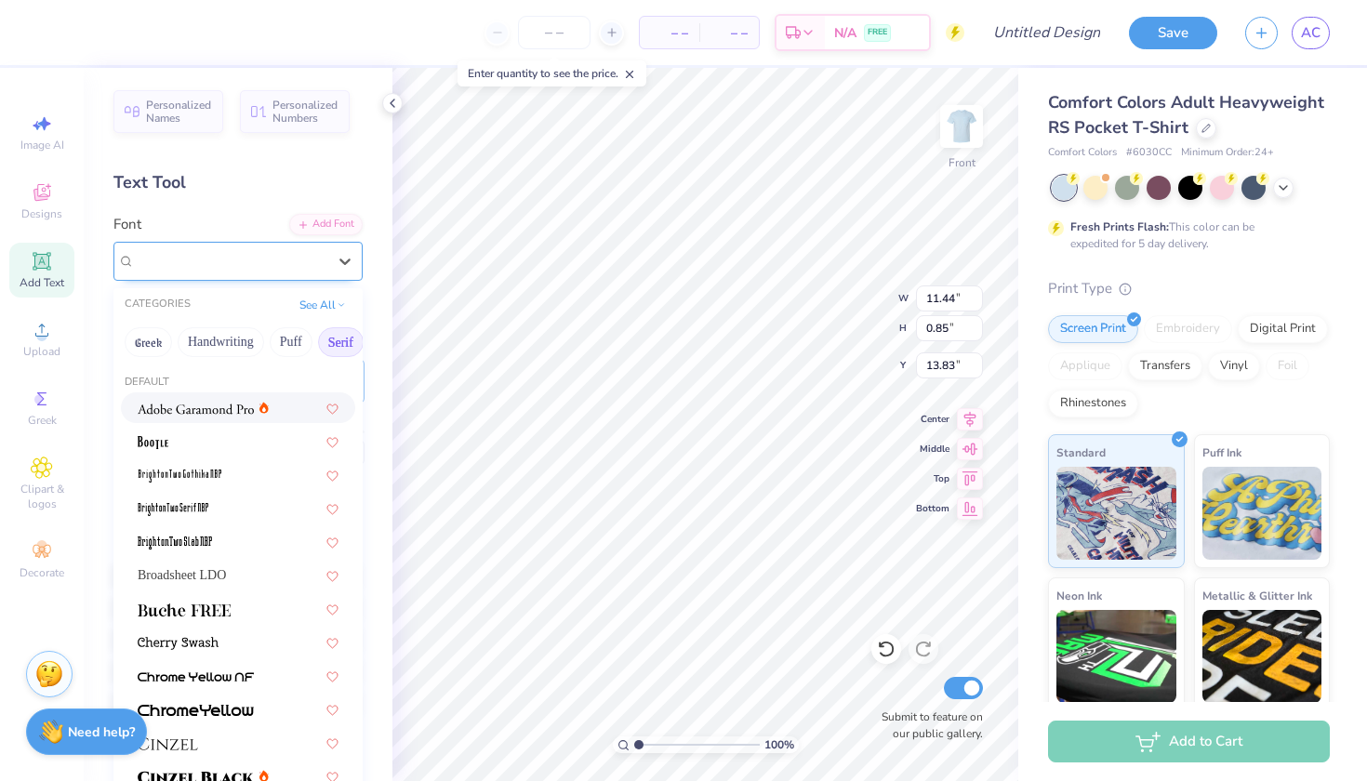
click at [290, 255] on div "Super Dream" at bounding box center [230, 261] width 195 height 29
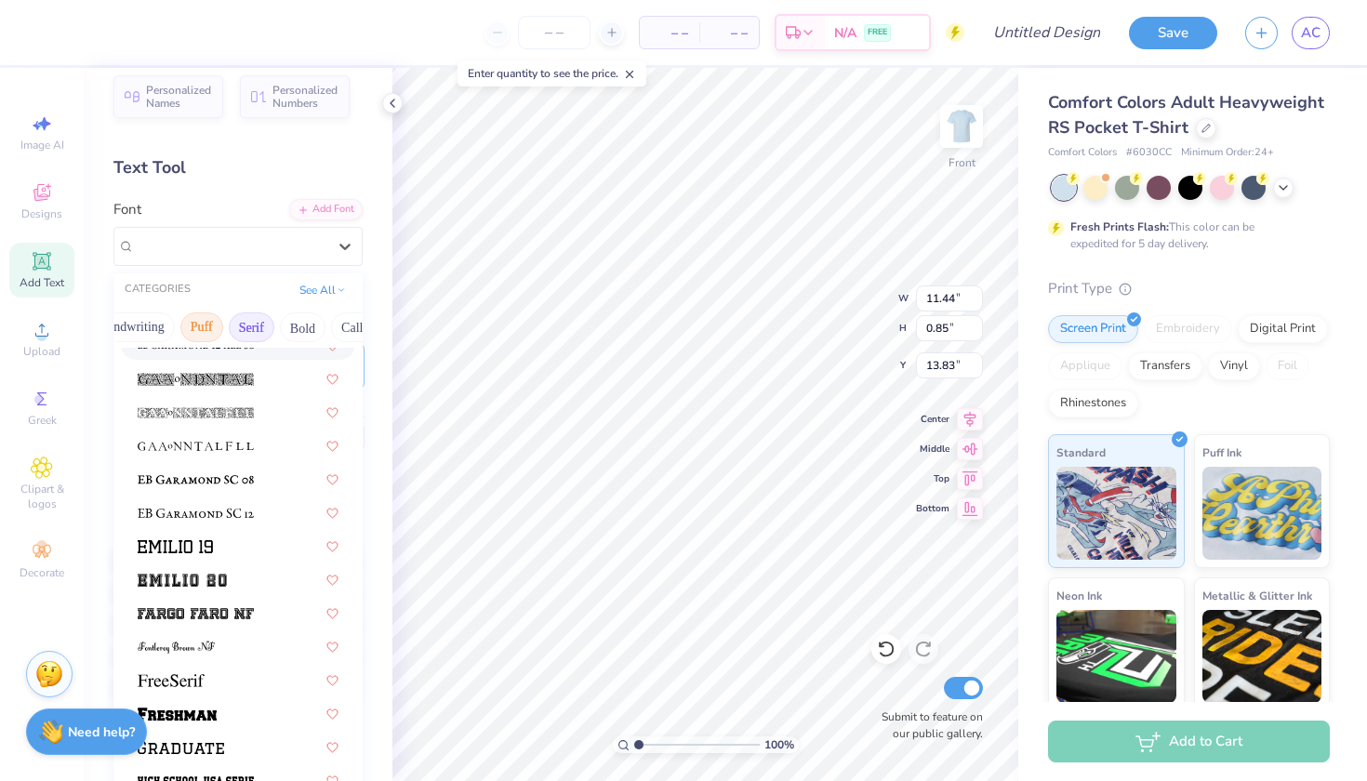
scroll to position [0, 98]
click at [298, 328] on button "Bold" at bounding box center [295, 328] width 46 height 30
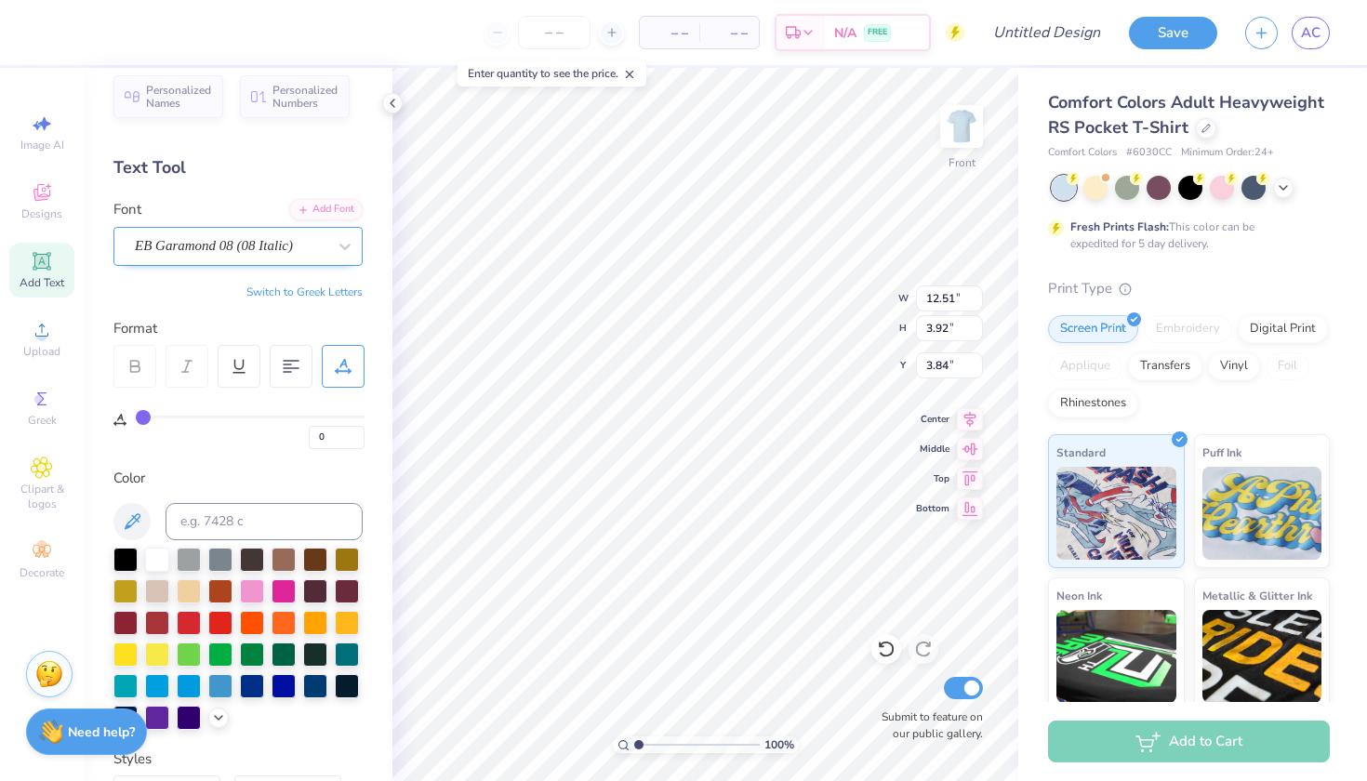
click at [181, 241] on span "EB Garamond 08 (08 Italic)" at bounding box center [214, 245] width 158 height 21
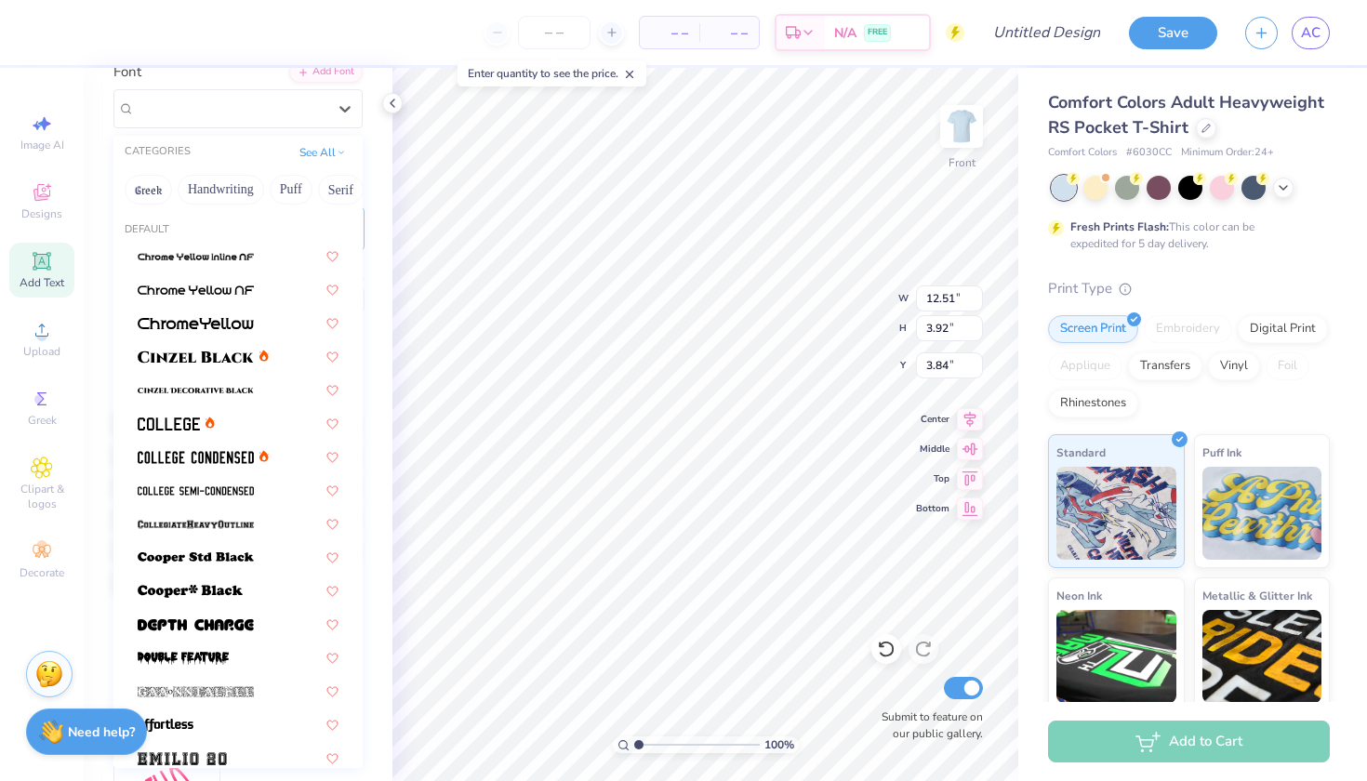
scroll to position [0, 0]
click at [247, 184] on button "Handwriting" at bounding box center [221, 190] width 87 height 30
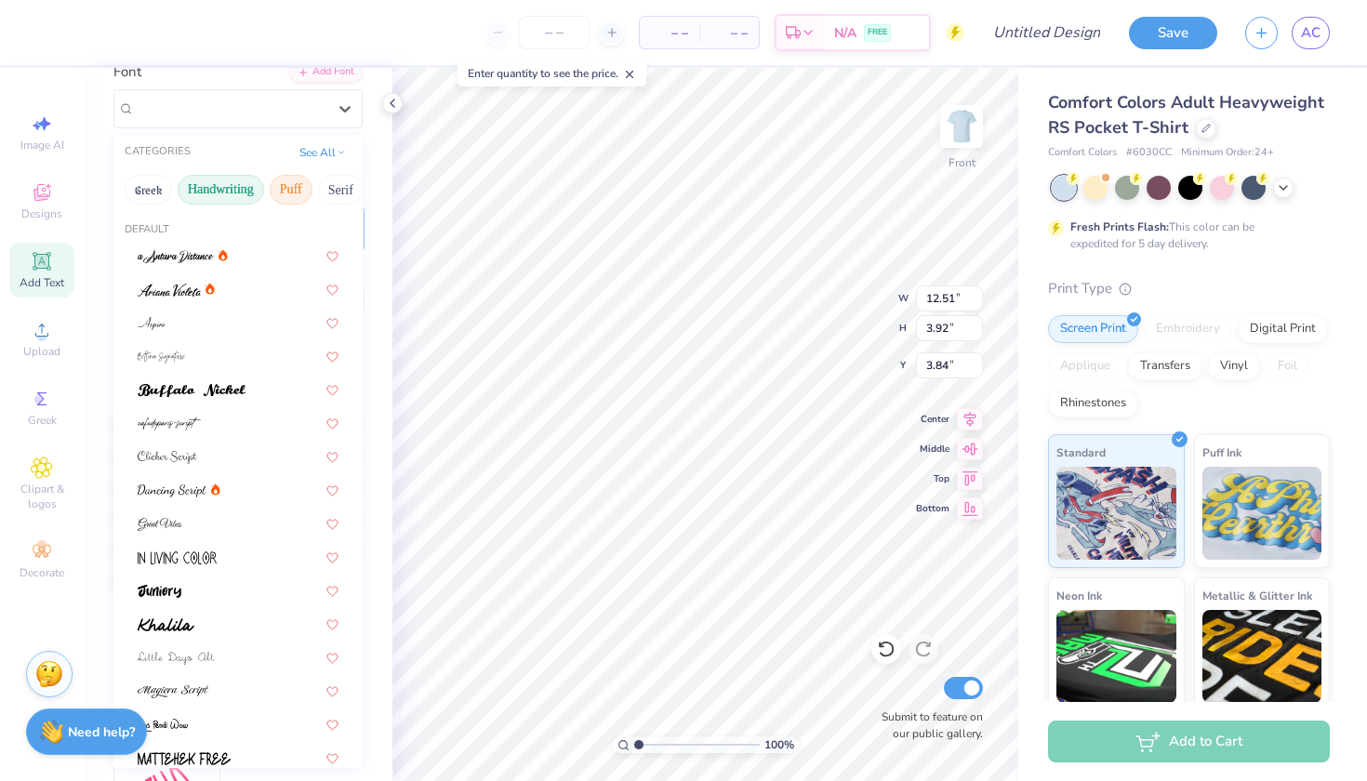
click at [286, 186] on button "Puff" at bounding box center [291, 190] width 43 height 30
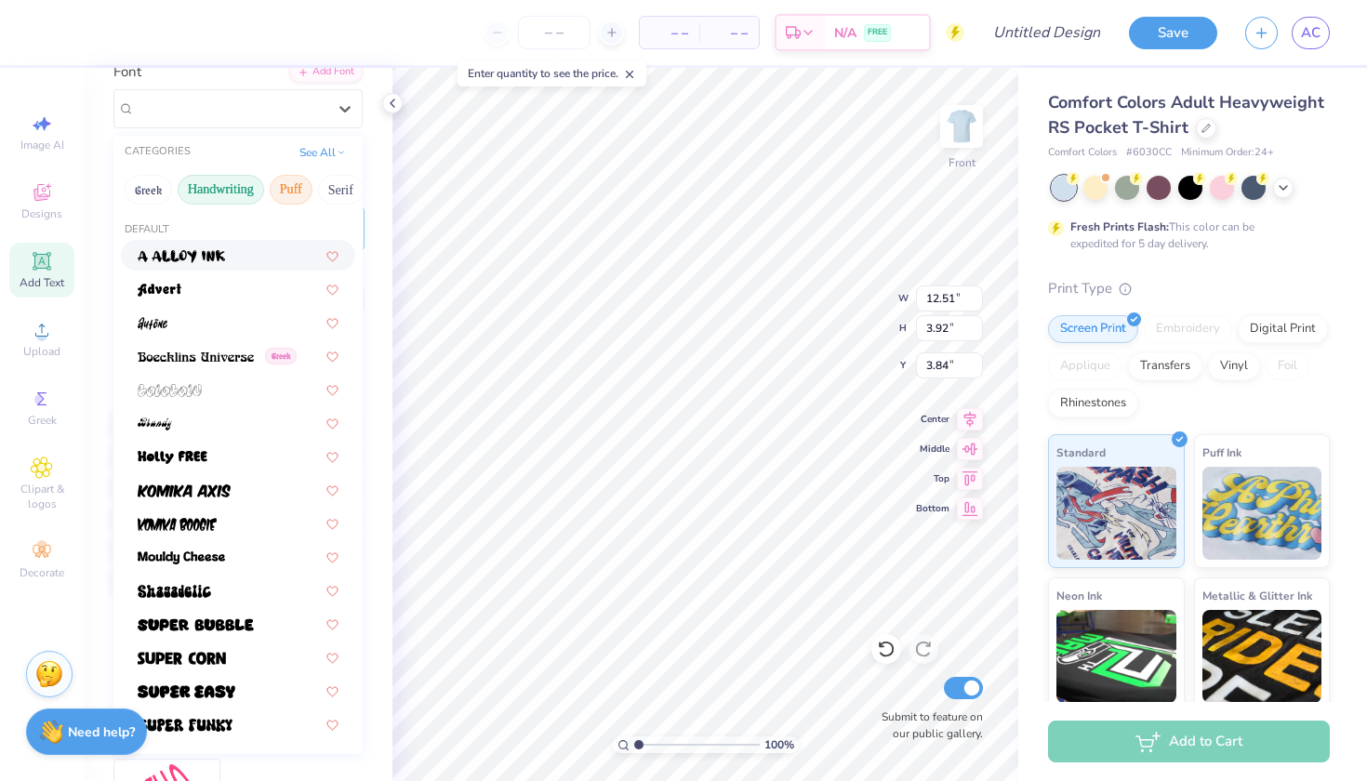
click at [236, 195] on button "Handwriting" at bounding box center [221, 190] width 87 height 30
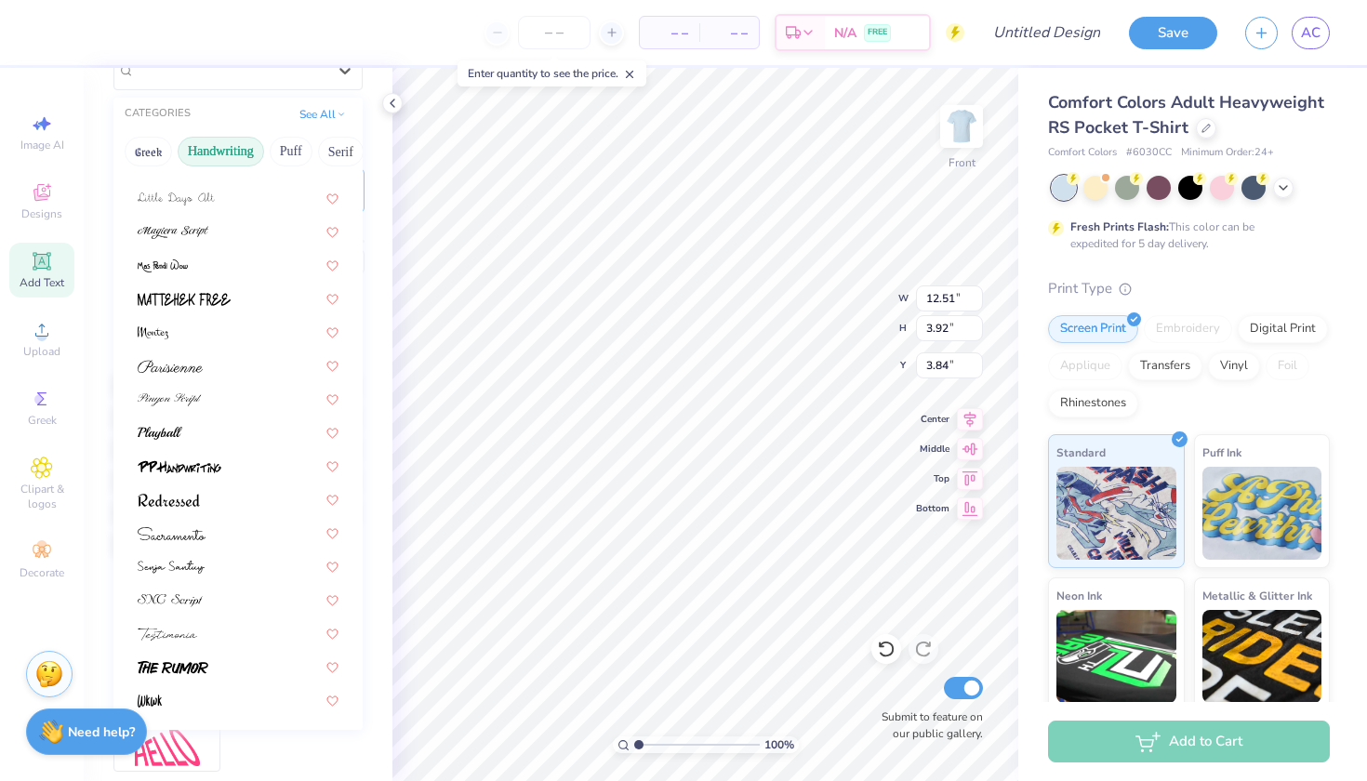
scroll to position [194, 0]
click at [331, 149] on button "Serif" at bounding box center [341, 148] width 46 height 30
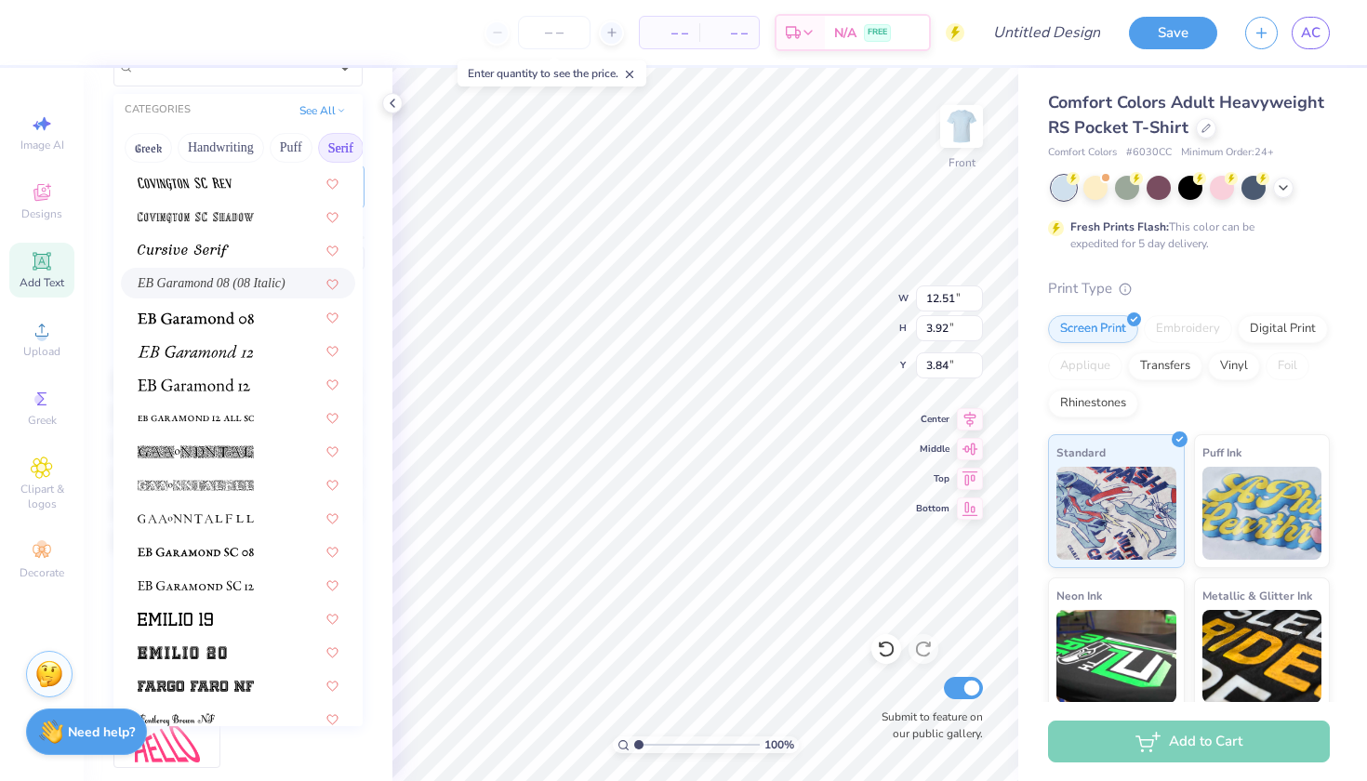
scroll to position [1037, 0]
click at [231, 321] on img at bounding box center [196, 316] width 116 height 13
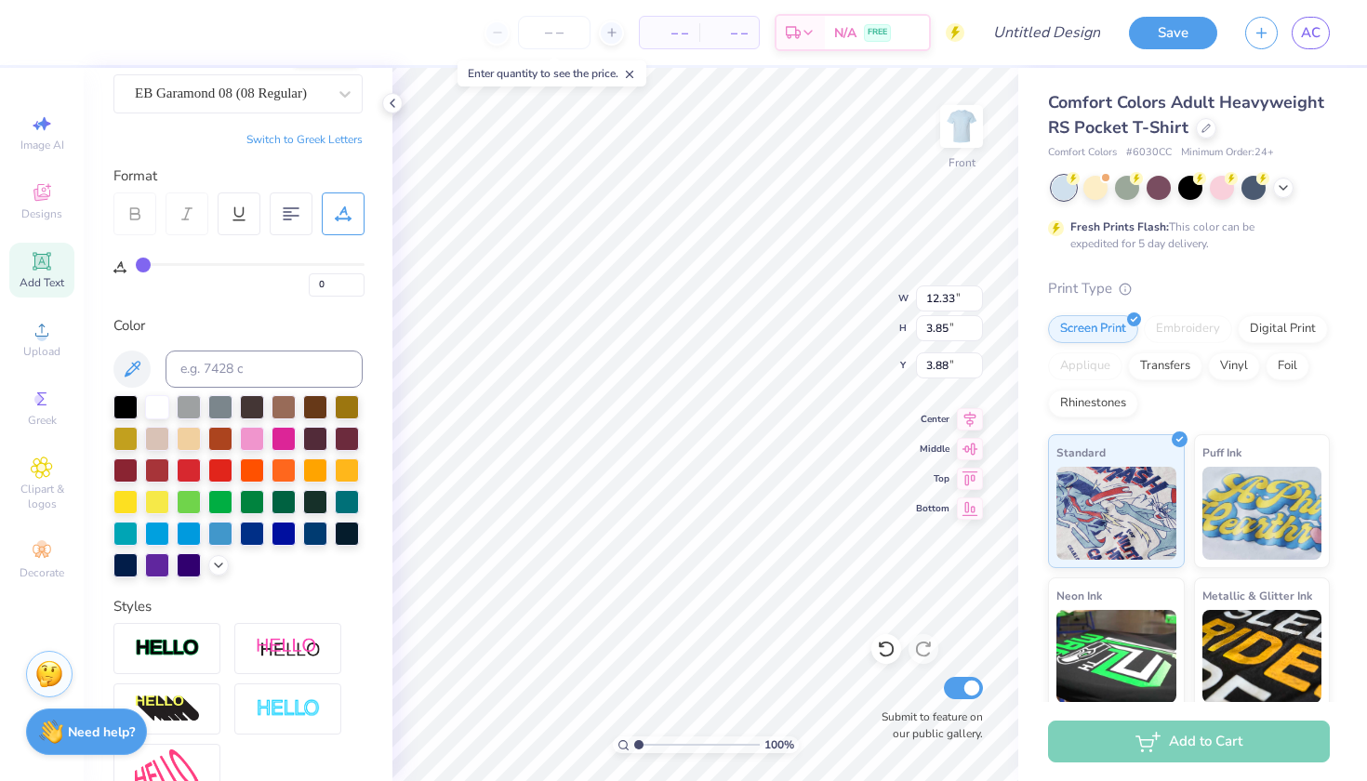
scroll to position [163, 0]
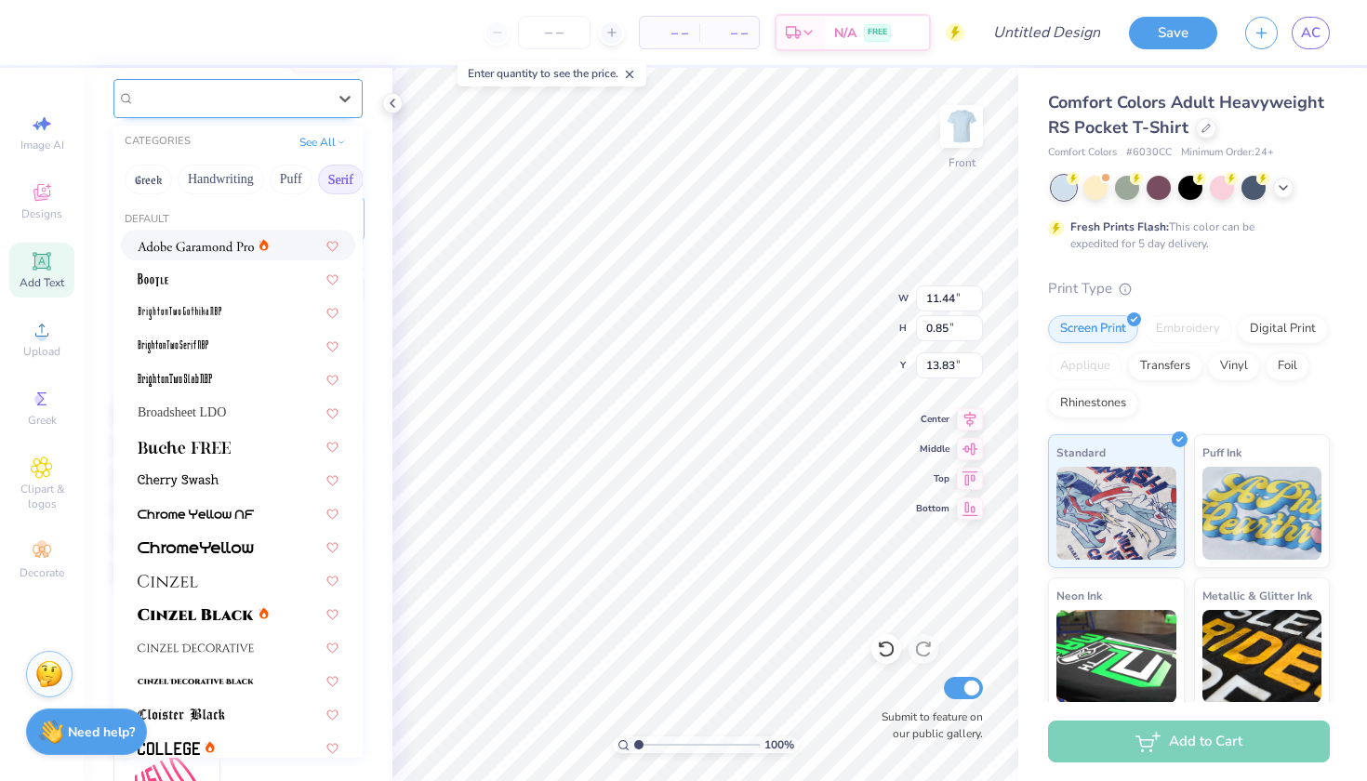
click at [235, 97] on div "Super Dream" at bounding box center [230, 98] width 195 height 29
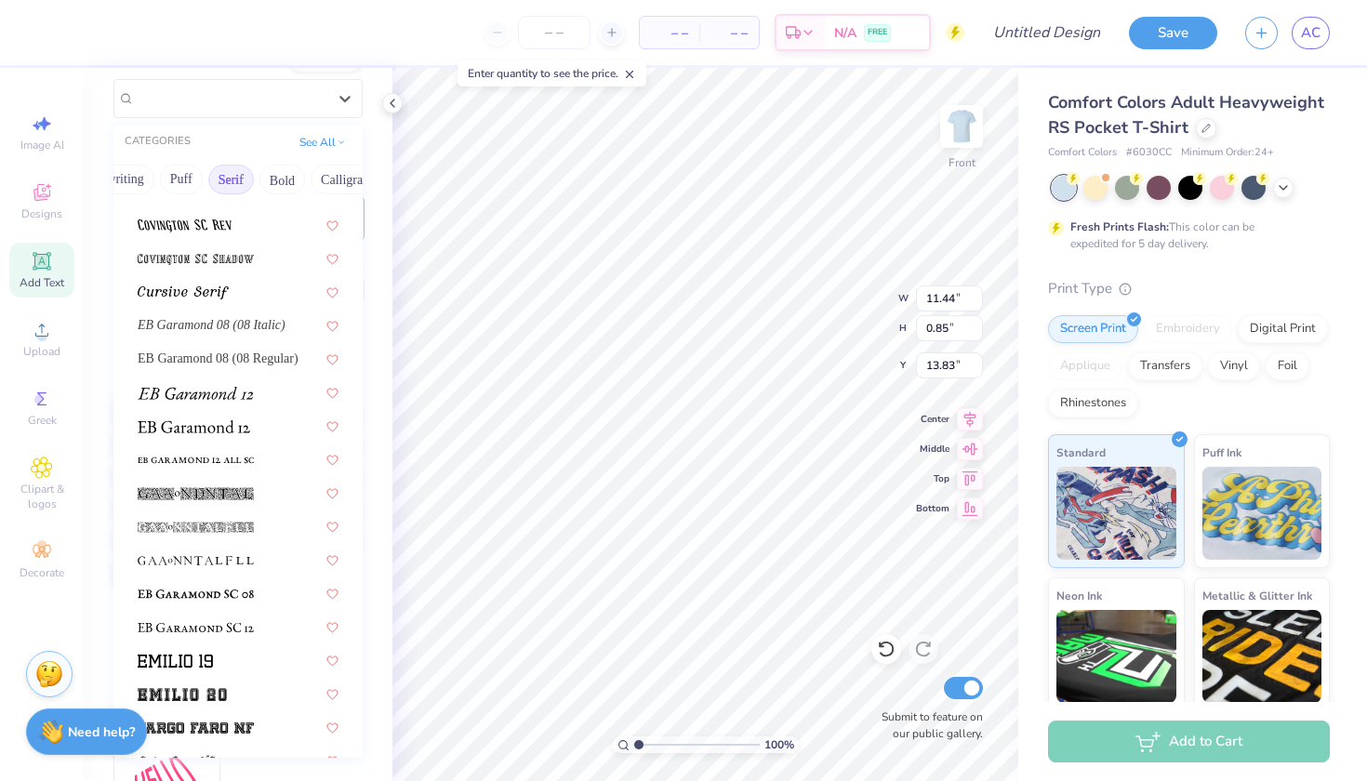
scroll to position [1029, 0]
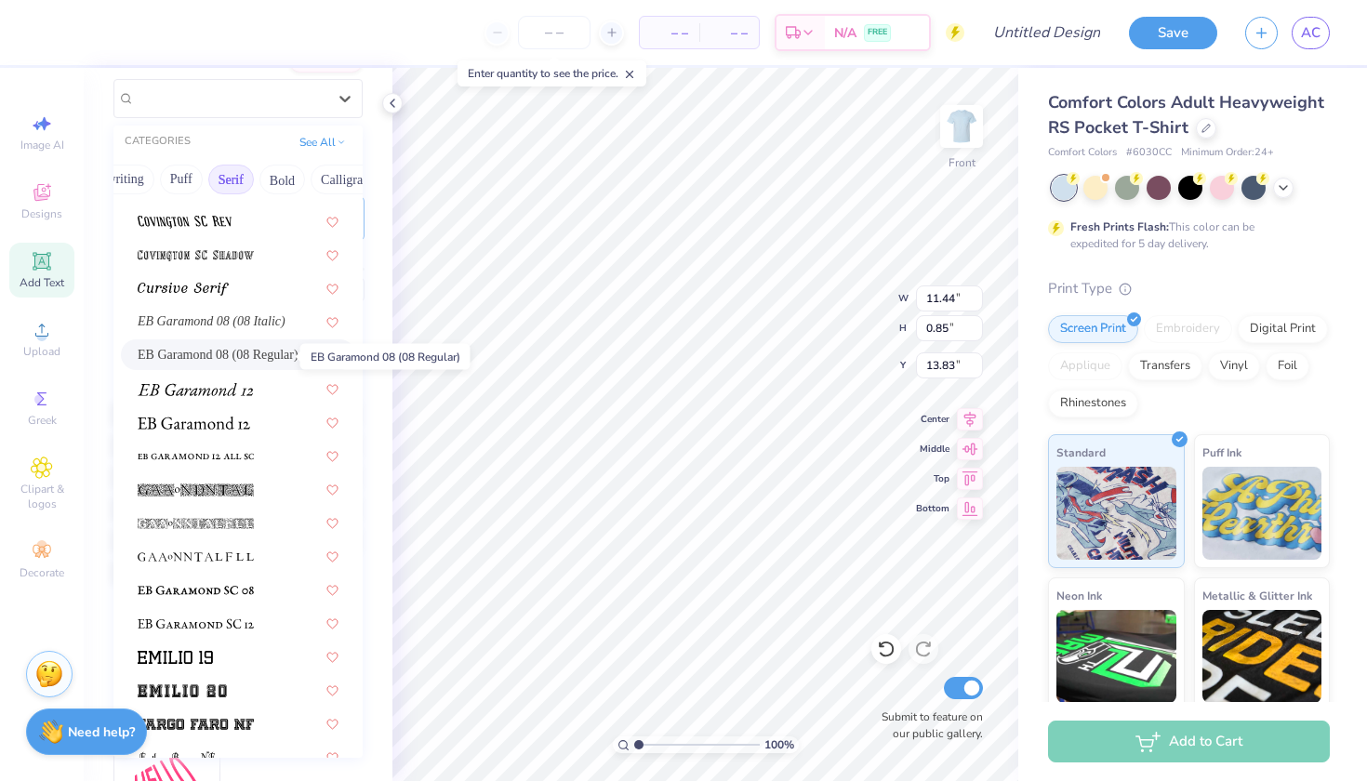
click at [232, 354] on span "EB Garamond 08 (08 Regular)" at bounding box center [218, 355] width 161 height 20
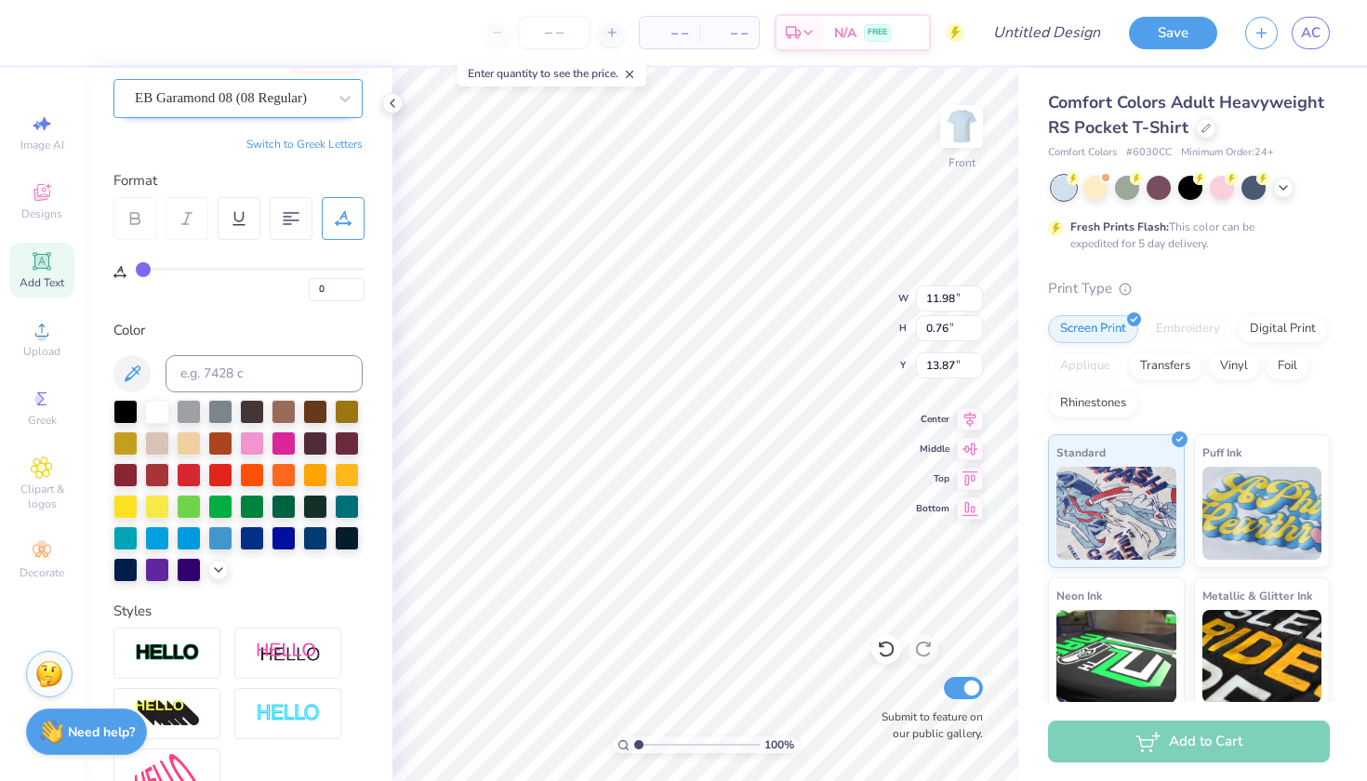
click at [269, 93] on span "EB Garamond 08 (08 Regular)" at bounding box center [221, 97] width 172 height 21
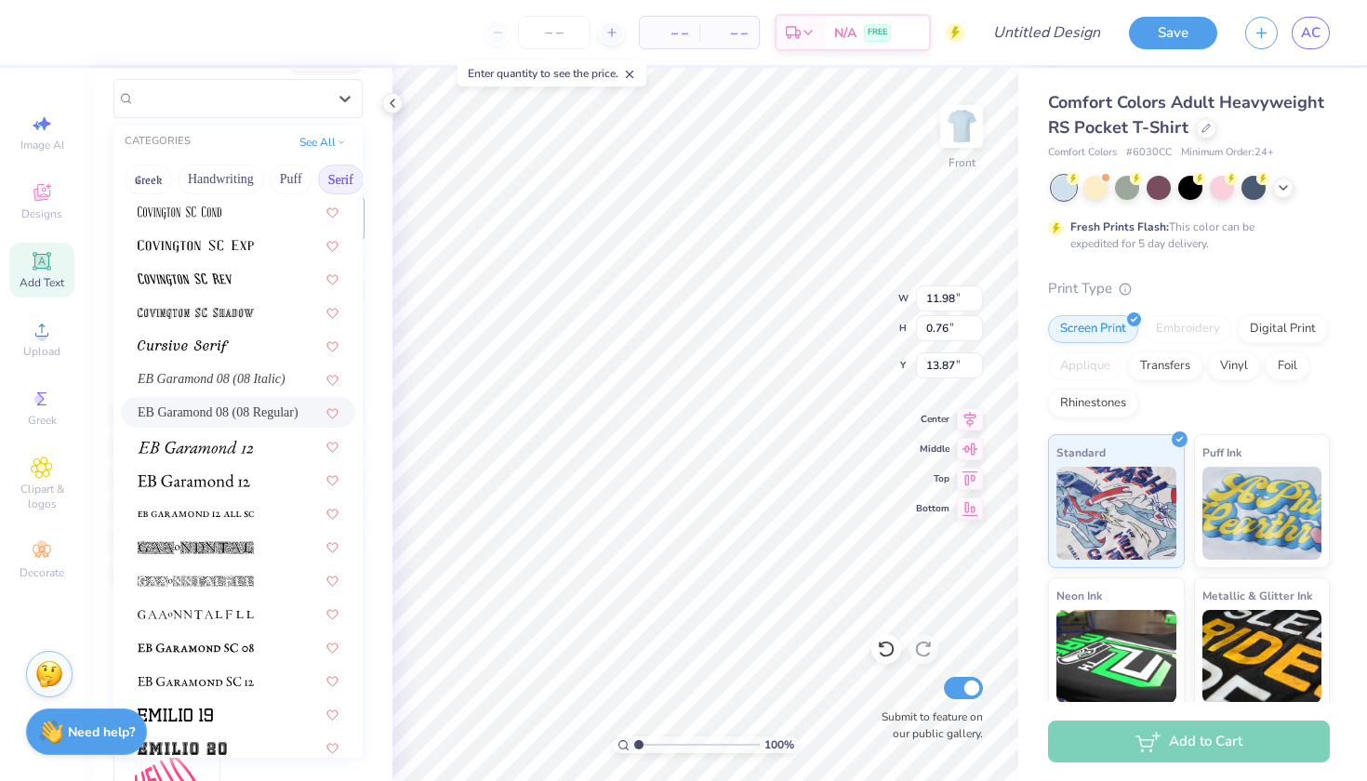
scroll to position [976, 0]
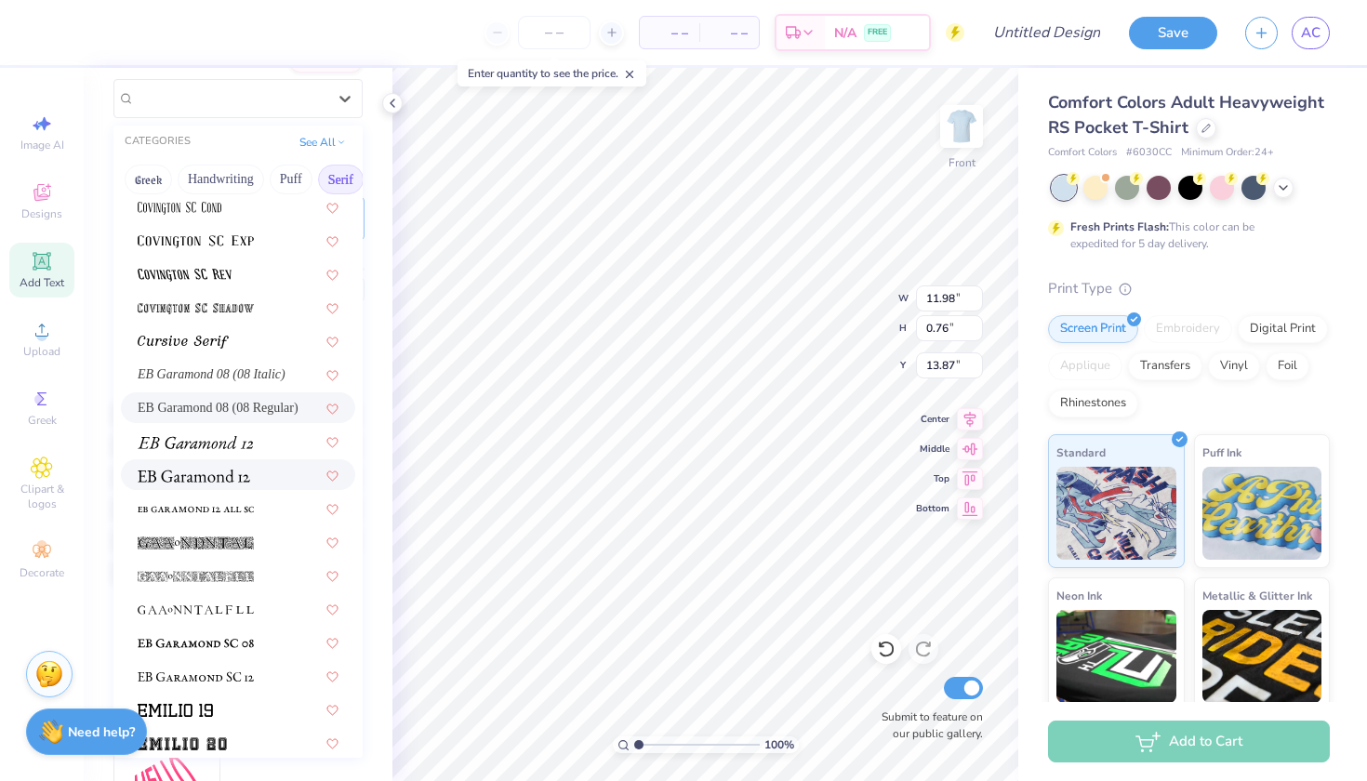
click at [254, 481] on div at bounding box center [238, 475] width 201 height 20
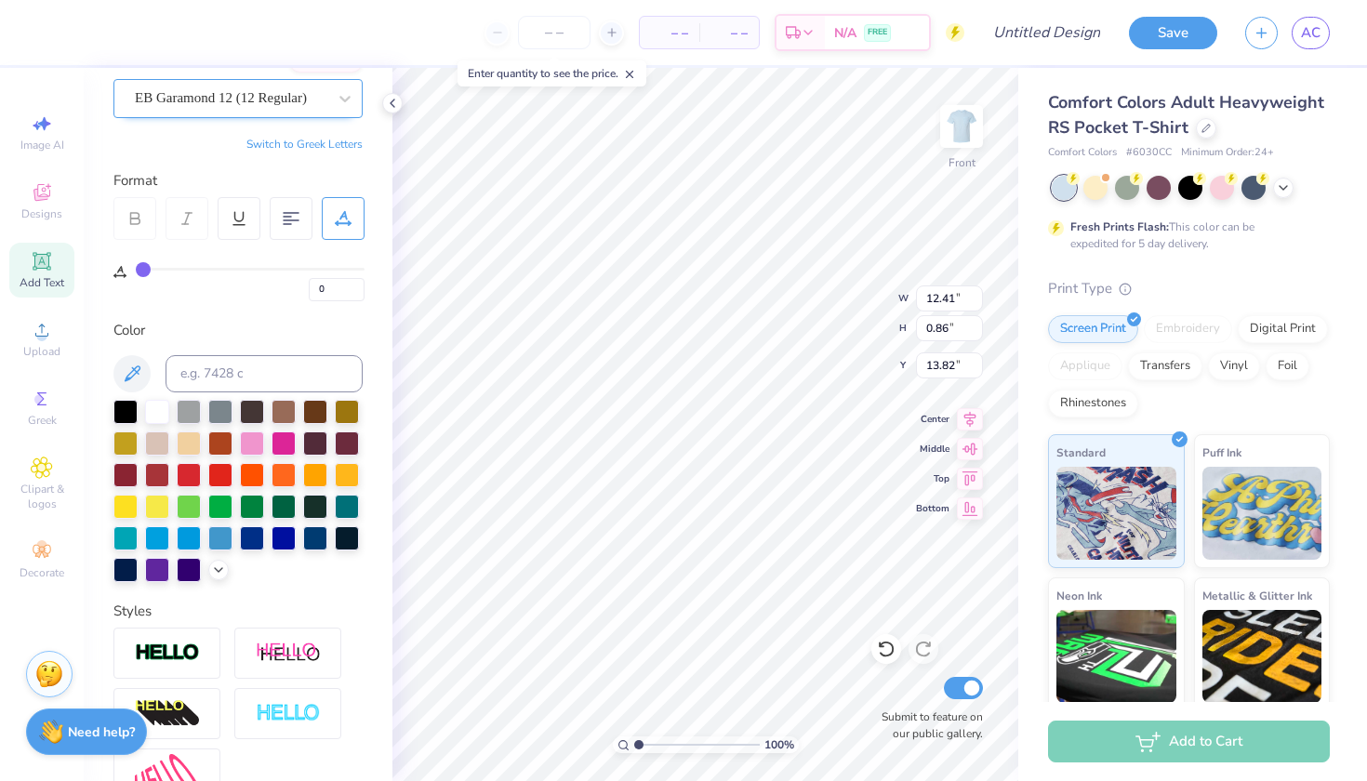
click at [206, 90] on span "EB Garamond 12 (12 Regular)" at bounding box center [221, 97] width 172 height 21
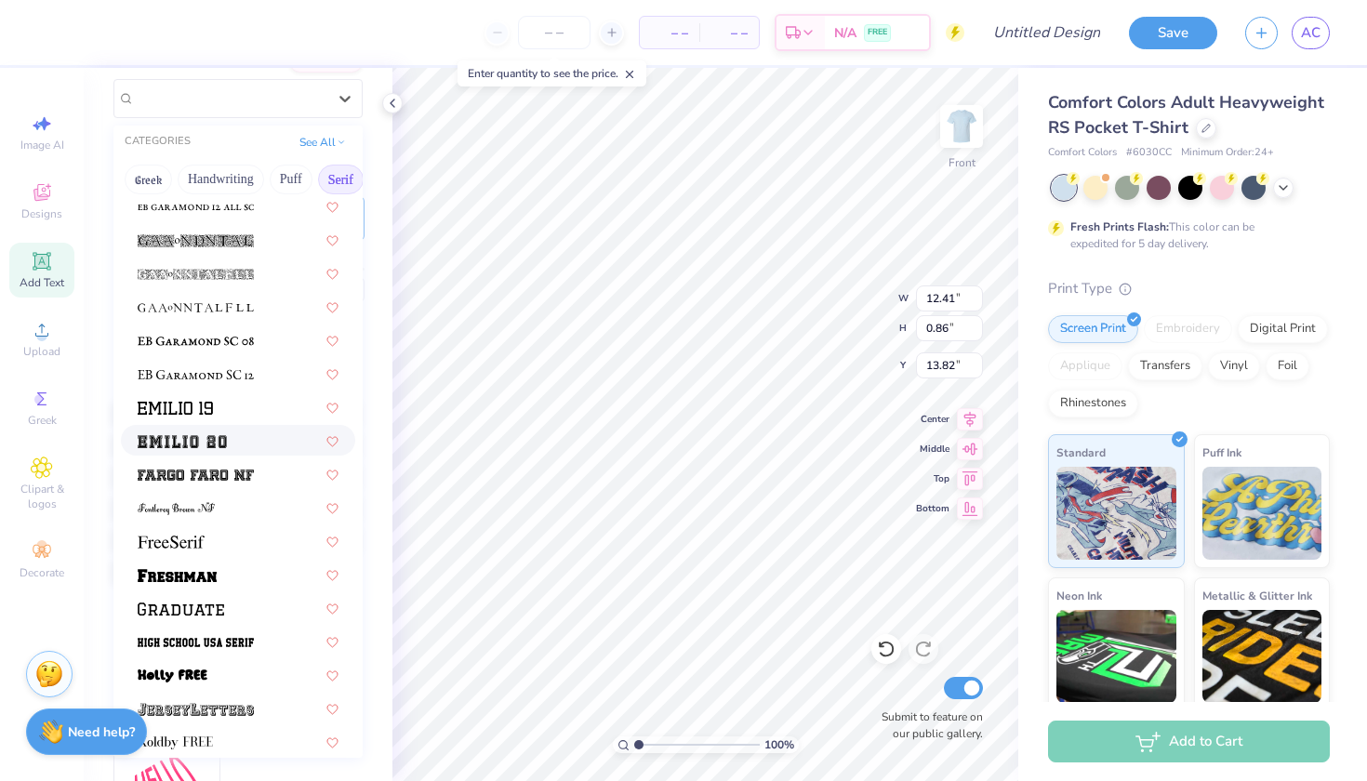
scroll to position [1276, 0]
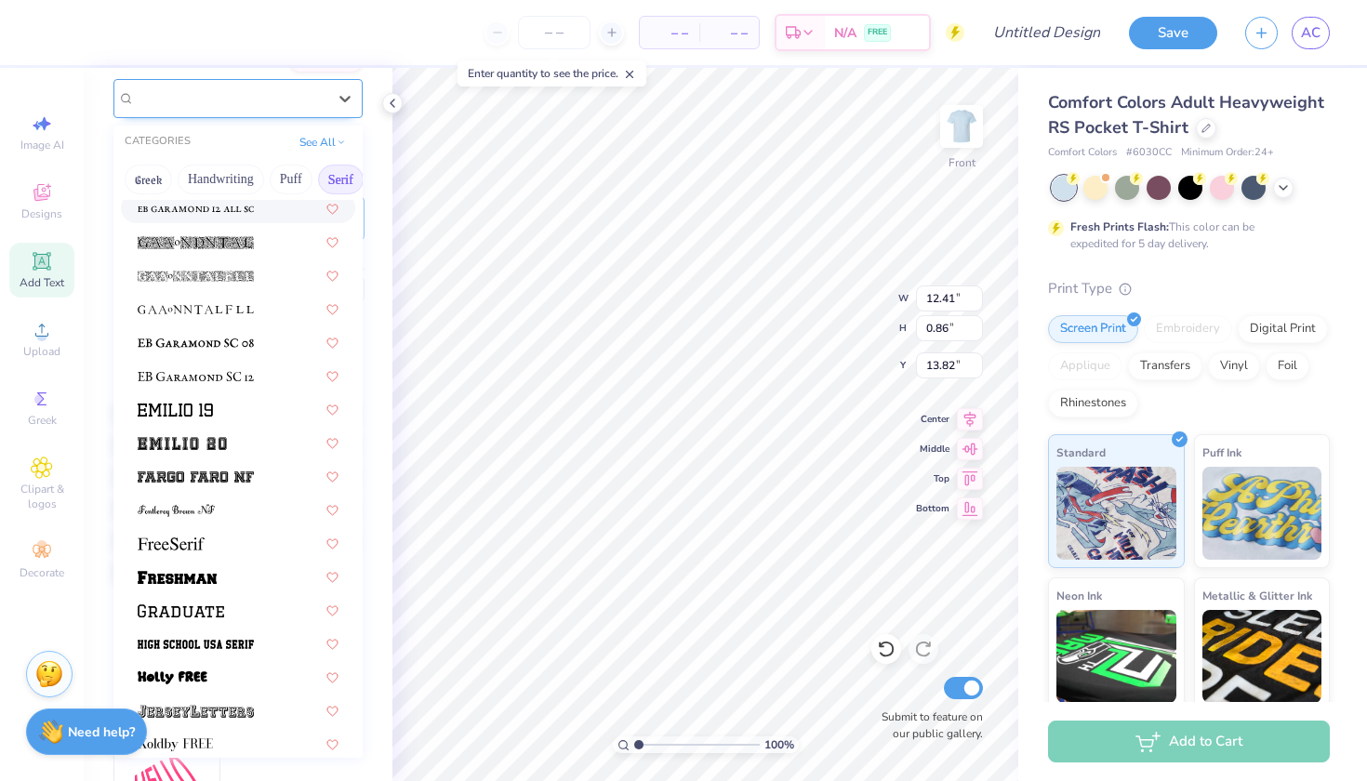
click at [298, 94] on div "EB Garamond 12 (12 Regular)" at bounding box center [231, 97] width 192 height 21
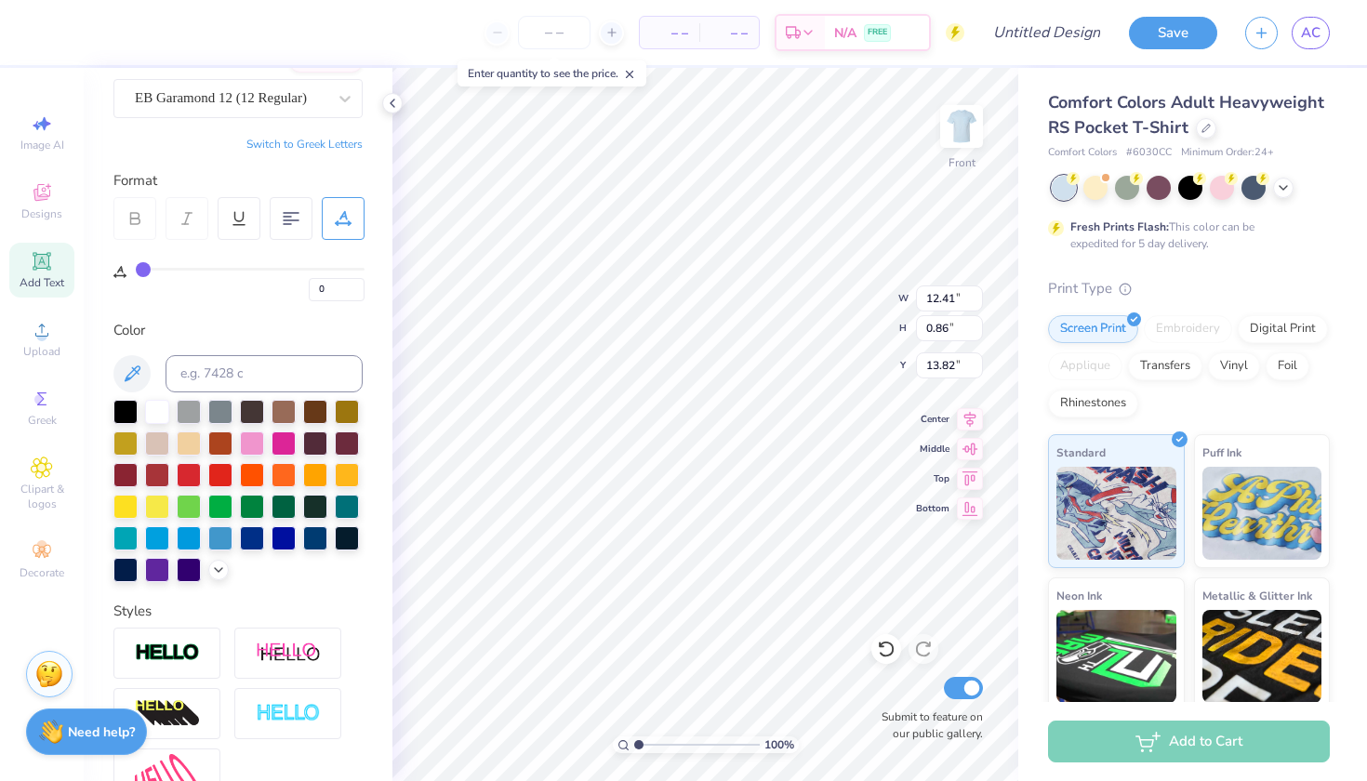
click at [175, 158] on div "Personalized Names Personalized Numbers Text Tool Add Font Font EB Garamond 12 …" at bounding box center [238, 424] width 309 height 713
click at [137, 210] on icon at bounding box center [135, 218] width 17 height 17
click at [36, 135] on div "Image AI" at bounding box center [41, 132] width 65 height 55
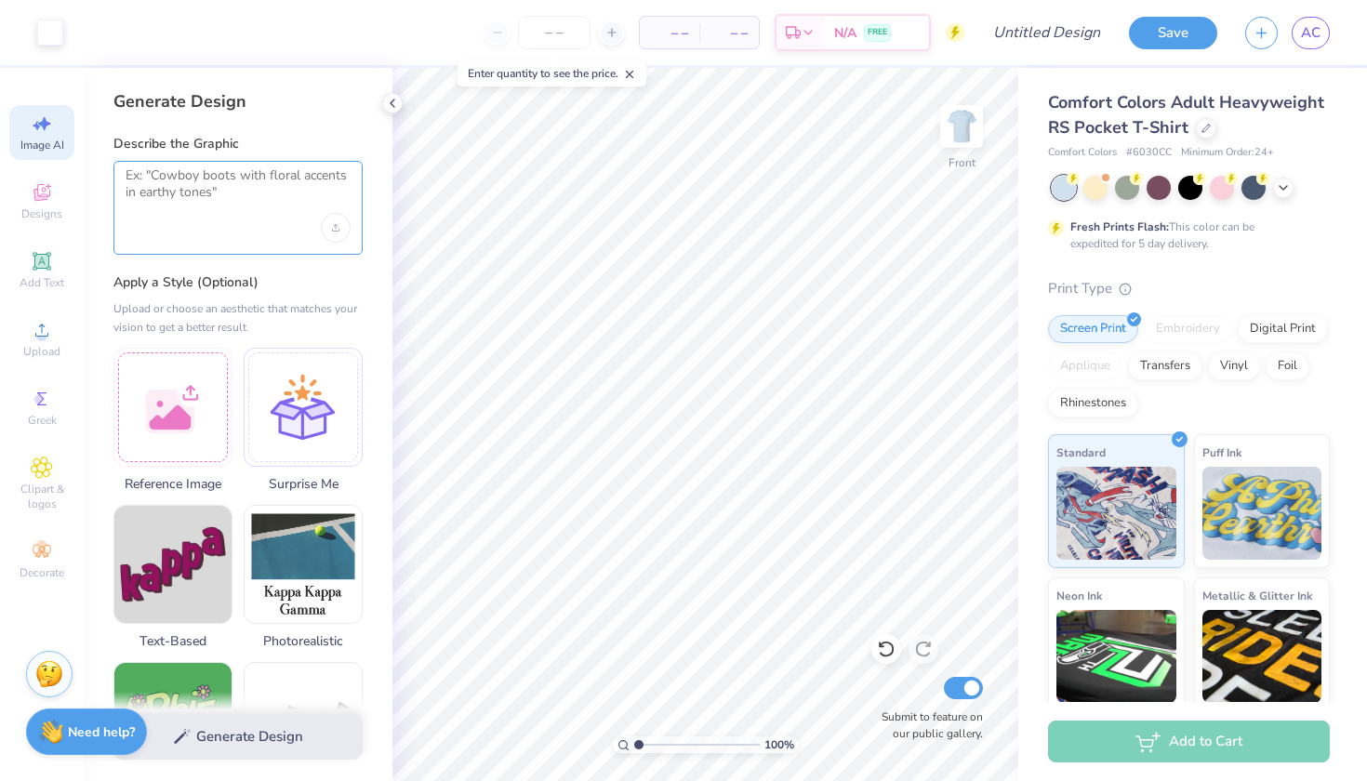
click at [241, 197] on textarea at bounding box center [238, 190] width 225 height 47
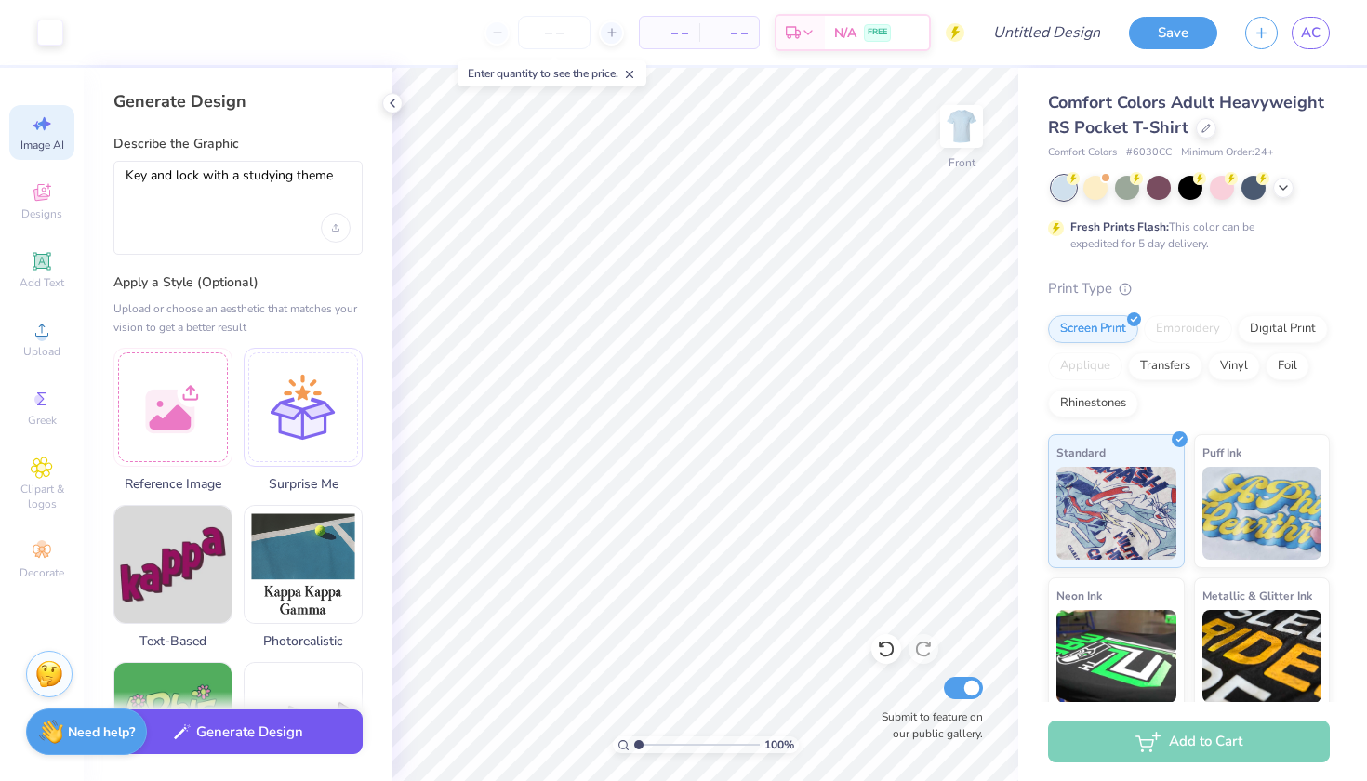
click at [307, 743] on button "Generate Design" at bounding box center [237, 733] width 249 height 46
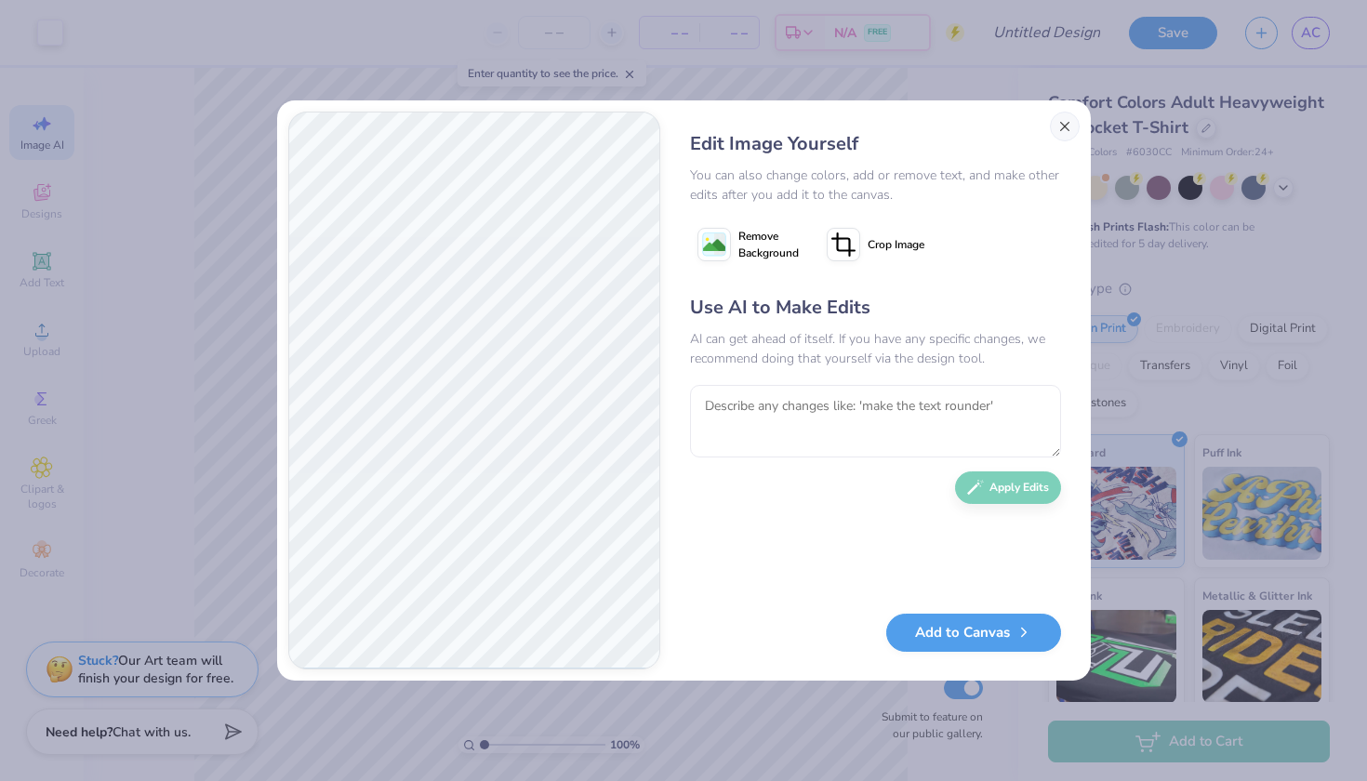
click at [1062, 122] on button "Close" at bounding box center [1065, 127] width 30 height 30
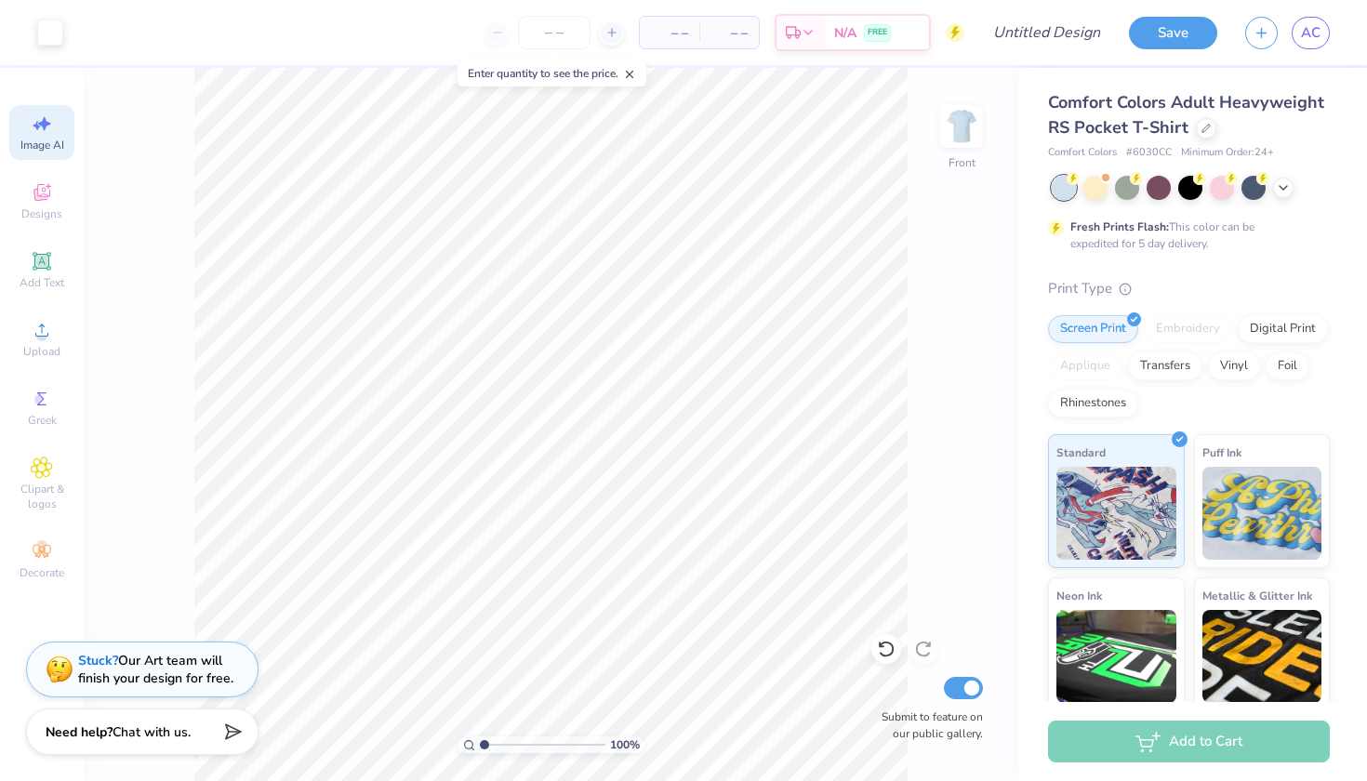
click at [29, 132] on div "Image AI" at bounding box center [41, 132] width 65 height 55
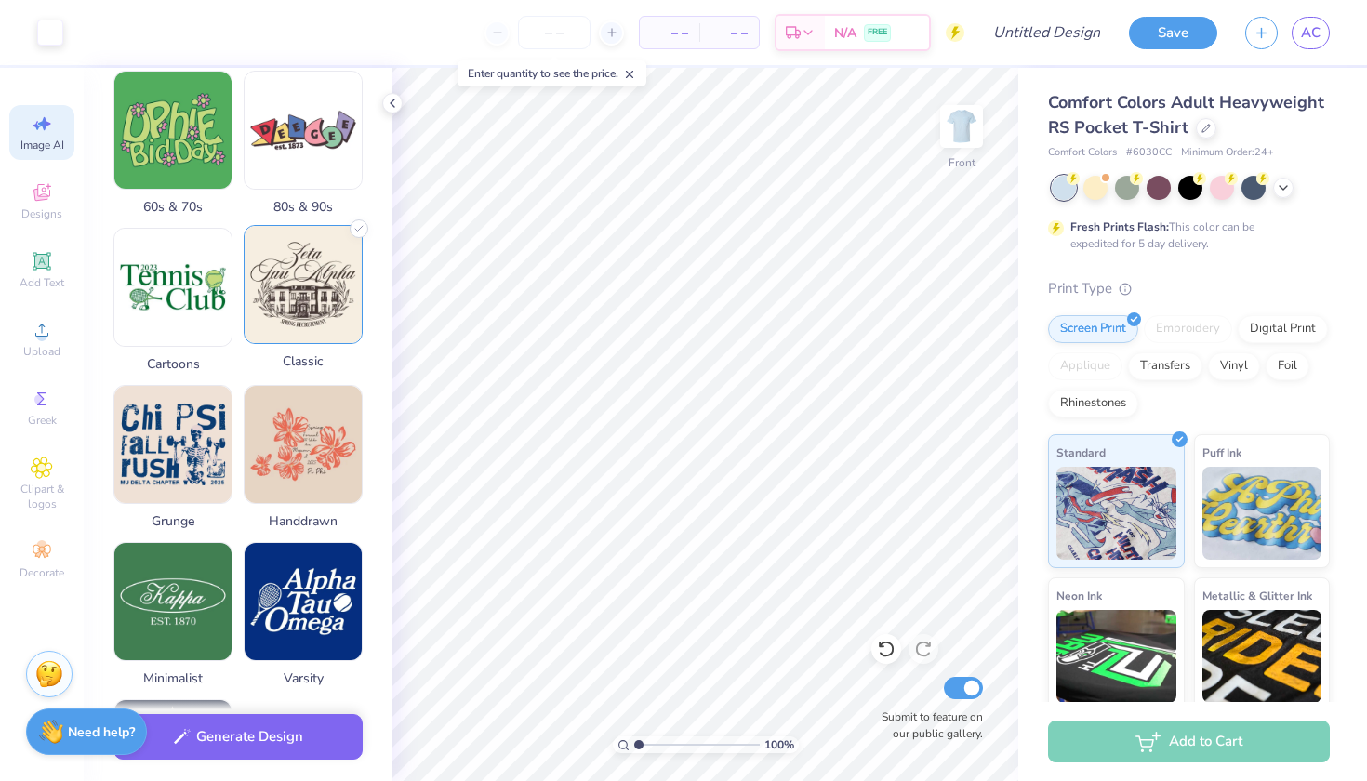
scroll to position [567, 0]
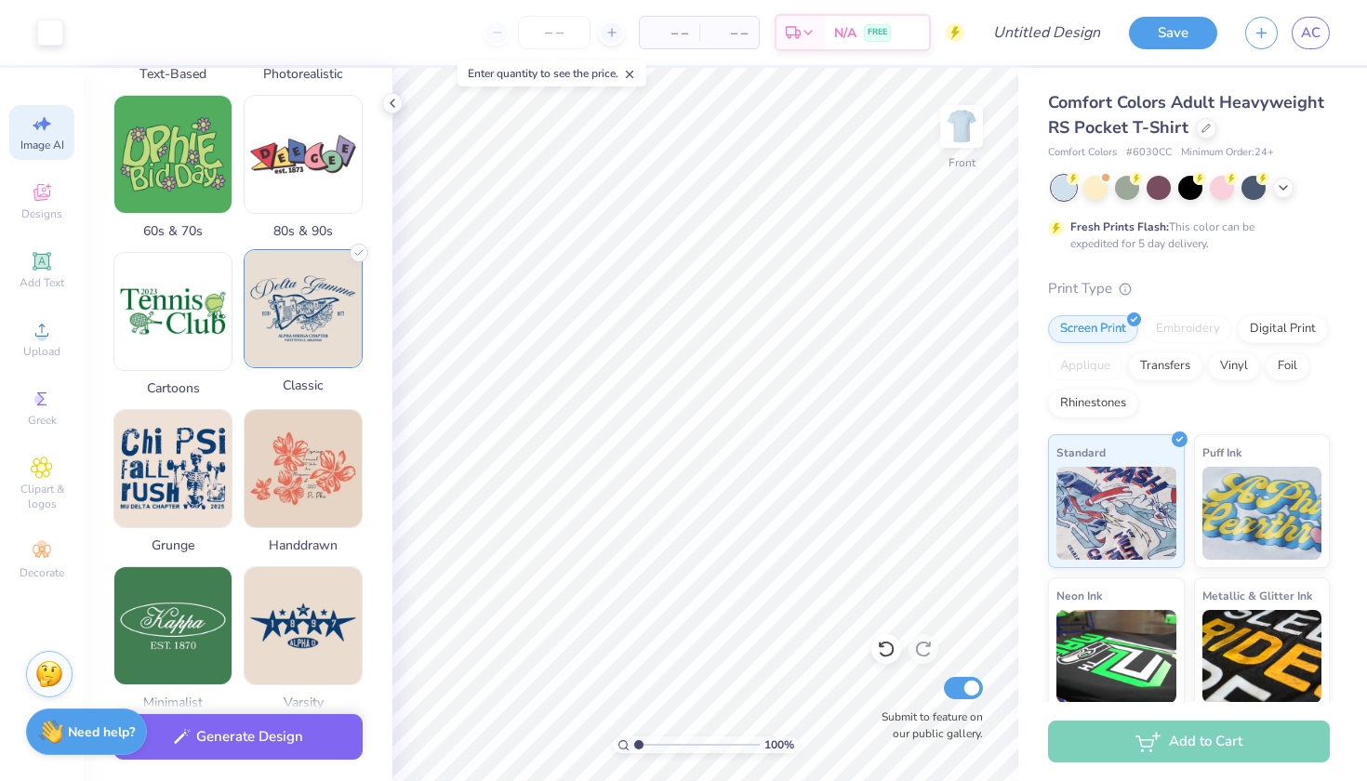
click at [306, 341] on img at bounding box center [303, 308] width 117 height 117
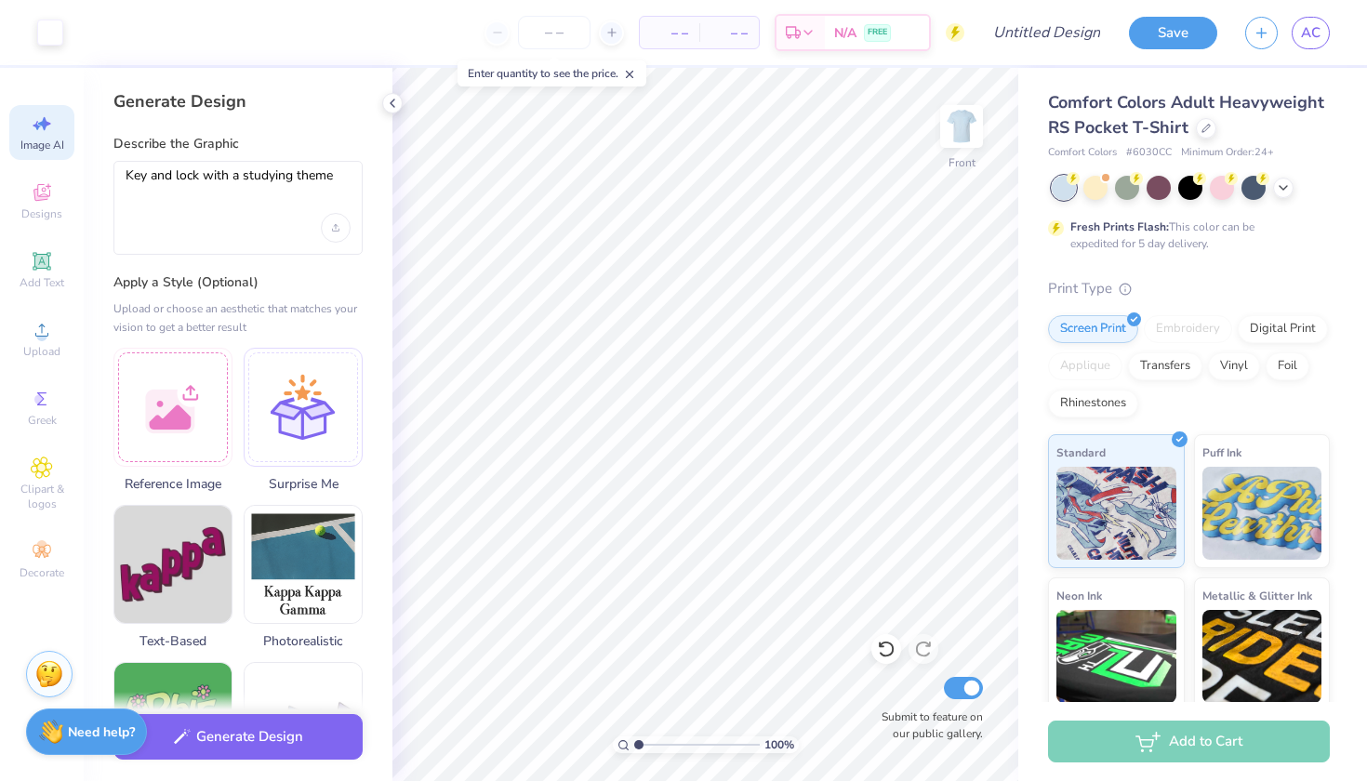
scroll to position [0, 0]
click at [241, 740] on button "Generate Design" at bounding box center [237, 733] width 249 height 46
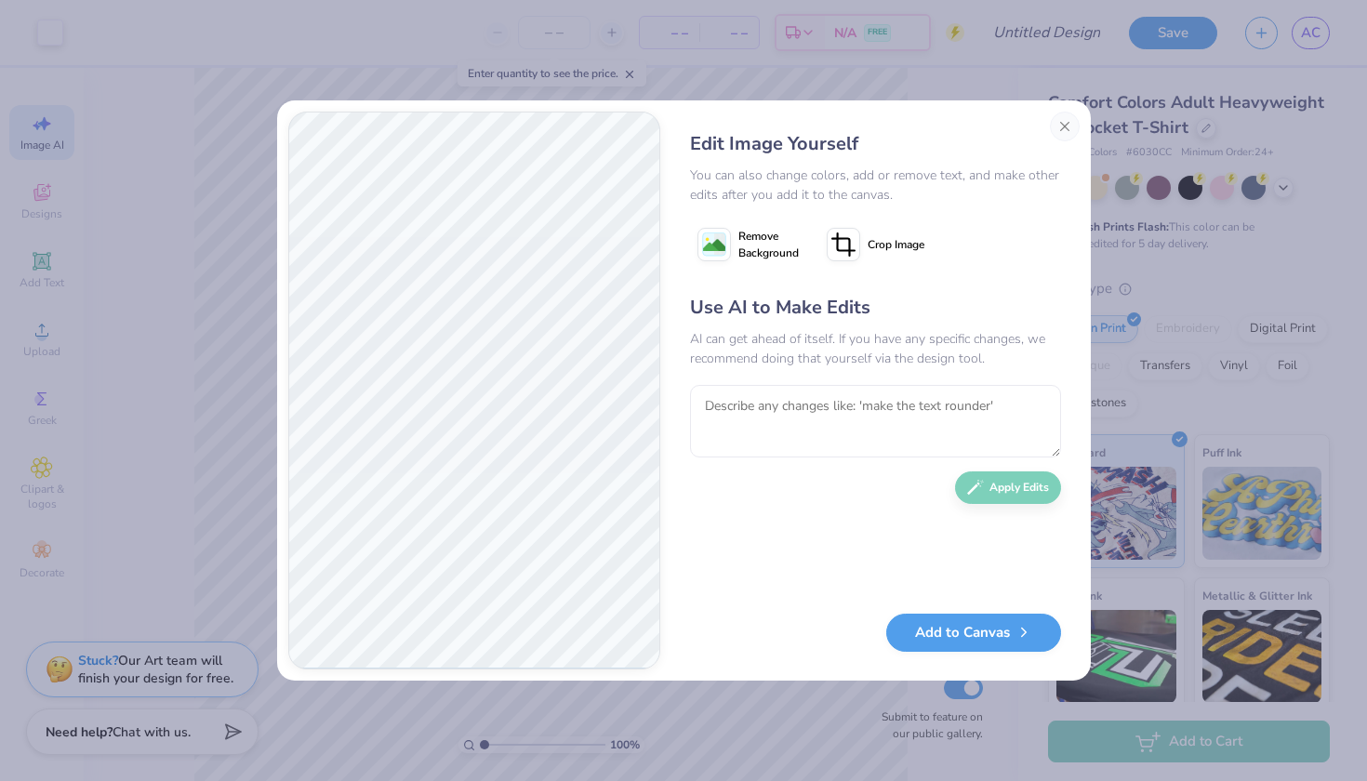
click at [792, 259] on span "Remove Background" at bounding box center [769, 244] width 60 height 33
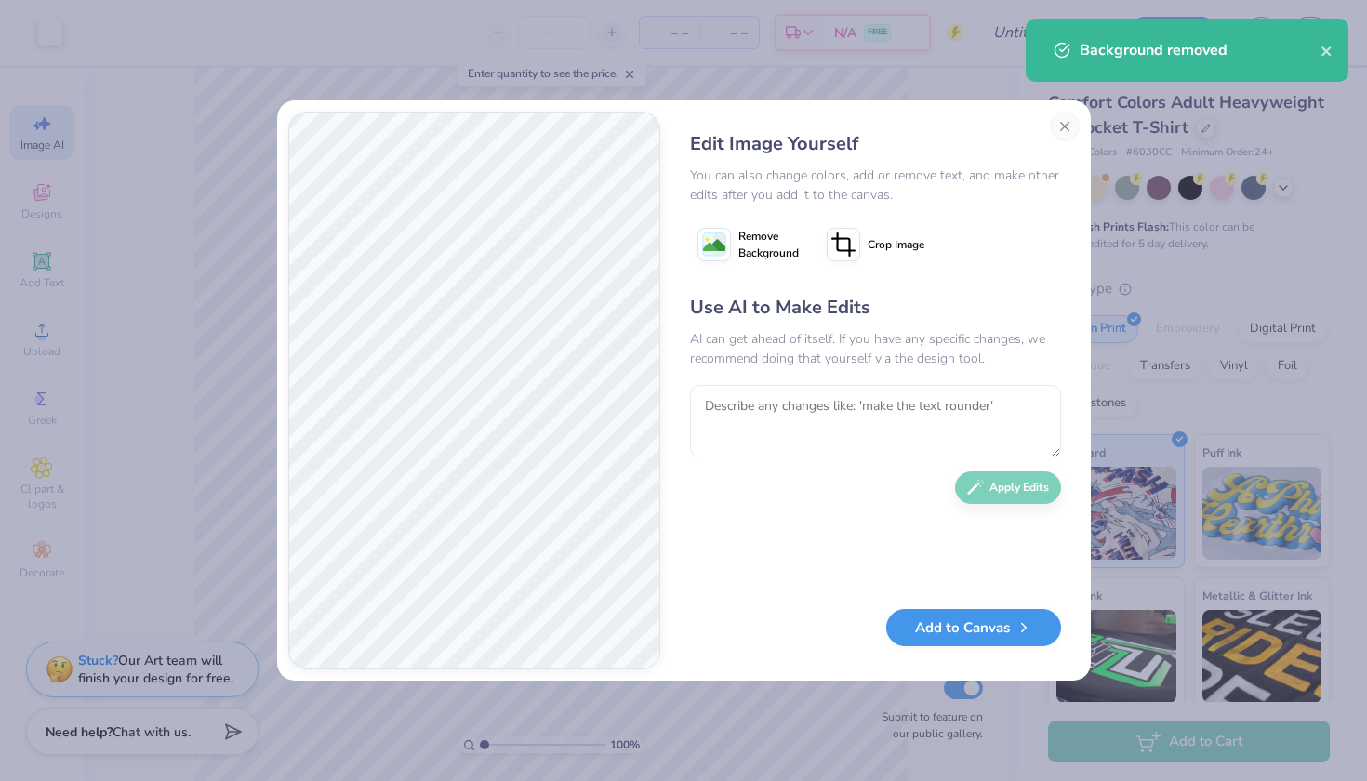
click at [993, 644] on button "Add to Canvas" at bounding box center [974, 628] width 175 height 38
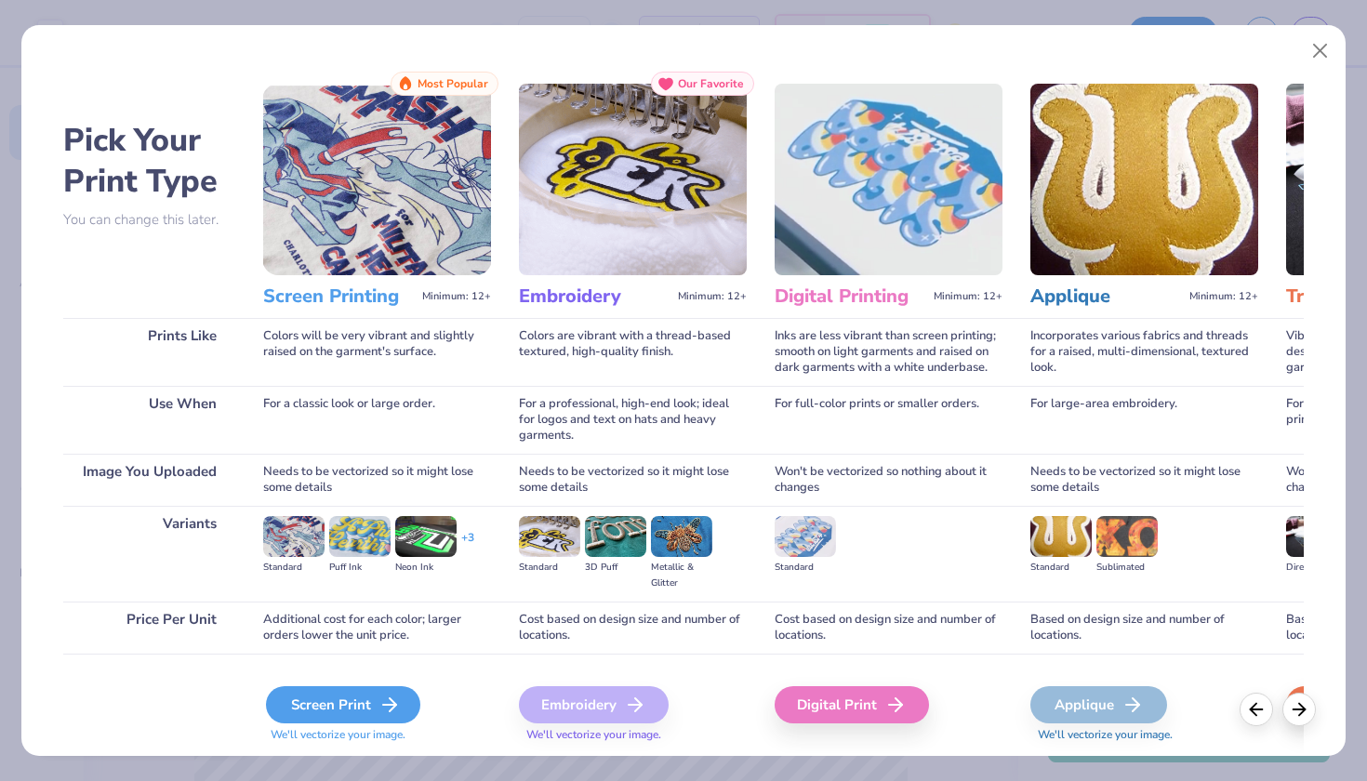
click at [385, 700] on icon at bounding box center [390, 705] width 22 height 22
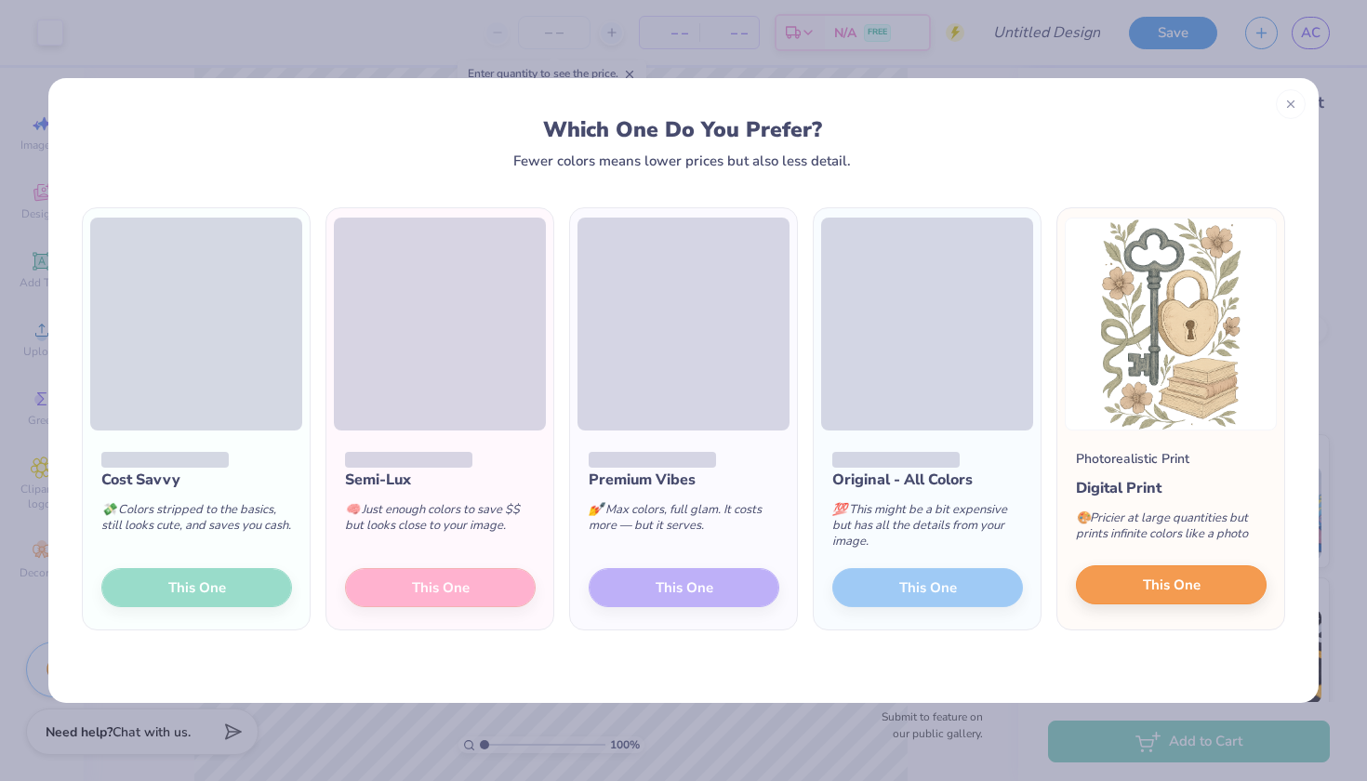
click at [1141, 591] on button "This One" at bounding box center [1171, 585] width 191 height 39
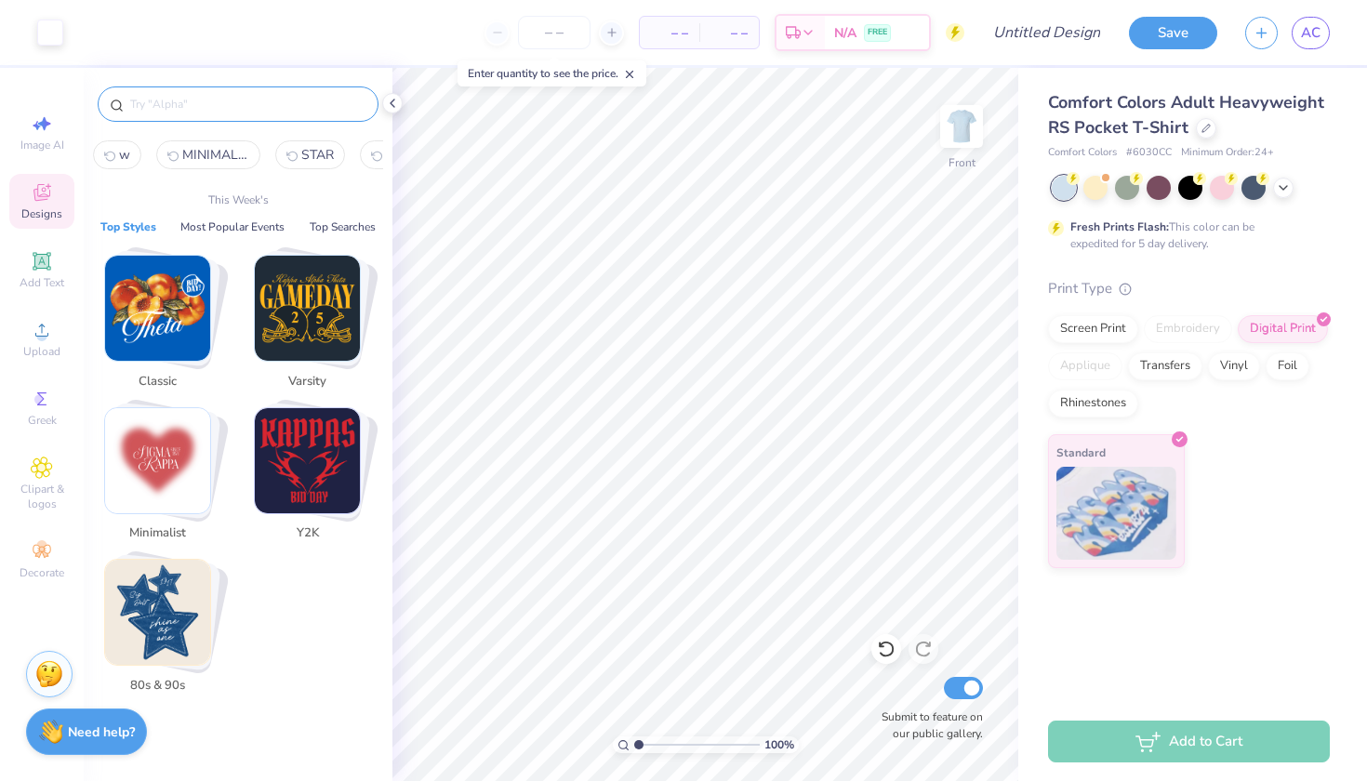
click at [204, 101] on input "text" at bounding box center [247, 104] width 238 height 19
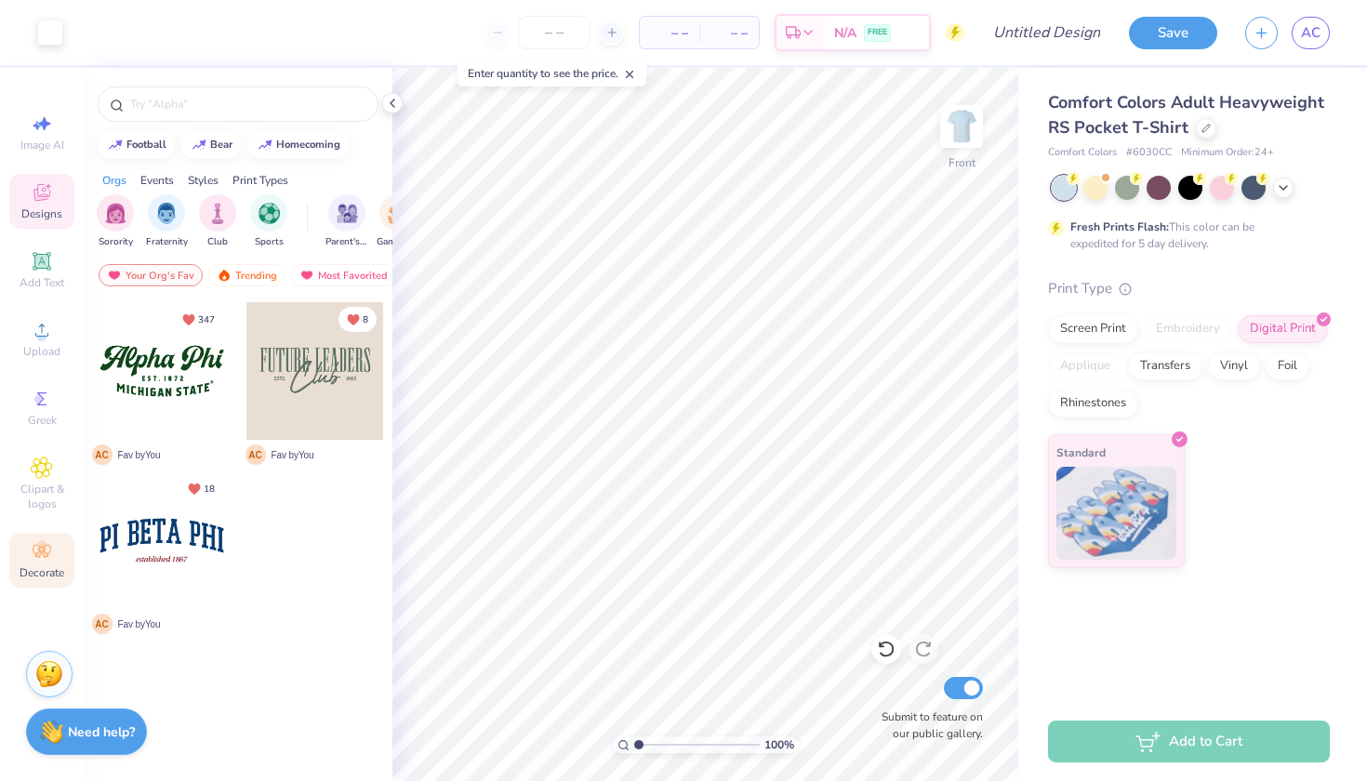
click at [42, 568] on span "Decorate" at bounding box center [42, 573] width 45 height 15
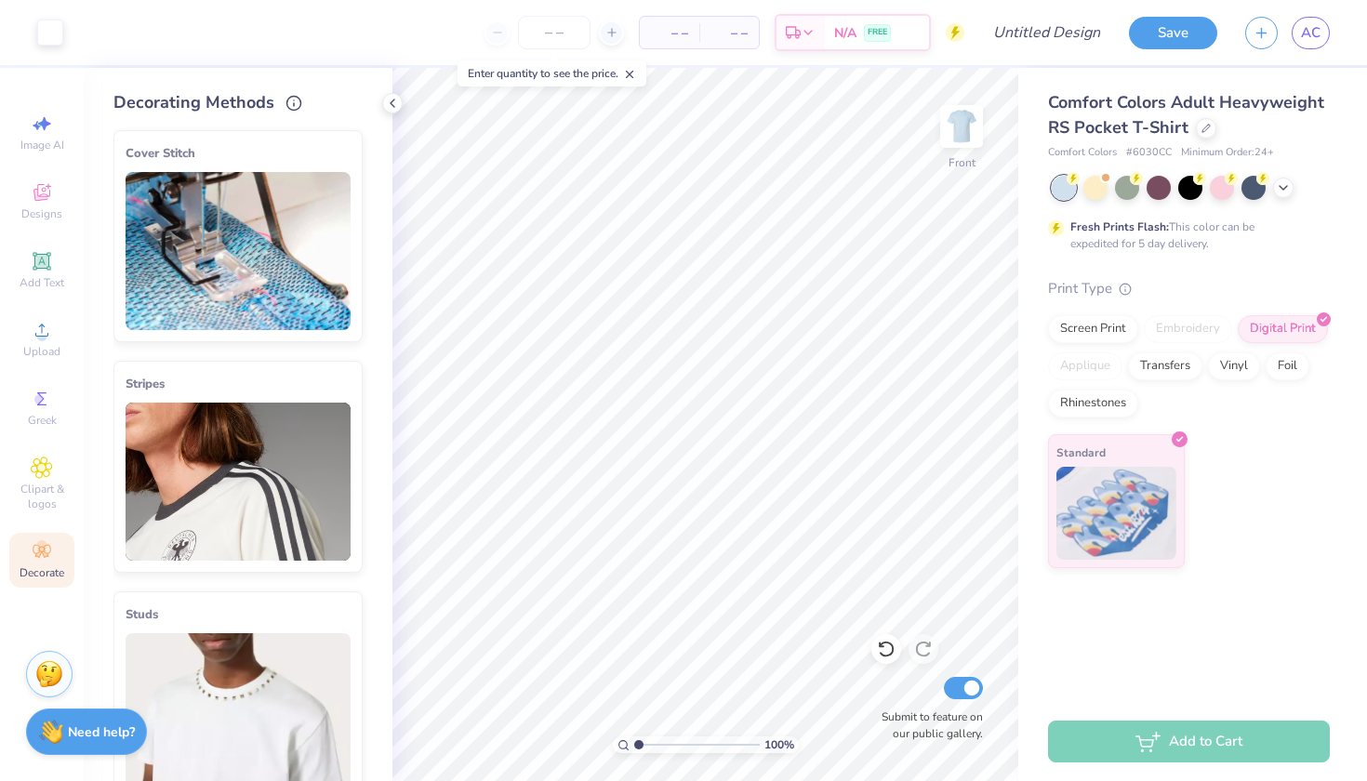
click at [25, 444] on div "Image AI Designs Add Text Upload Greek Clipart & logos Decorate" at bounding box center [41, 346] width 65 height 483
click at [31, 480] on div "Clipart & logos" at bounding box center [41, 484] width 65 height 70
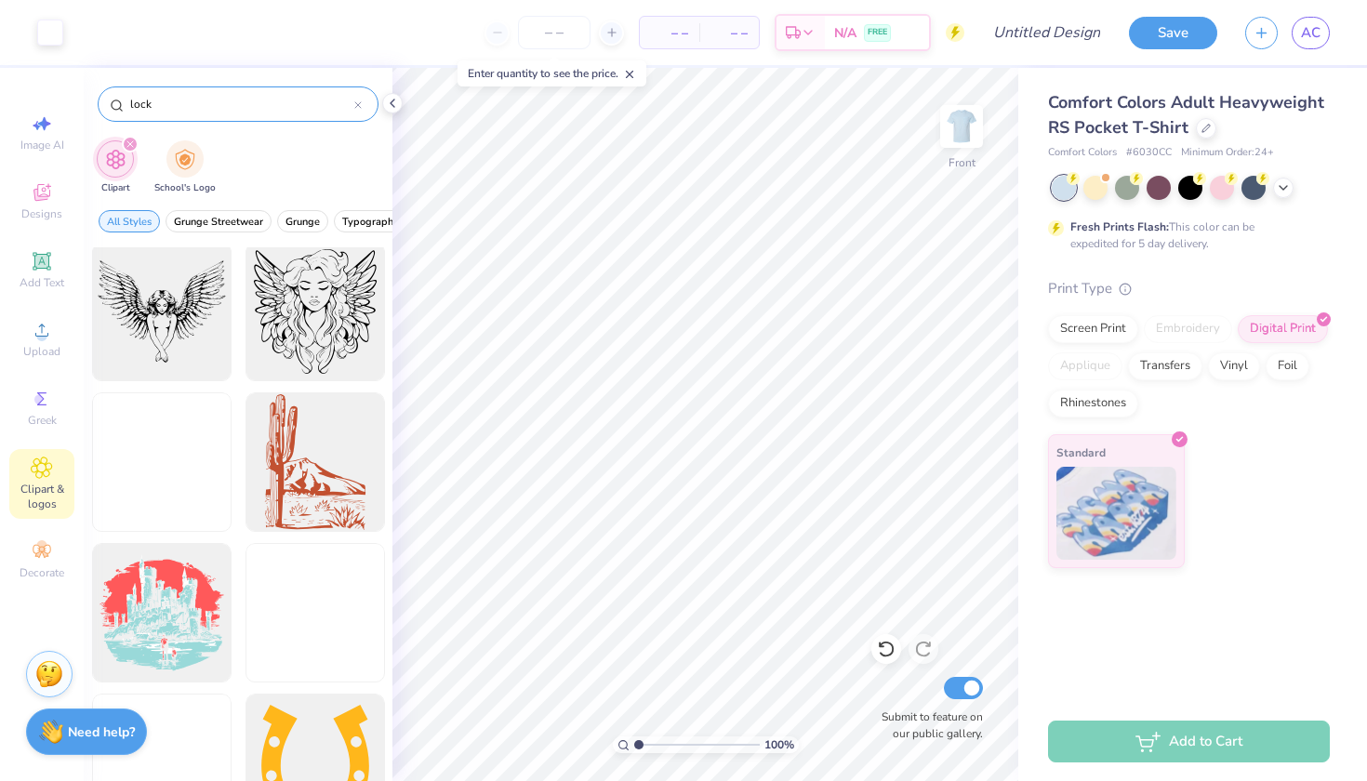
scroll to position [3820, 0]
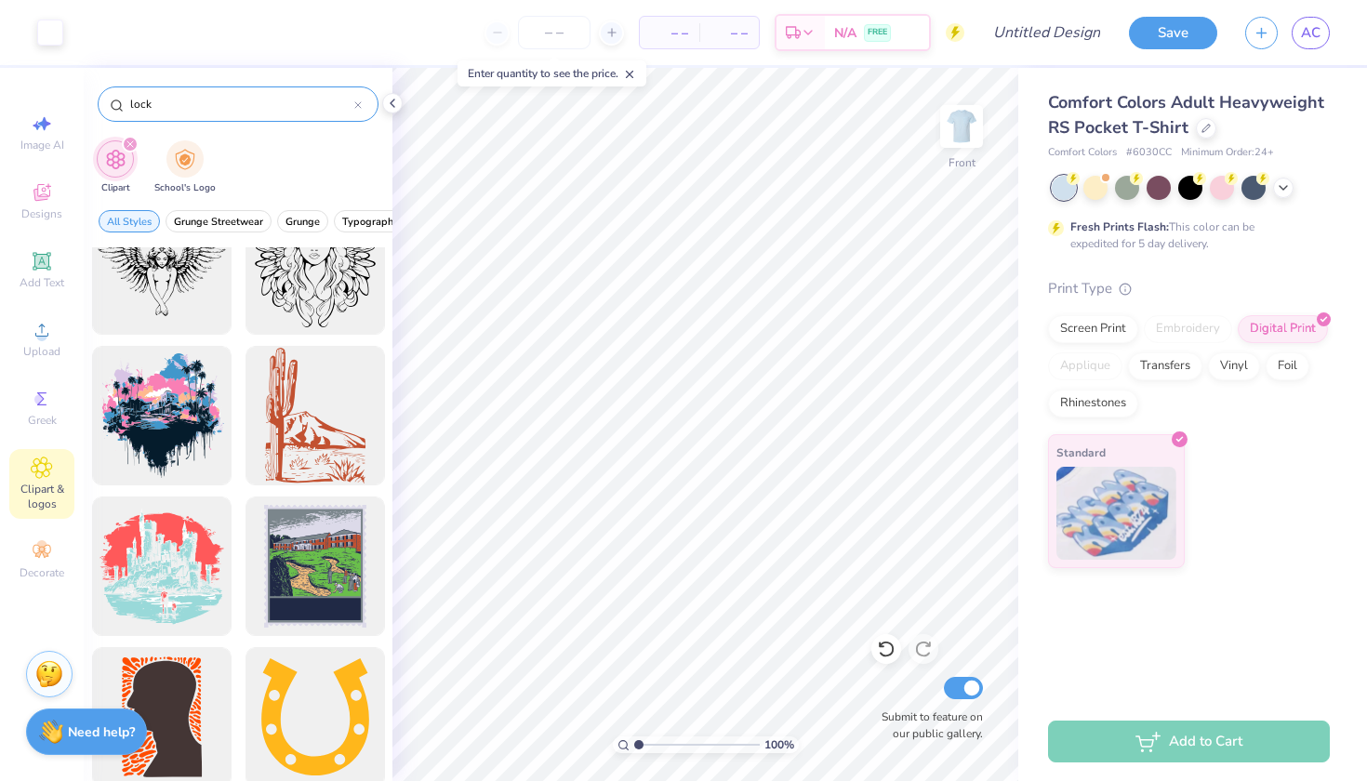
click at [217, 96] on input "lock" at bounding box center [241, 104] width 226 height 19
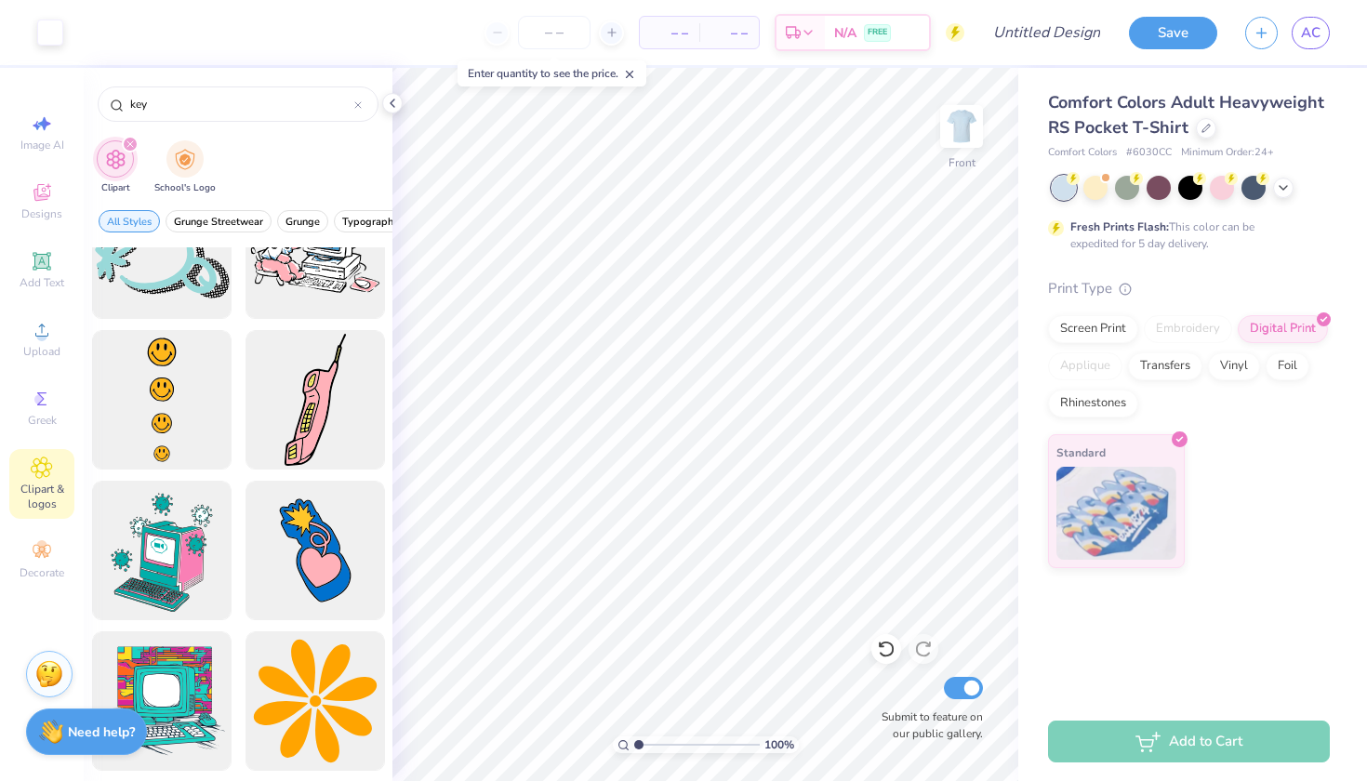
scroll to position [520, 0]
click at [47, 152] on span "Image AI" at bounding box center [42, 145] width 44 height 15
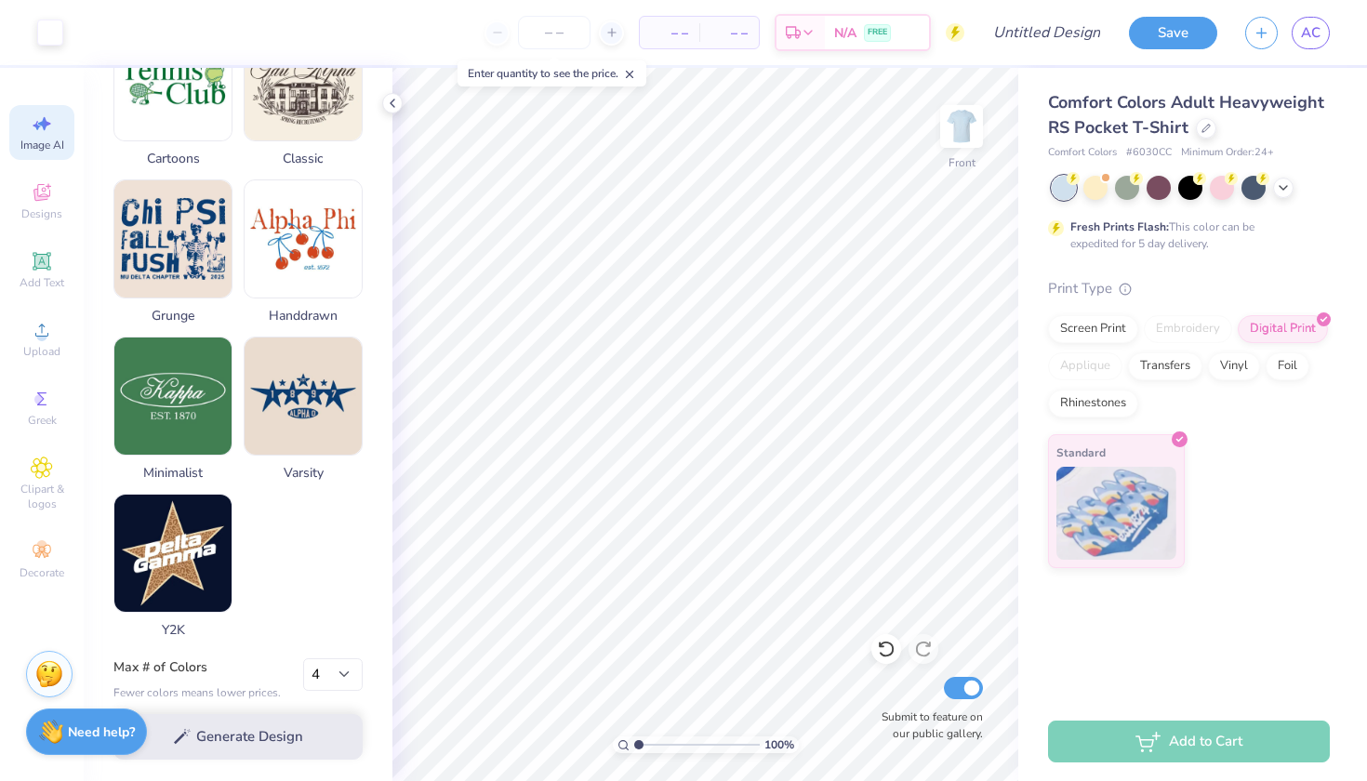
scroll to position [812, 0]
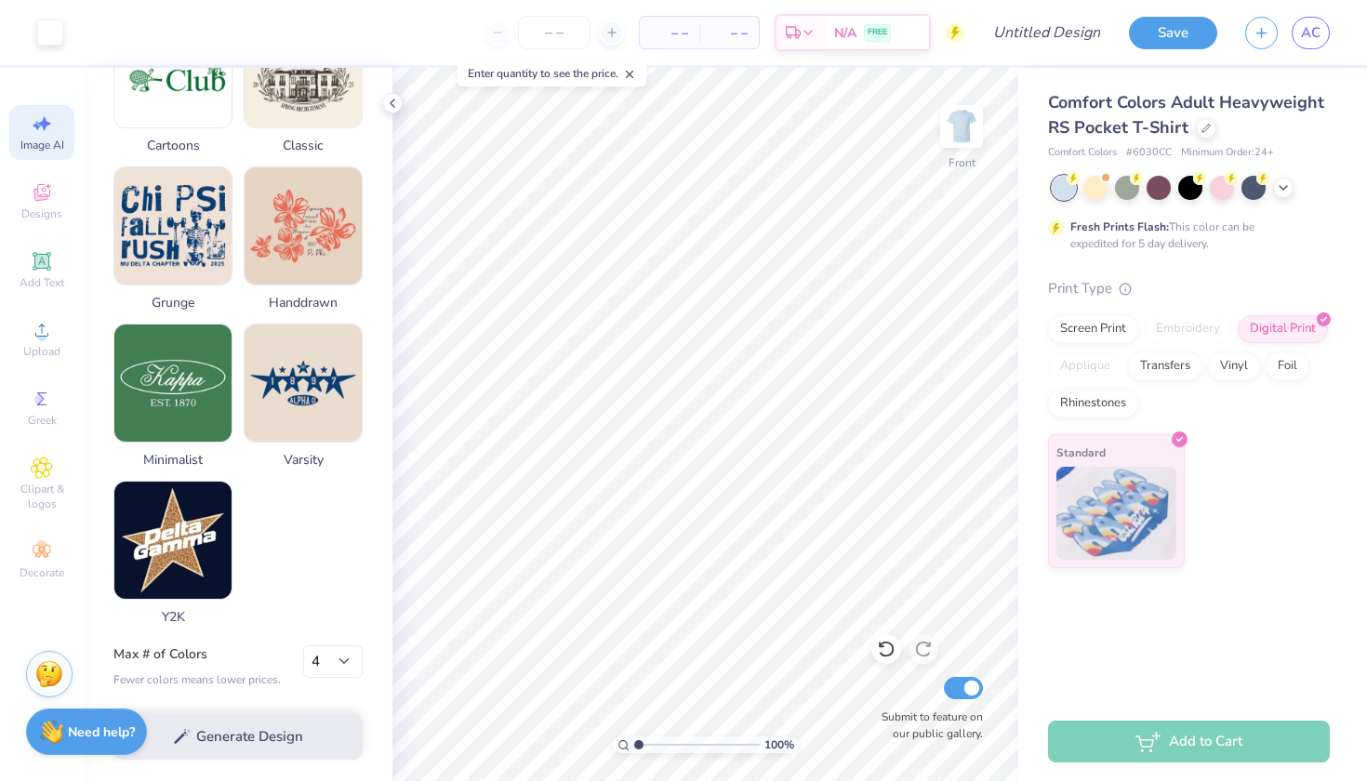
click at [1167, 48] on div "Save" at bounding box center [1173, 33] width 88 height 33
click at [1024, 27] on input "Design Title" at bounding box center [1069, 32] width 91 height 37
click at [1168, 32] on button "Save" at bounding box center [1173, 30] width 88 height 33
